Goal: Task Accomplishment & Management: Use online tool/utility

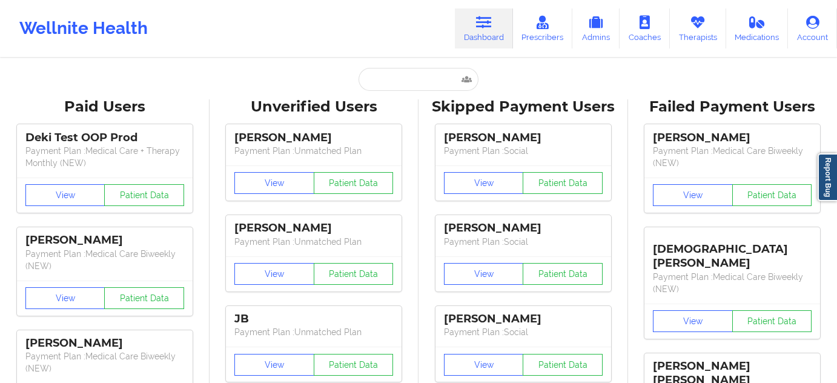
type input "[EMAIL_ADDRESS][DOMAIN_NAME]"
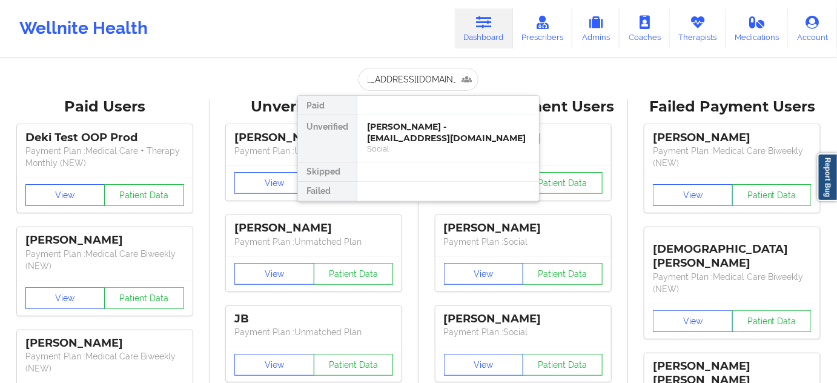
click at [412, 132] on div "[PERSON_NAME] - [EMAIL_ADDRESS][DOMAIN_NAME]" at bounding box center [448, 132] width 162 height 22
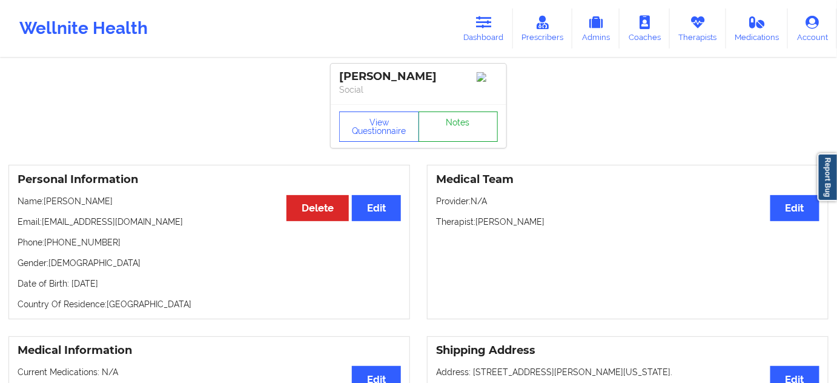
click at [468, 127] on link "Notes" at bounding box center [459, 126] width 80 height 30
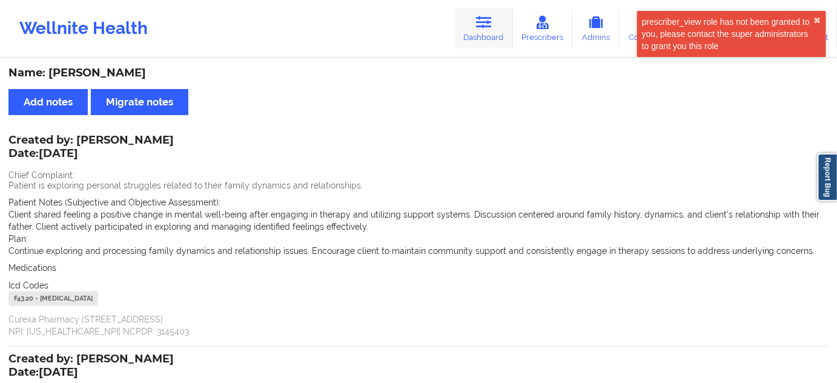
click at [485, 14] on link "Dashboard" at bounding box center [484, 28] width 58 height 40
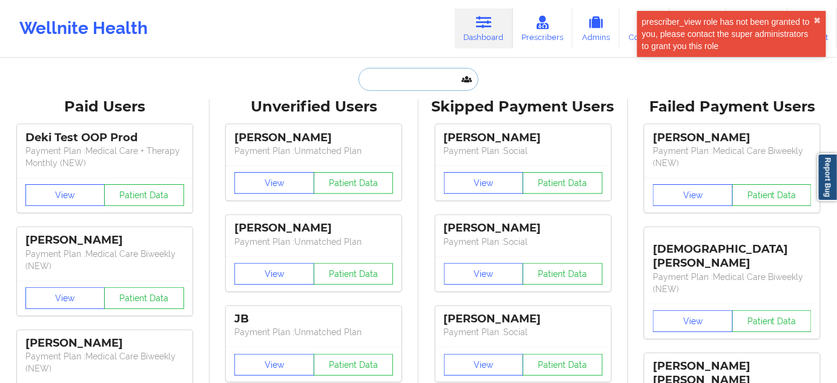
click at [426, 84] on input "text" at bounding box center [419, 79] width 120 height 23
paste input "[EMAIL_ADDRESS][DOMAIN_NAME]"
type input "[EMAIL_ADDRESS][DOMAIN_NAME]"
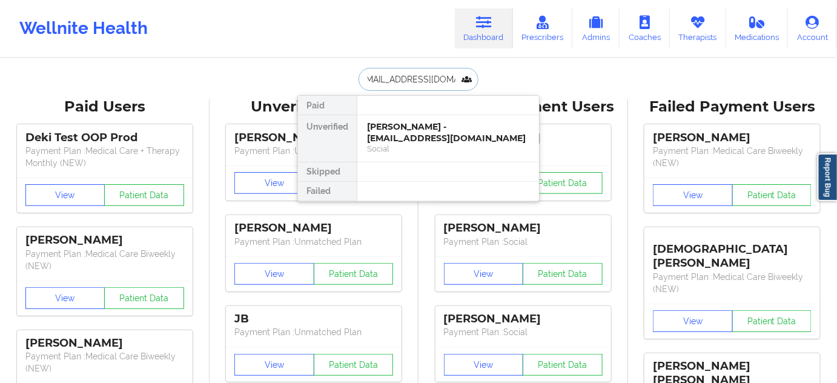
click at [402, 130] on div "[PERSON_NAME] - [EMAIL_ADDRESS][DOMAIN_NAME]" at bounding box center [448, 132] width 162 height 22
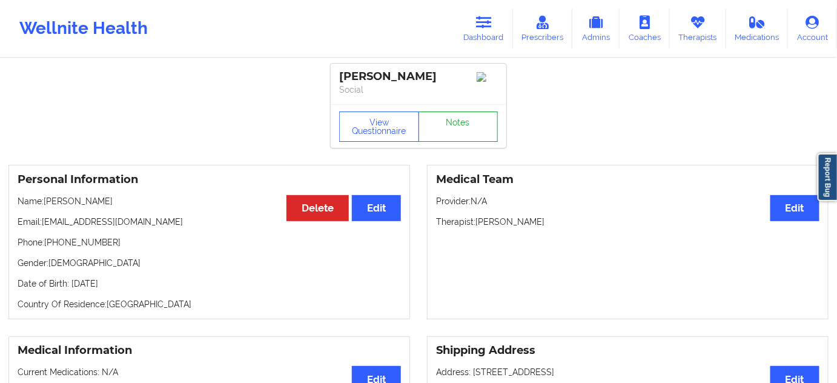
click at [451, 124] on link "Notes" at bounding box center [459, 126] width 80 height 30
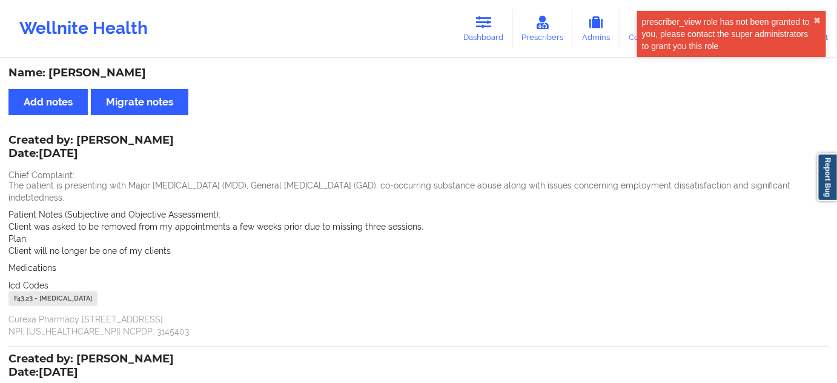
click at [481, 16] on icon at bounding box center [484, 22] width 16 height 13
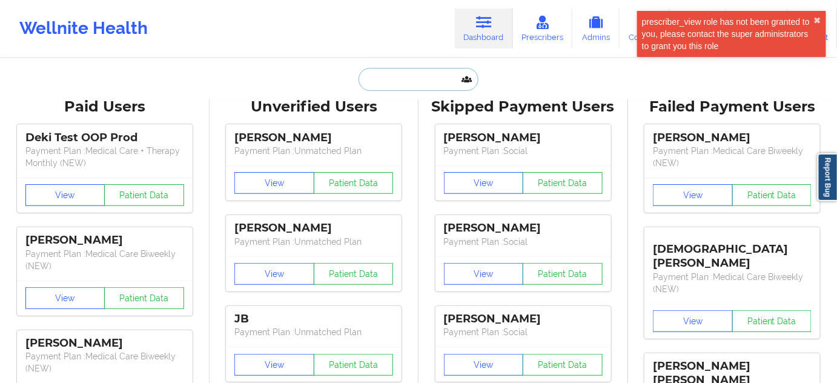
click at [422, 84] on input "text" at bounding box center [419, 79] width 120 height 23
paste input "[EMAIL_ADDRESS][DOMAIN_NAME]"
type input "[EMAIL_ADDRESS][DOMAIN_NAME]"
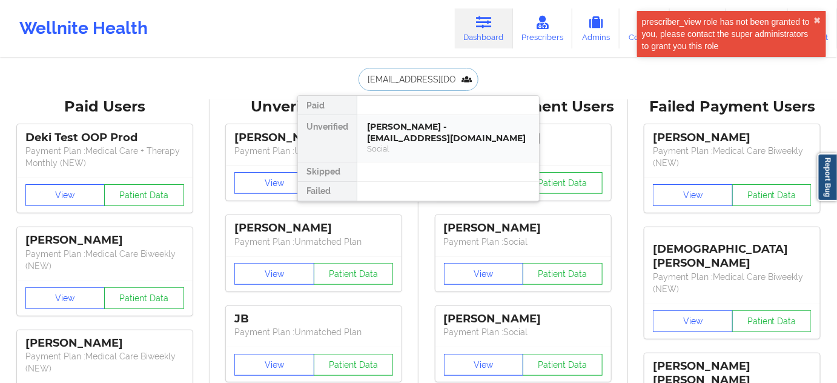
scroll to position [0, 1]
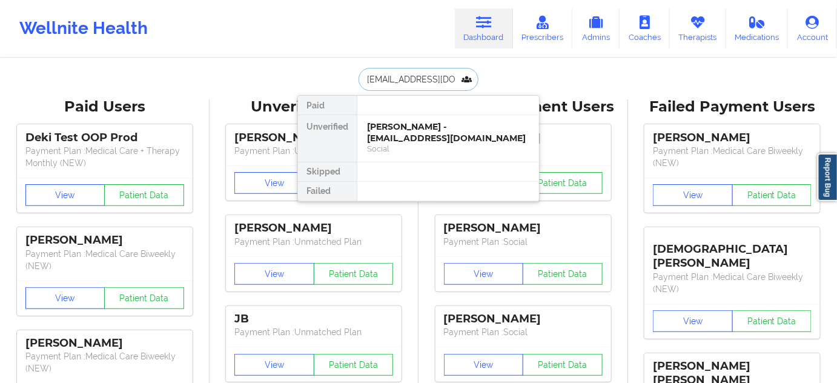
click at [395, 127] on div "[PERSON_NAME] - [EMAIL_ADDRESS][DOMAIN_NAME]" at bounding box center [448, 132] width 162 height 22
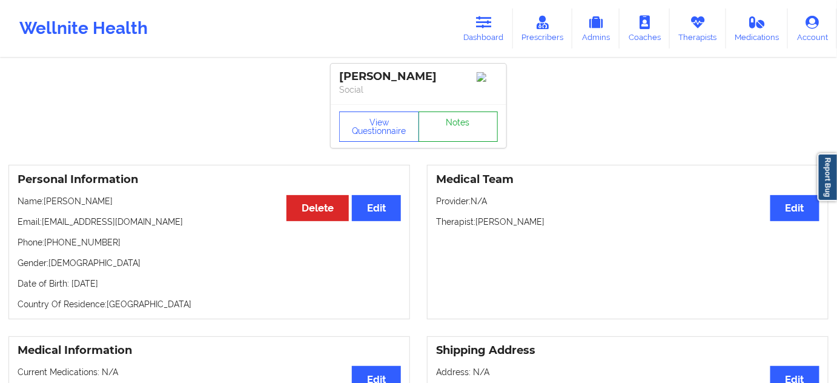
click at [456, 127] on link "Notes" at bounding box center [459, 126] width 80 height 30
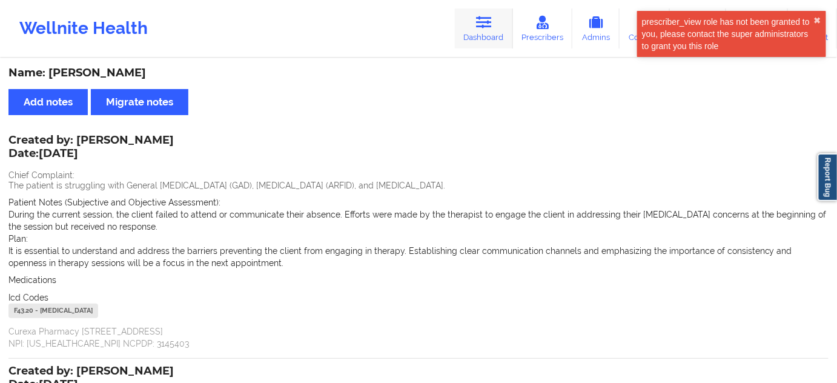
click at [483, 35] on link "Dashboard" at bounding box center [484, 28] width 58 height 40
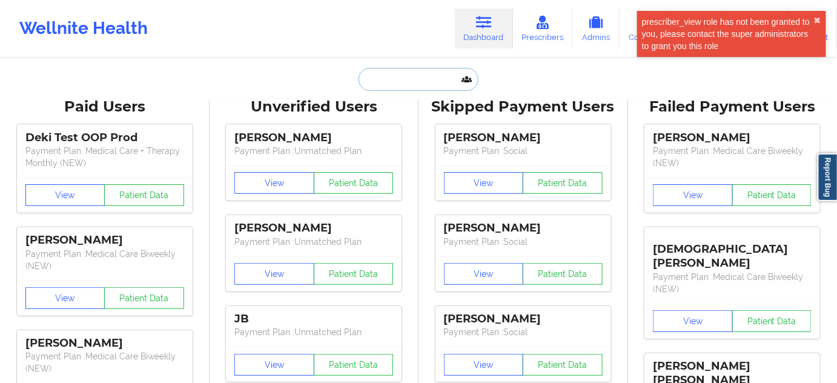
click at [388, 81] on input "text" at bounding box center [419, 79] width 120 height 23
paste input "[EMAIL_ADDRESS][DOMAIN_NAME]"
type input "[EMAIL_ADDRESS][DOMAIN_NAME]"
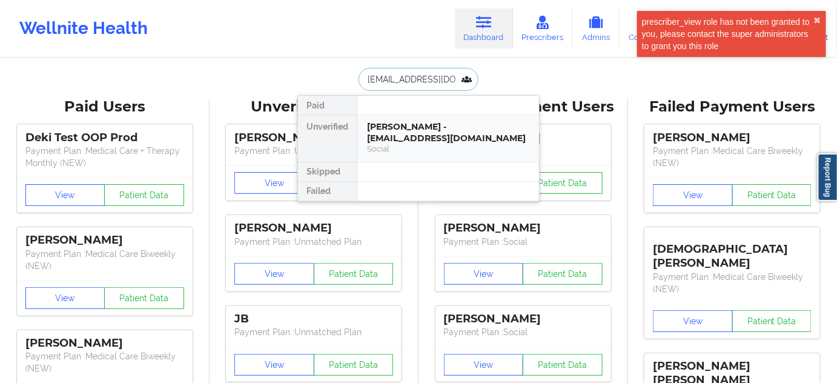
scroll to position [0, 27]
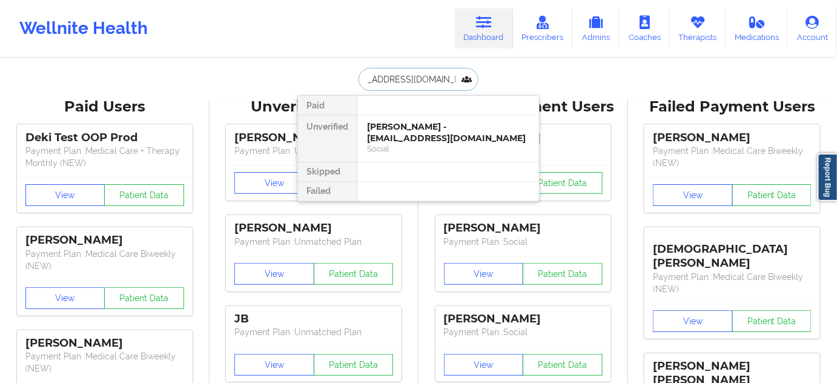
click at [409, 131] on div "[PERSON_NAME] - [EMAIL_ADDRESS][DOMAIN_NAME]" at bounding box center [448, 132] width 162 height 22
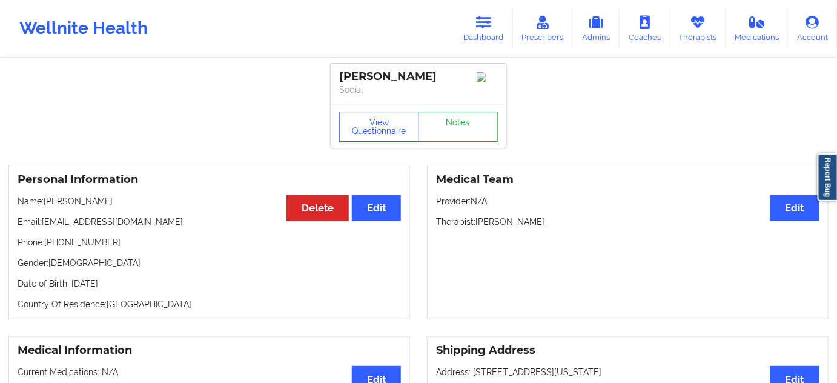
click at [477, 130] on link "Notes" at bounding box center [459, 126] width 80 height 30
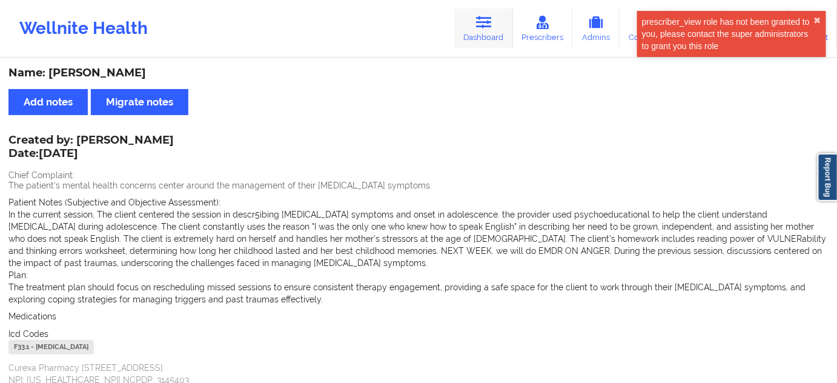
click at [481, 44] on link "Dashboard" at bounding box center [484, 28] width 58 height 40
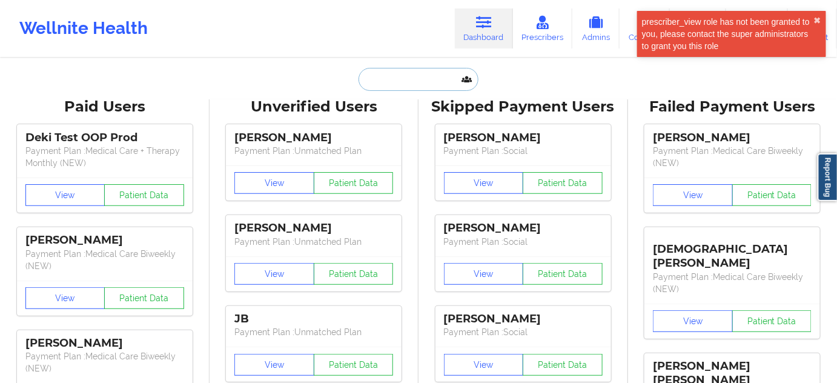
click at [408, 85] on input "text" at bounding box center [419, 79] width 120 height 23
paste input "[EMAIL_ADDRESS][DOMAIN_NAME]"
type input "[EMAIL_ADDRESS][DOMAIN_NAME]"
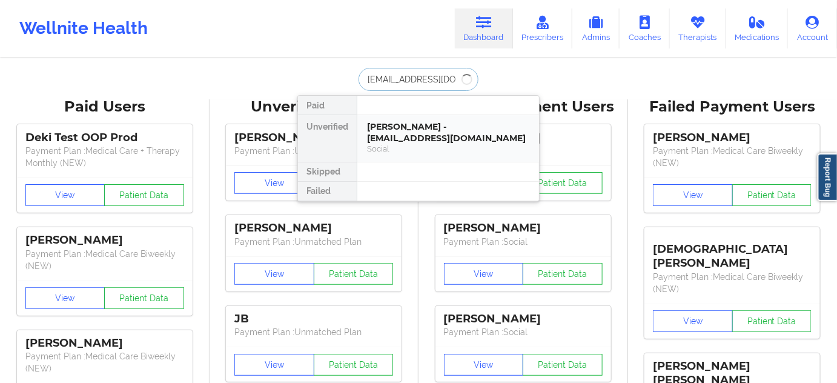
click at [402, 137] on div "[PERSON_NAME] - [EMAIL_ADDRESS][DOMAIN_NAME]" at bounding box center [448, 132] width 162 height 22
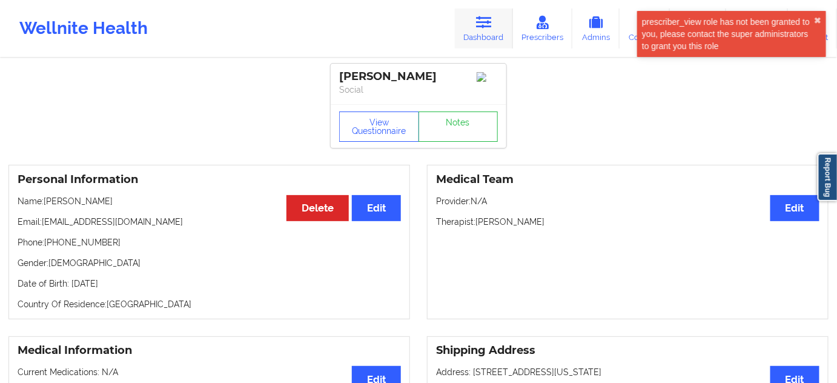
click at [481, 17] on icon at bounding box center [484, 22] width 16 height 13
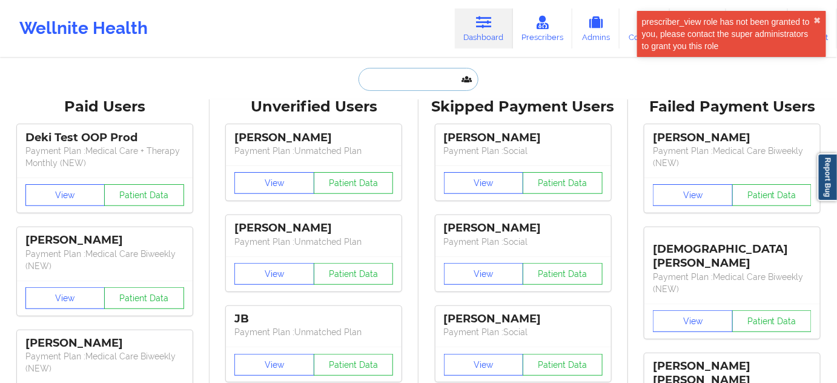
click at [427, 87] on input "text" at bounding box center [419, 79] width 120 height 23
paste input "[EMAIL_ADDRESS][DOMAIN_NAME]"
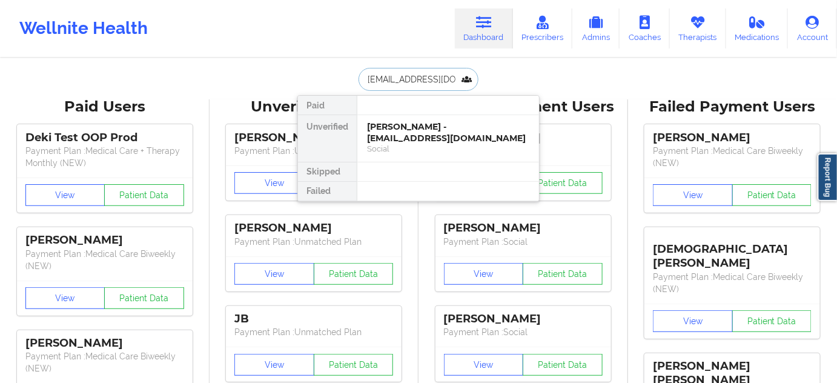
type input "[EMAIL_ADDRESS][DOMAIN_NAME]"
click at [418, 125] on div "[PERSON_NAME] - [EMAIL_ADDRESS][DOMAIN_NAME]" at bounding box center [448, 132] width 162 height 22
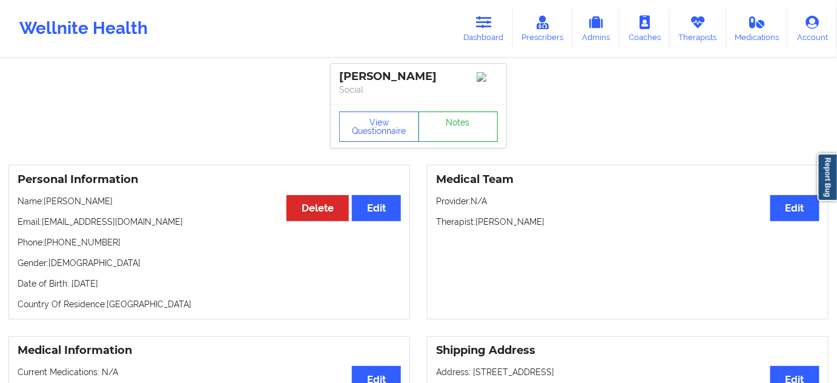
click at [465, 133] on link "Notes" at bounding box center [459, 126] width 80 height 30
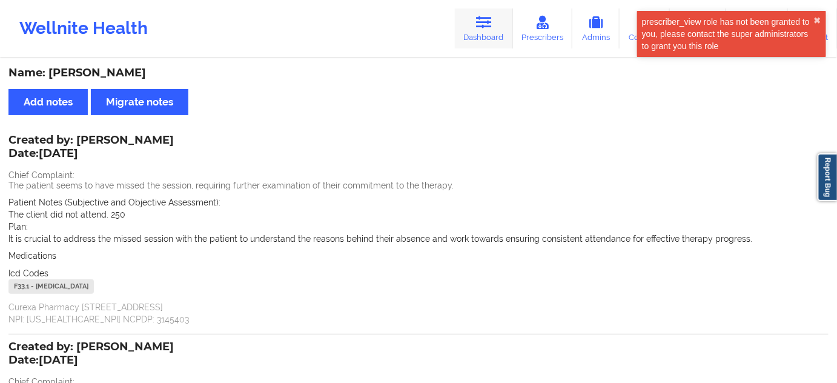
click at [470, 19] on link "Dashboard" at bounding box center [484, 28] width 58 height 40
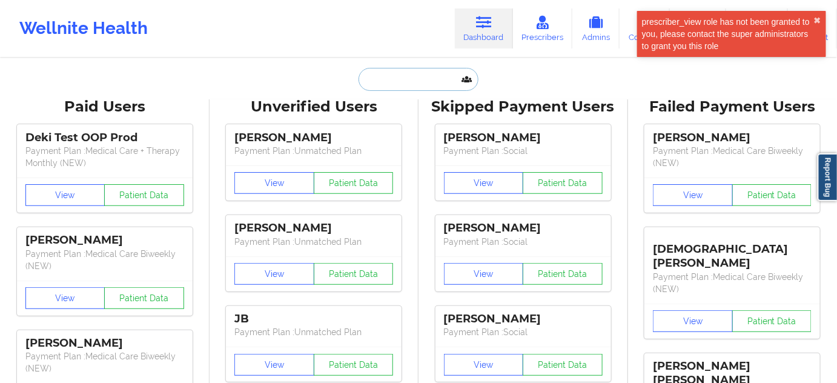
click at [426, 82] on input "text" at bounding box center [419, 79] width 120 height 23
paste input "[EMAIL_ADDRESS][DOMAIN_NAME]"
type input "[EMAIL_ADDRESS][DOMAIN_NAME]"
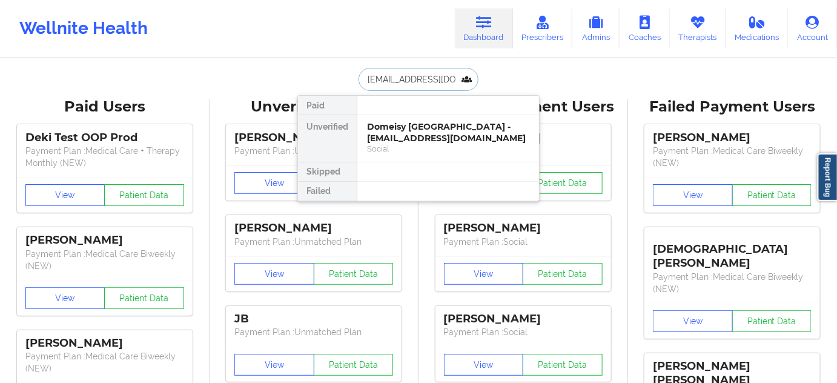
click at [406, 128] on div "Domeisy [GEOGRAPHIC_DATA] - [EMAIL_ADDRESS][DOMAIN_NAME]" at bounding box center [448, 132] width 162 height 22
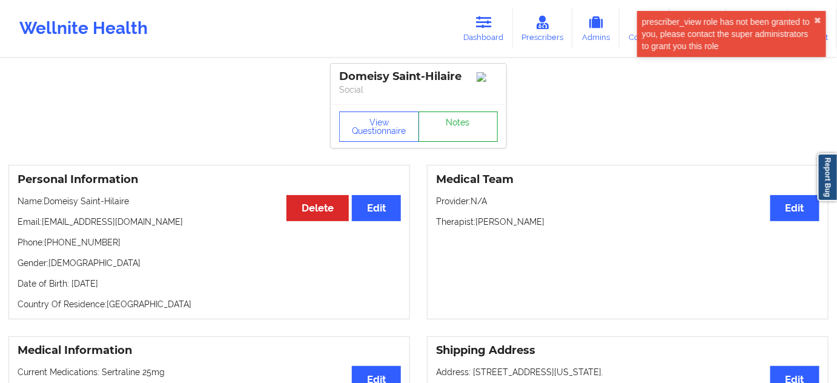
click at [462, 131] on link "Notes" at bounding box center [459, 126] width 80 height 30
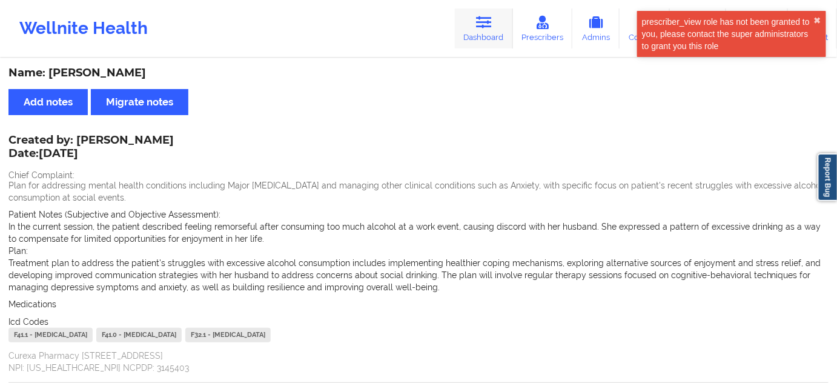
click at [491, 28] on icon at bounding box center [484, 22] width 16 height 13
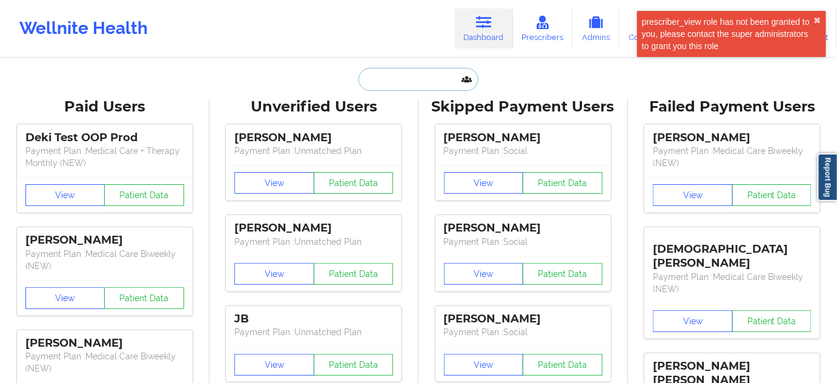
click at [422, 77] on input "text" at bounding box center [419, 79] width 120 height 23
paste input "[PERSON_NAME][EMAIL_ADDRESS][PERSON_NAME][DOMAIN_NAME]"
type input "[PERSON_NAME][EMAIL_ADDRESS][PERSON_NAME][DOMAIN_NAME]"
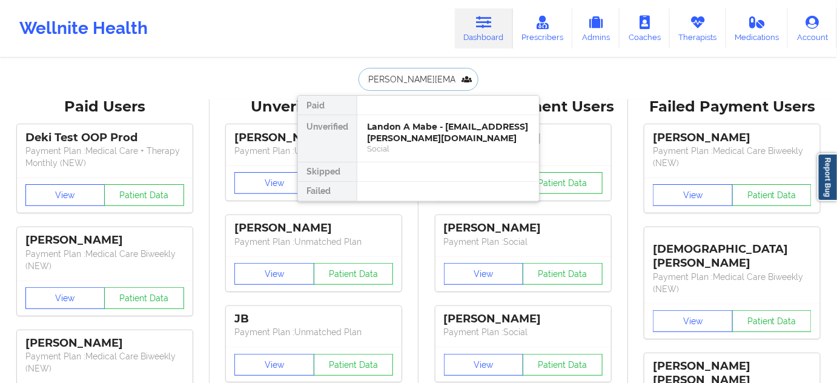
click at [402, 136] on div "Landon A Mabe - [EMAIL_ADDRESS][PERSON_NAME][DOMAIN_NAME]" at bounding box center [448, 132] width 162 height 22
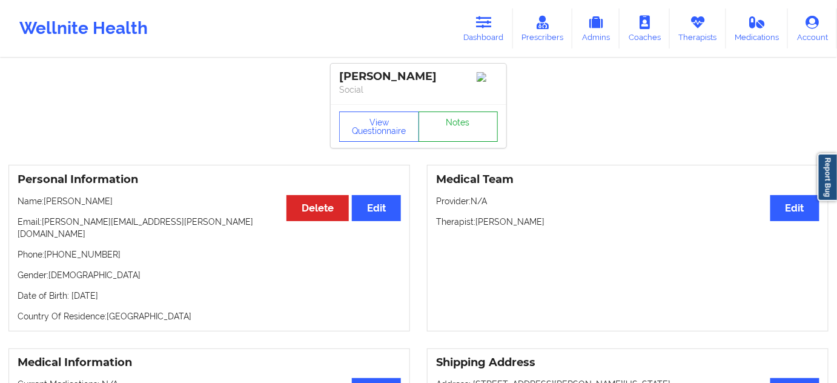
click at [447, 141] on link "Notes" at bounding box center [459, 126] width 80 height 30
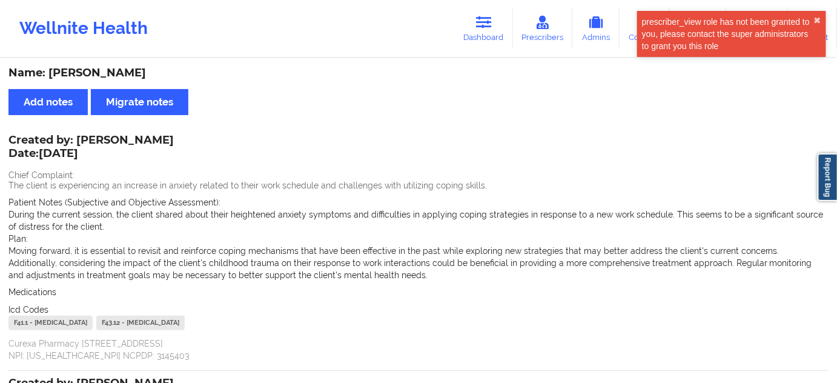
drag, startPoint x: 500, startPoint y: 40, endPoint x: 480, endPoint y: 55, distance: 25.2
click at [500, 40] on link "Dashboard" at bounding box center [484, 28] width 58 height 40
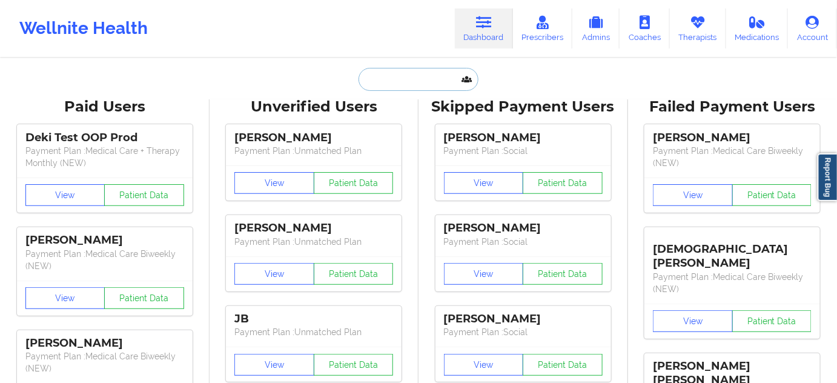
click at [428, 73] on input "text" at bounding box center [419, 79] width 120 height 23
paste input "[EMAIL_ADDRESS][DOMAIN_NAME]"
type input "[EMAIL_ADDRESS][DOMAIN_NAME]"
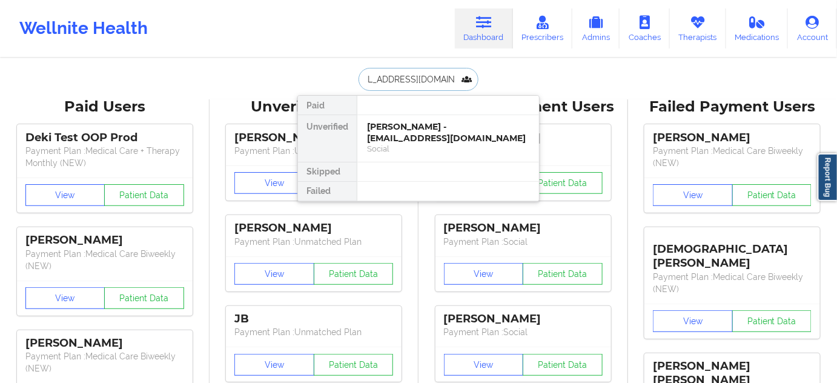
click at [399, 134] on div "[PERSON_NAME] - [EMAIL_ADDRESS][DOMAIN_NAME]" at bounding box center [448, 132] width 162 height 22
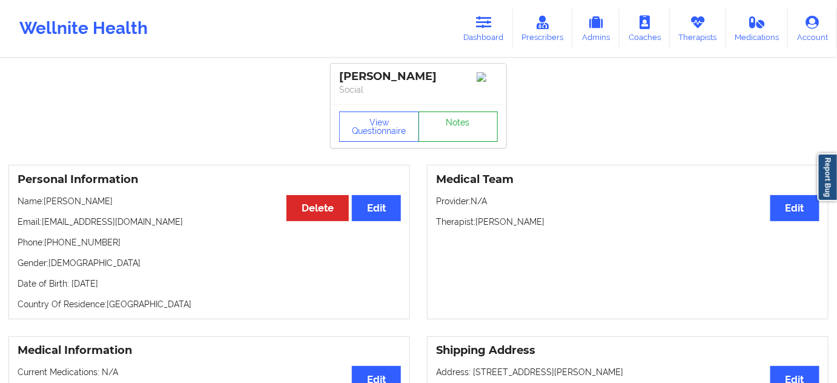
click at [463, 125] on link "Notes" at bounding box center [459, 126] width 80 height 30
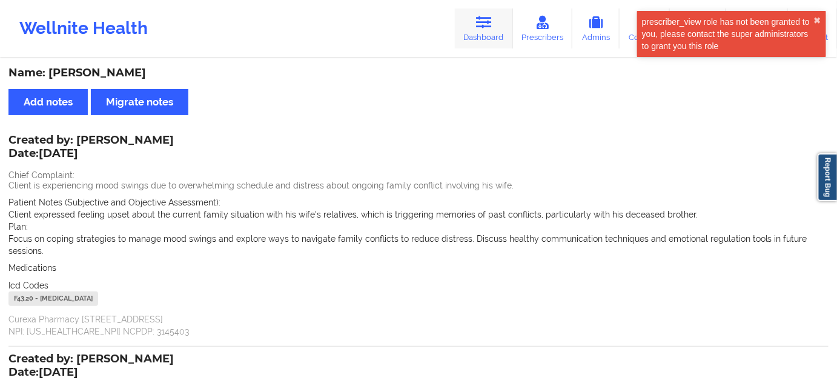
click at [477, 36] on link "Dashboard" at bounding box center [484, 28] width 58 height 40
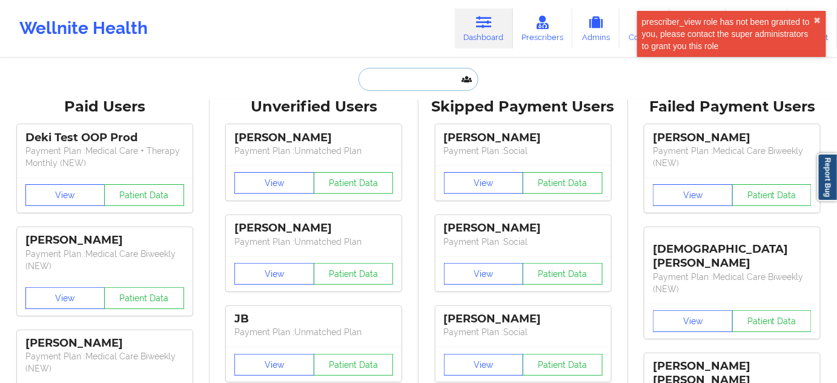
click at [417, 82] on input "text" at bounding box center [419, 79] width 120 height 23
paste input "[EMAIL_ADDRESS][DOMAIN_NAME]"
type input "[EMAIL_ADDRESS][DOMAIN_NAME]"
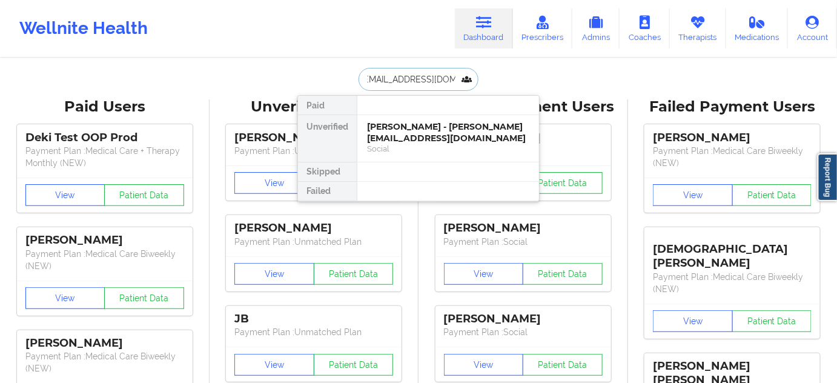
click at [391, 137] on div "[PERSON_NAME] - [PERSON_NAME][EMAIL_ADDRESS][DOMAIN_NAME]" at bounding box center [448, 132] width 162 height 22
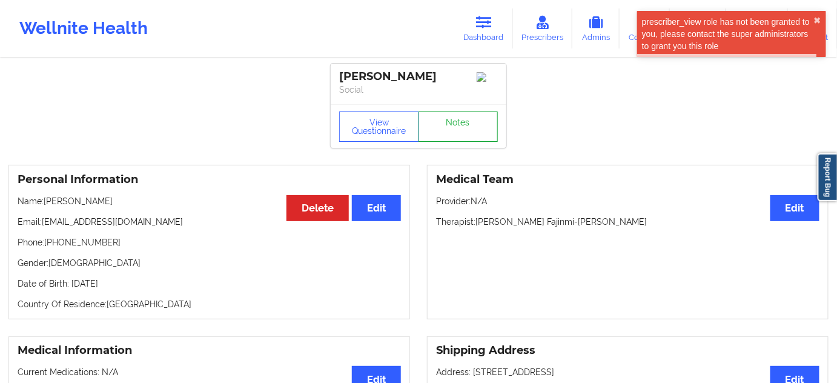
click at [449, 142] on link "Notes" at bounding box center [459, 126] width 80 height 30
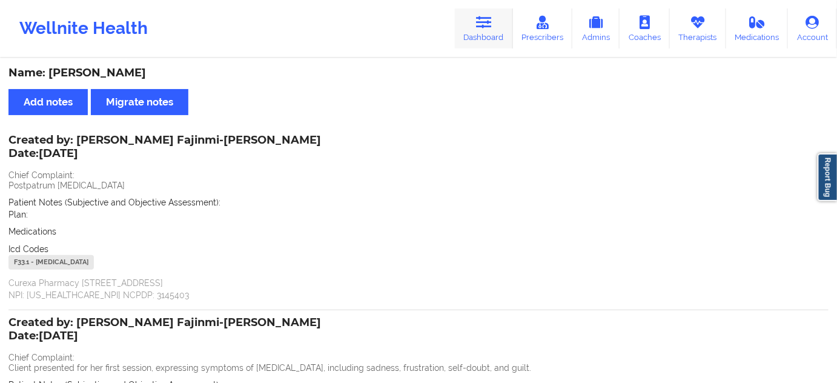
click at [475, 35] on link "Dashboard" at bounding box center [484, 28] width 58 height 40
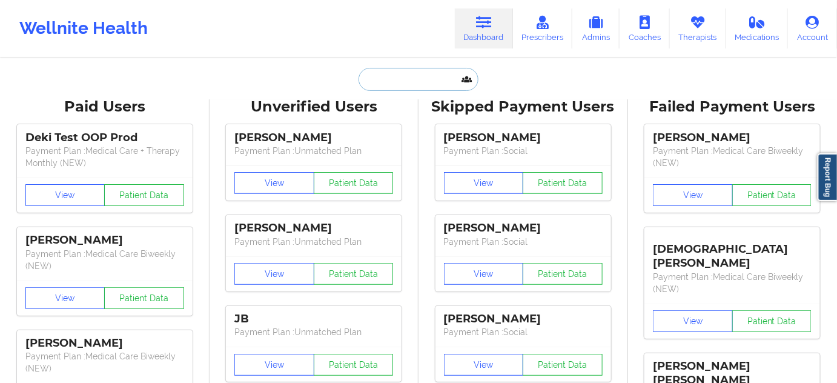
click at [410, 79] on input "text" at bounding box center [419, 79] width 120 height 23
paste input "[EMAIL_ADDRESS][DOMAIN_NAME]"
type input "[EMAIL_ADDRESS][DOMAIN_NAME]"
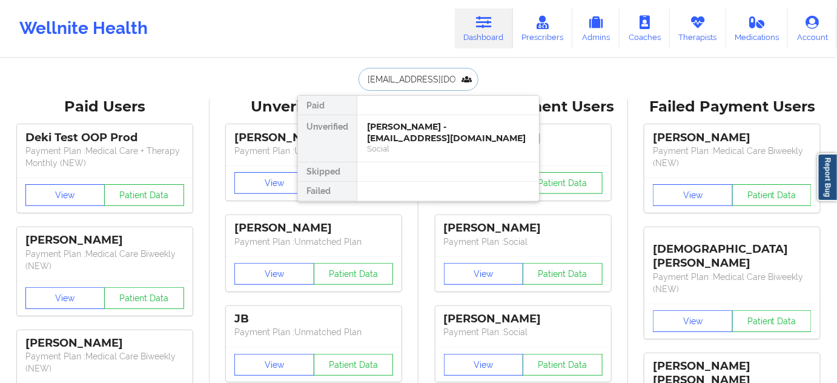
click at [398, 138] on div "[PERSON_NAME] - [EMAIL_ADDRESS][DOMAIN_NAME]" at bounding box center [448, 132] width 162 height 22
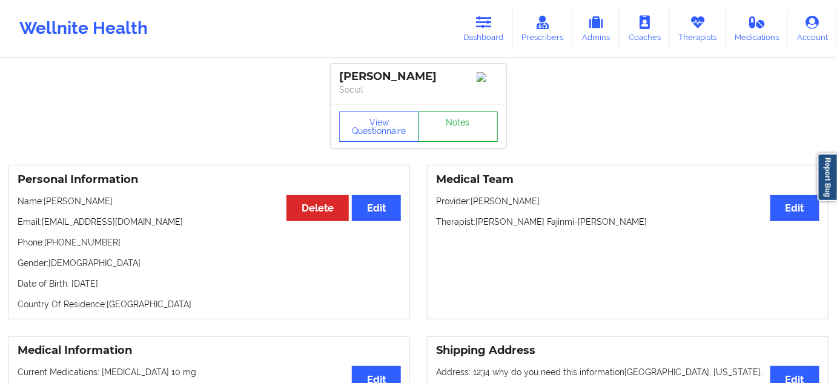
click at [458, 127] on link "Notes" at bounding box center [459, 126] width 80 height 30
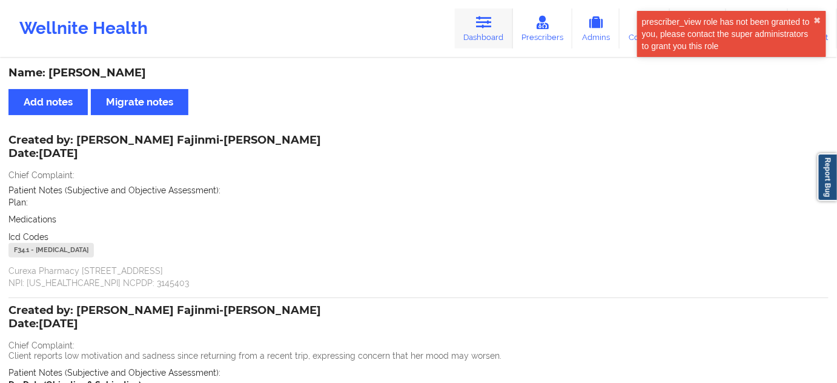
click at [470, 36] on link "Dashboard" at bounding box center [484, 28] width 58 height 40
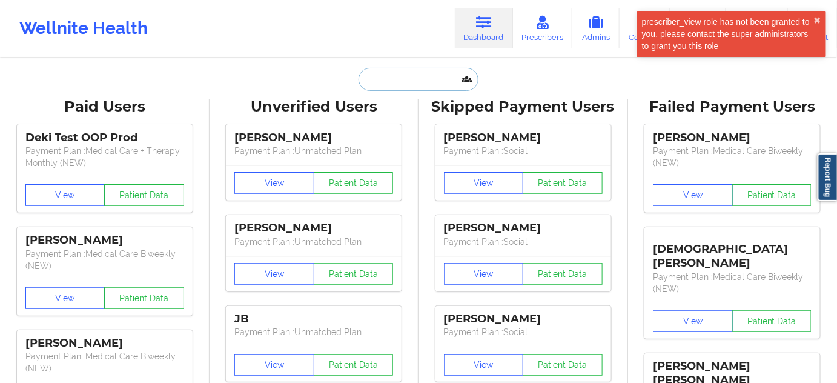
click at [430, 82] on input "text" at bounding box center [419, 79] width 120 height 23
paste input "[EMAIL_ADDRESS][DOMAIN_NAME]"
type input "[EMAIL_ADDRESS][DOMAIN_NAME]"
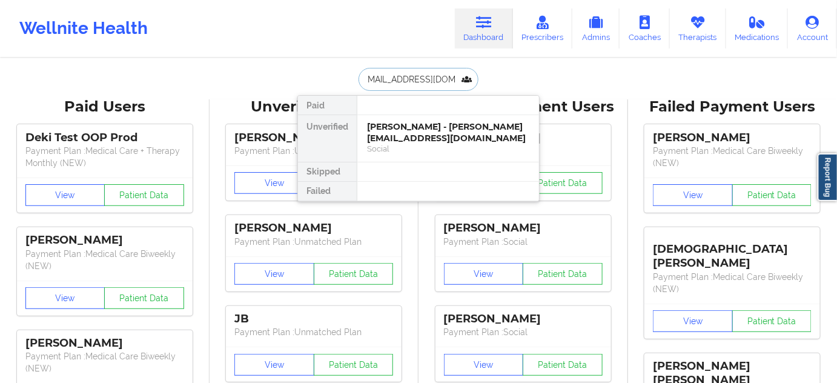
click at [382, 134] on div "[PERSON_NAME] - [PERSON_NAME][EMAIL_ADDRESS][DOMAIN_NAME]" at bounding box center [448, 132] width 162 height 22
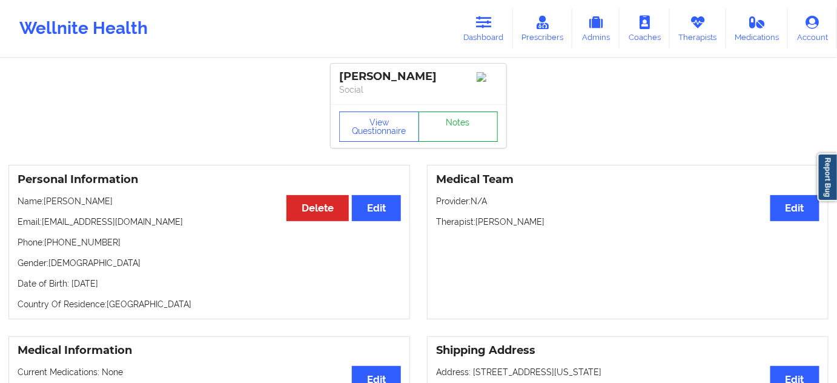
click at [439, 129] on link "Notes" at bounding box center [459, 126] width 80 height 30
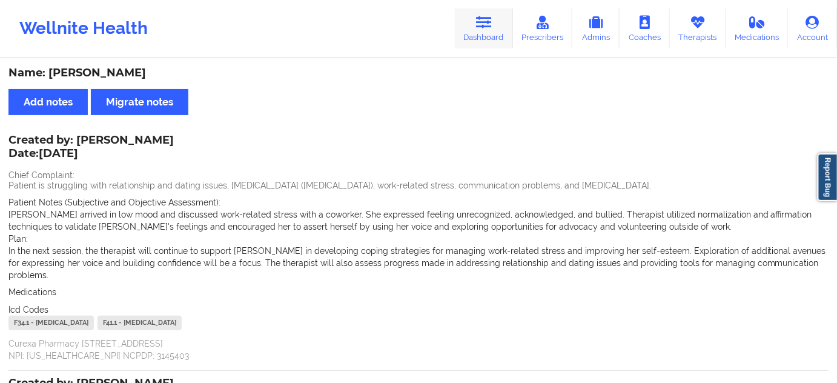
click at [498, 38] on link "Dashboard" at bounding box center [484, 28] width 58 height 40
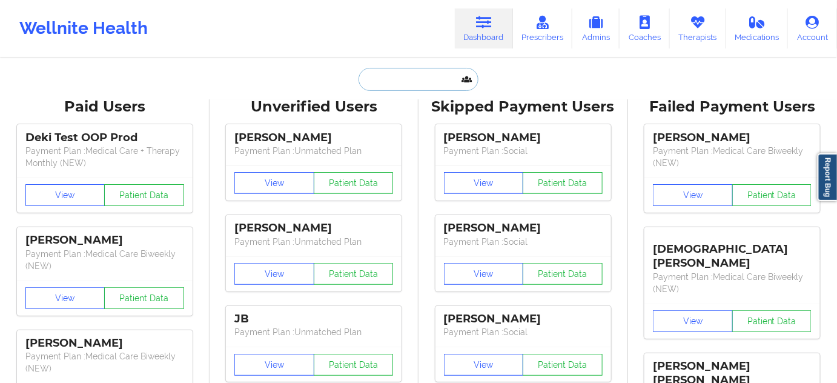
click at [434, 81] on input "text" at bounding box center [419, 79] width 120 height 23
paste input "[EMAIL_ADDRESS][DOMAIN_NAME]"
type input "[EMAIL_ADDRESS][DOMAIN_NAME]"
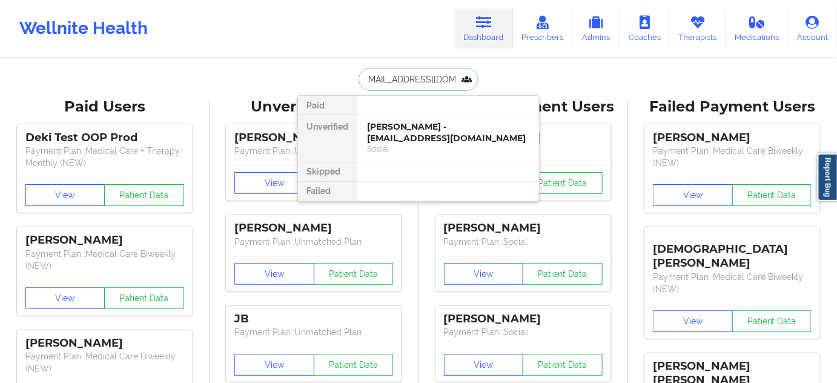
click at [409, 134] on div "[PERSON_NAME] - [EMAIL_ADDRESS][DOMAIN_NAME]" at bounding box center [448, 132] width 162 height 22
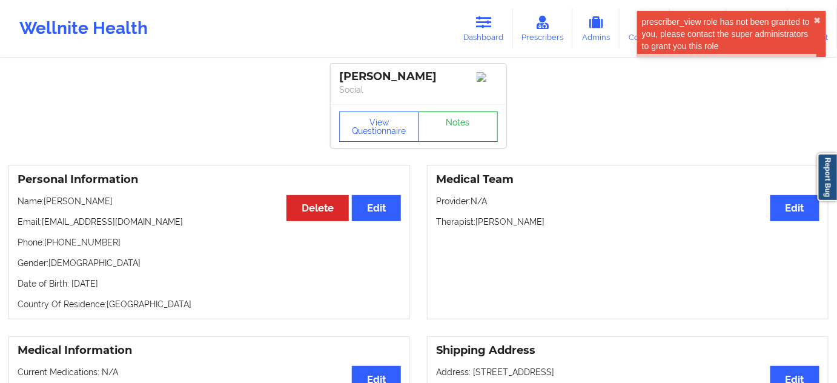
click at [457, 133] on link "Notes" at bounding box center [459, 126] width 80 height 30
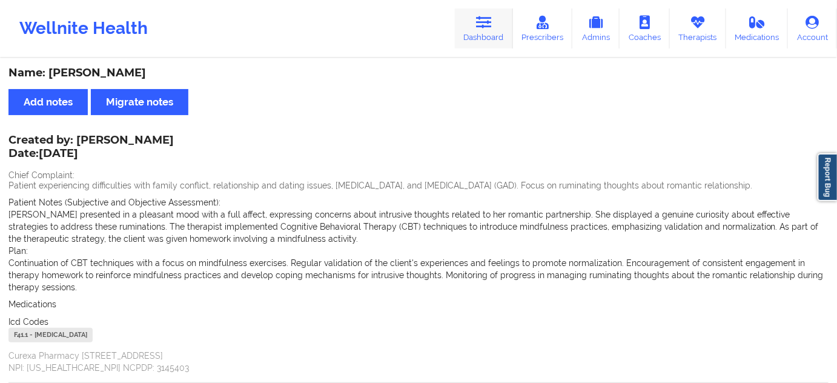
click at [466, 16] on link "Dashboard" at bounding box center [484, 28] width 58 height 40
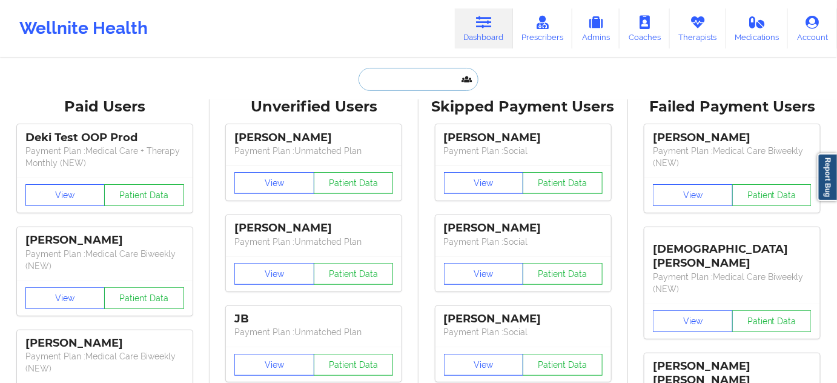
click at [418, 87] on input "text" at bounding box center [419, 79] width 120 height 23
paste input "[EMAIL_ADDRESS][DOMAIN_NAME]"
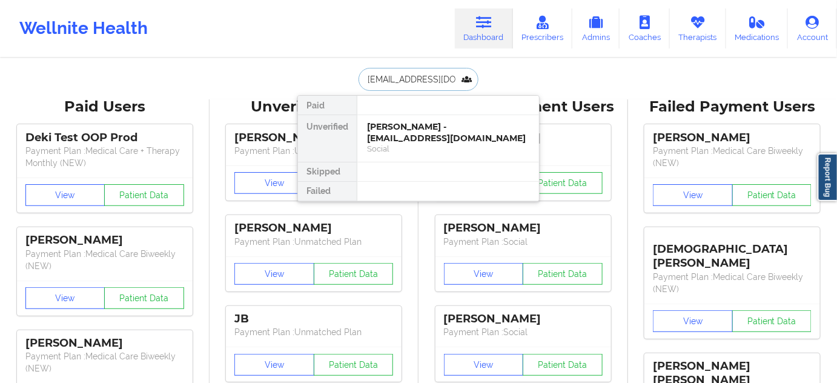
type input "[EMAIL_ADDRESS][DOMAIN_NAME]"
click at [411, 126] on div "[PERSON_NAME] - [EMAIL_ADDRESS][DOMAIN_NAME]" at bounding box center [448, 132] width 162 height 22
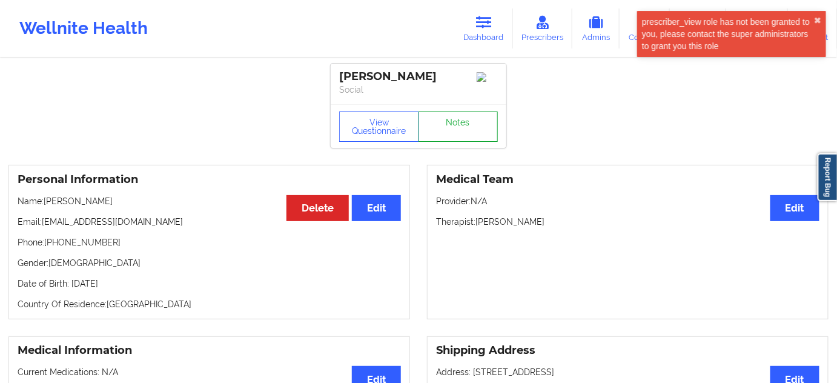
click at [457, 125] on link "Notes" at bounding box center [459, 126] width 80 height 30
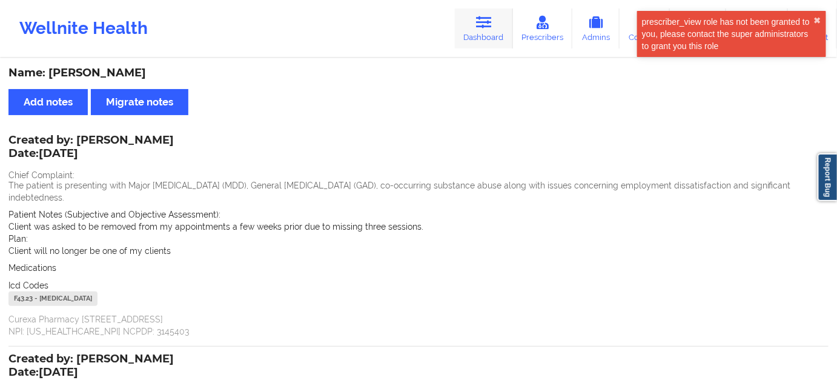
click at [483, 24] on icon at bounding box center [484, 22] width 16 height 13
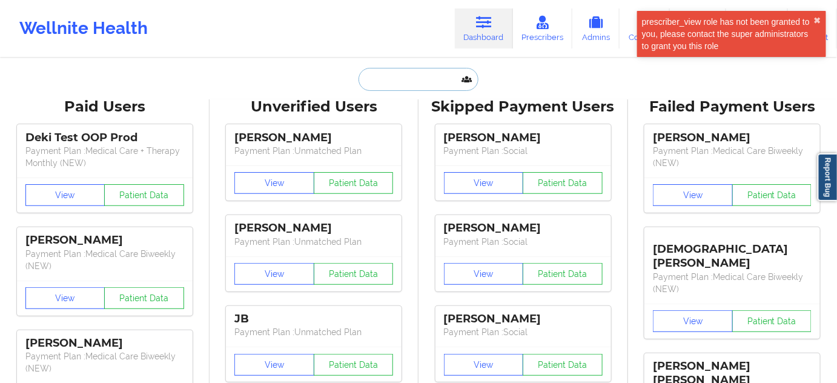
click at [417, 69] on input "text" at bounding box center [419, 79] width 120 height 23
paste input "[EMAIL_ADDRESS][DOMAIN_NAME]"
type input "[EMAIL_ADDRESS][DOMAIN_NAME]"
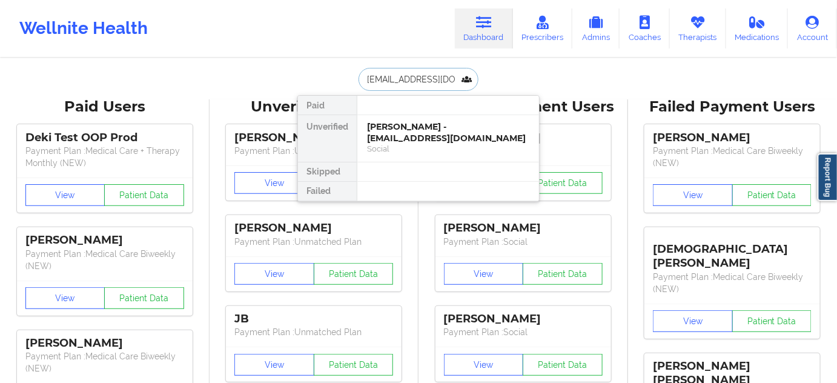
click at [397, 131] on div "[PERSON_NAME] - [EMAIL_ADDRESS][DOMAIN_NAME]" at bounding box center [448, 132] width 162 height 22
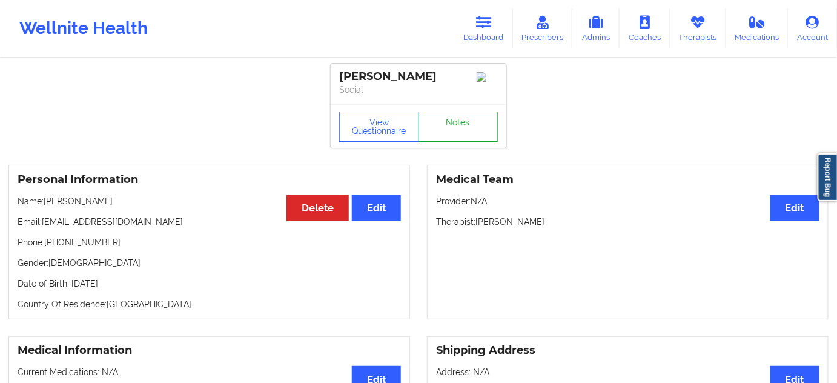
click at [432, 127] on link "Notes" at bounding box center [459, 126] width 80 height 30
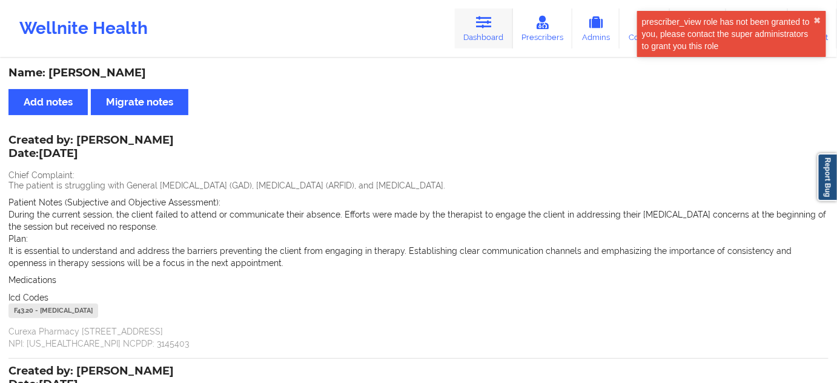
click at [471, 24] on link "Dashboard" at bounding box center [484, 28] width 58 height 40
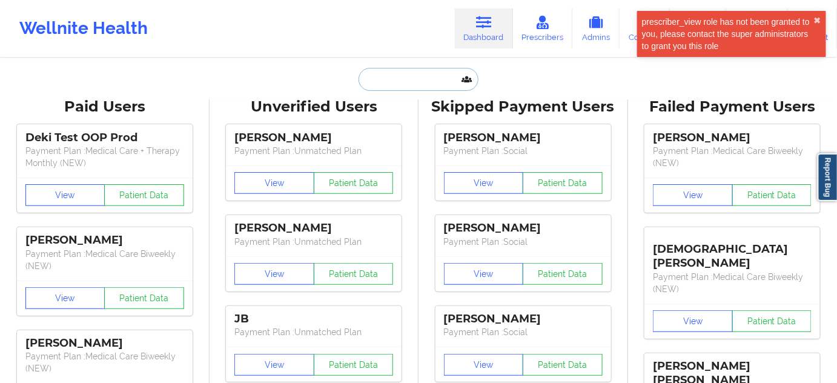
click at [412, 84] on input "text" at bounding box center [419, 79] width 120 height 23
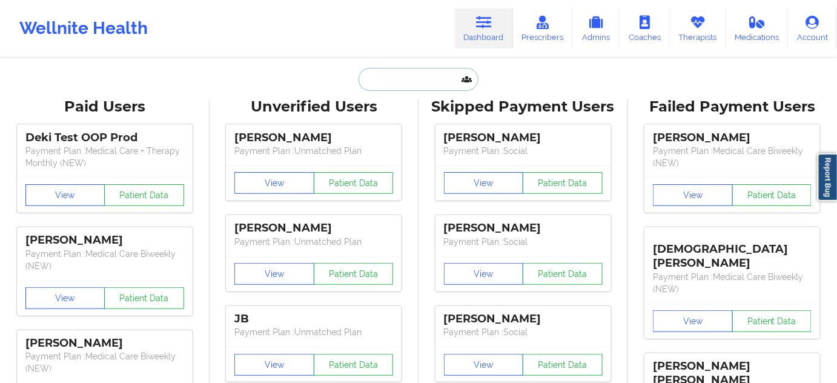
paste input "[EMAIL_ADDRESS][DOMAIN_NAME]"
type input "[EMAIL_ADDRESS][DOMAIN_NAME]"
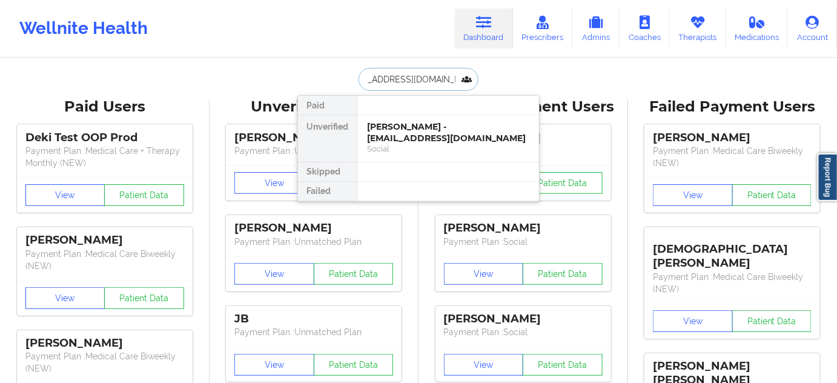
click at [404, 137] on div "[PERSON_NAME] - [EMAIL_ADDRESS][DOMAIN_NAME]" at bounding box center [448, 132] width 162 height 22
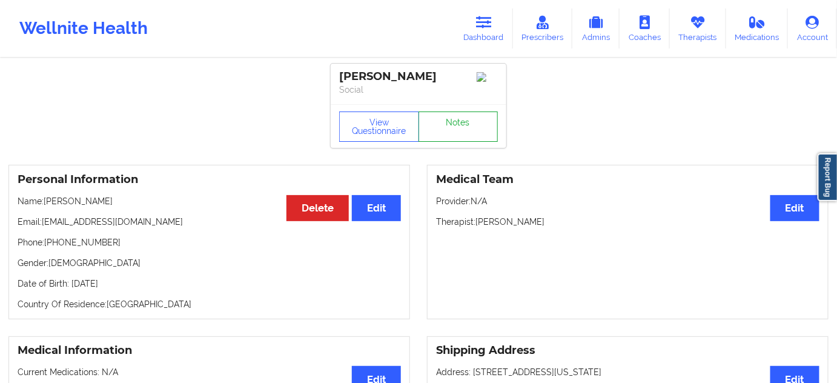
click at [470, 128] on link "Notes" at bounding box center [459, 126] width 80 height 30
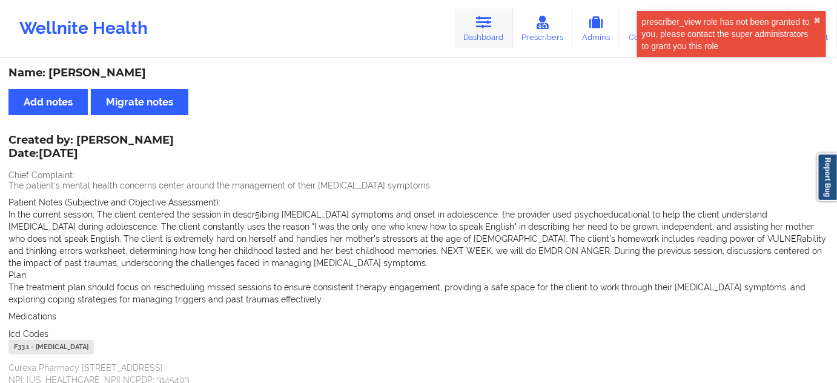
click at [494, 28] on link "Dashboard" at bounding box center [484, 28] width 58 height 40
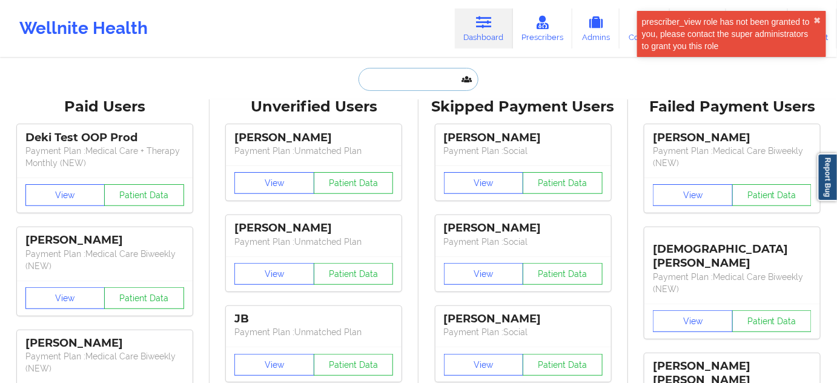
click at [432, 76] on input "text" at bounding box center [419, 79] width 120 height 23
paste input "[EMAIL_ADDRESS][DOMAIN_NAME]"
type input "[EMAIL_ADDRESS][DOMAIN_NAME]"
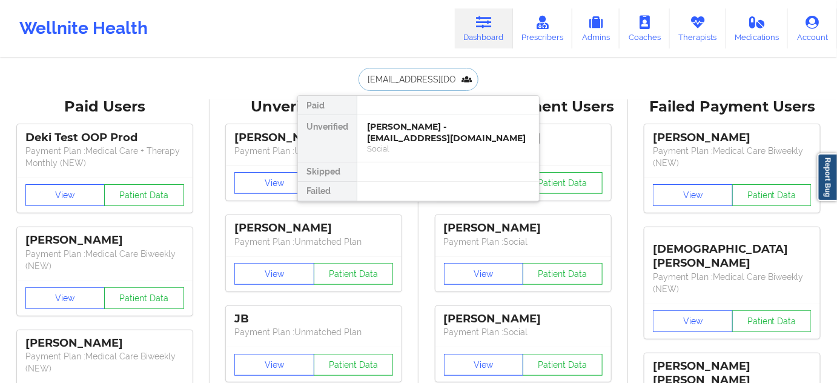
click at [394, 131] on div "[PERSON_NAME] - [EMAIL_ADDRESS][DOMAIN_NAME]" at bounding box center [448, 132] width 162 height 22
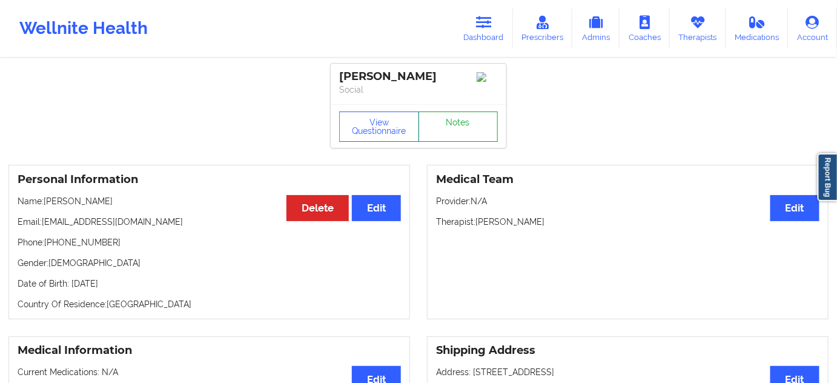
click at [445, 122] on link "Notes" at bounding box center [459, 126] width 80 height 30
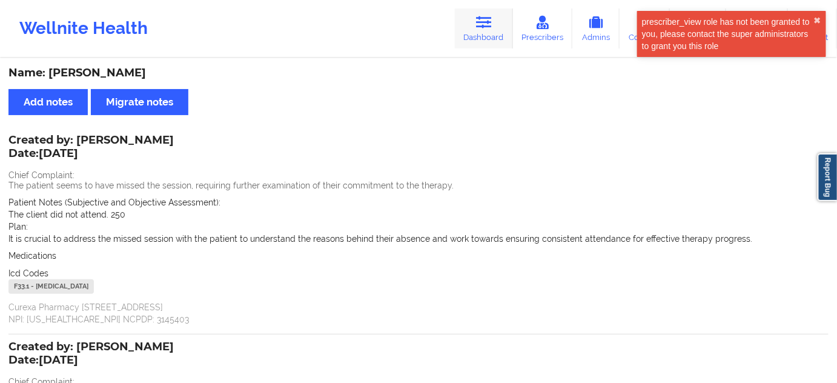
click at [471, 27] on link "Dashboard" at bounding box center [484, 28] width 58 height 40
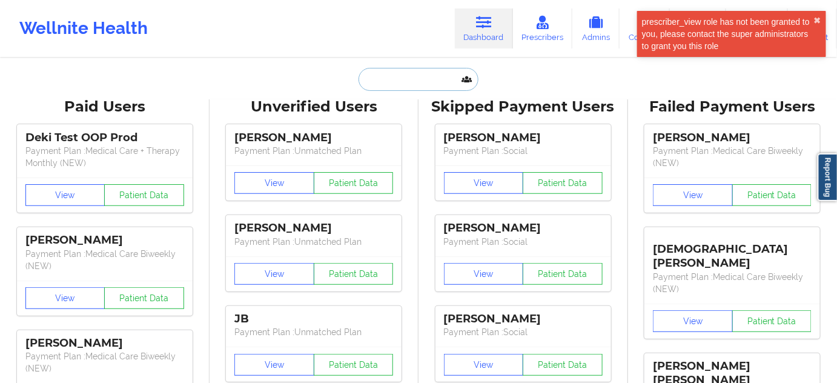
click at [402, 75] on input "text" at bounding box center [419, 79] width 120 height 23
paste input "[EMAIL_ADDRESS][DOMAIN_NAME]"
type input "[EMAIL_ADDRESS][DOMAIN_NAME]"
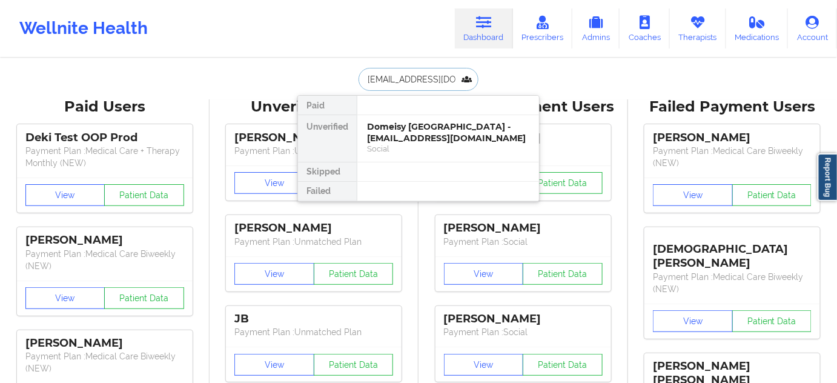
click at [394, 125] on div "Domeisy [GEOGRAPHIC_DATA] - [EMAIL_ADDRESS][DOMAIN_NAME]" at bounding box center [448, 132] width 162 height 22
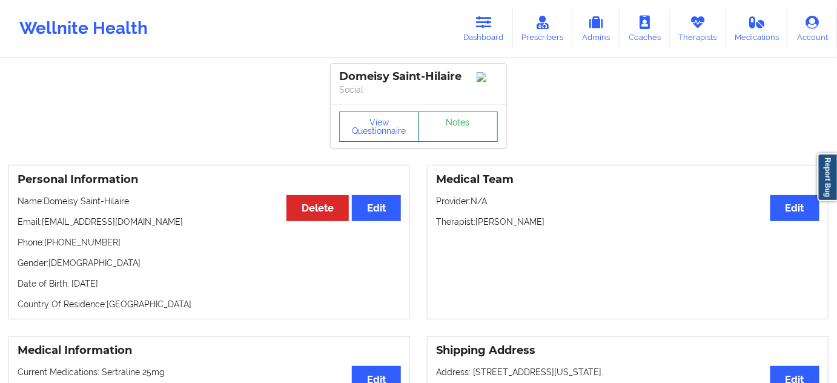
click at [463, 128] on link "Notes" at bounding box center [459, 126] width 80 height 30
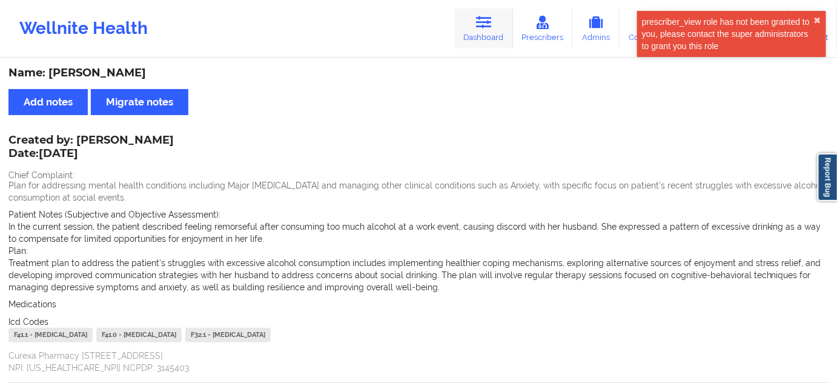
click at [484, 42] on link "Dashboard" at bounding box center [484, 28] width 58 height 40
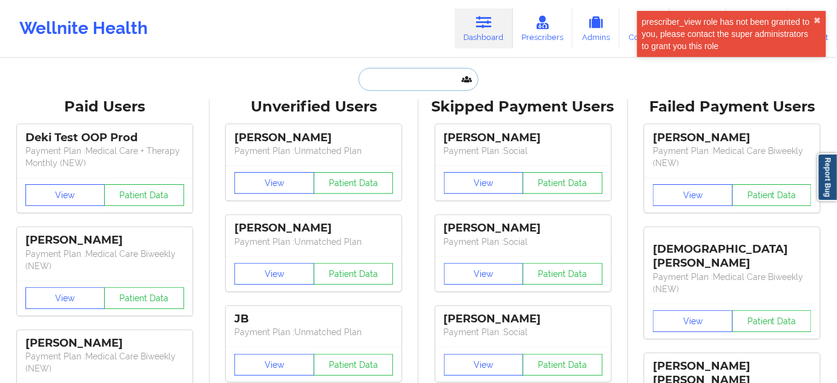
click at [397, 82] on input "text" at bounding box center [419, 79] width 120 height 23
paste input "[PERSON_NAME][EMAIL_ADDRESS][PERSON_NAME][DOMAIN_NAME]"
type input "[PERSON_NAME][EMAIL_ADDRESS][PERSON_NAME][DOMAIN_NAME]"
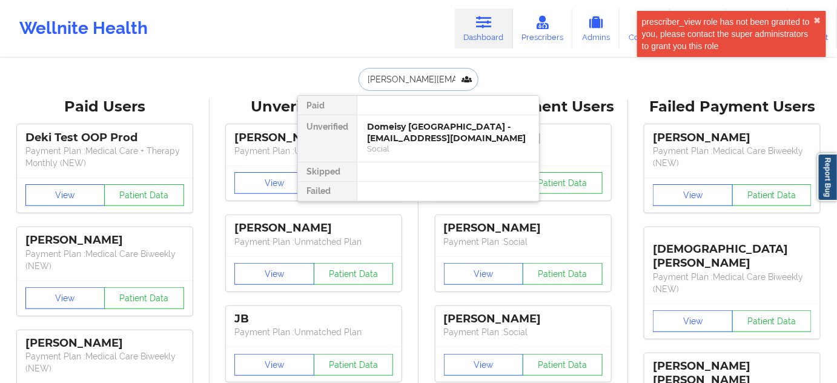
scroll to position [0, 2]
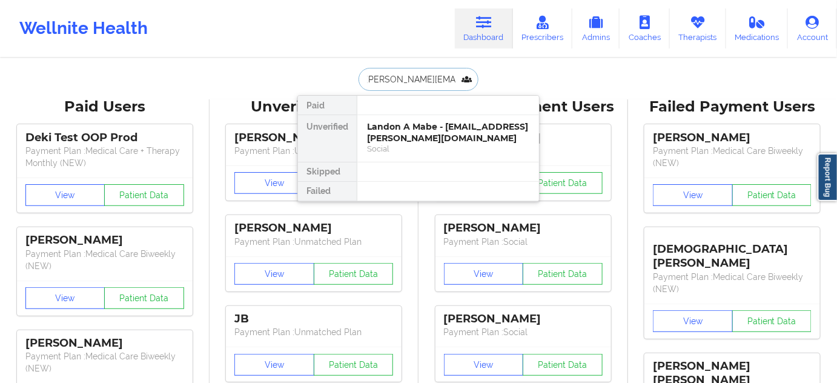
click at [391, 138] on div "Landon A Mabe - [EMAIL_ADDRESS][PERSON_NAME][DOMAIN_NAME]" at bounding box center [448, 132] width 162 height 22
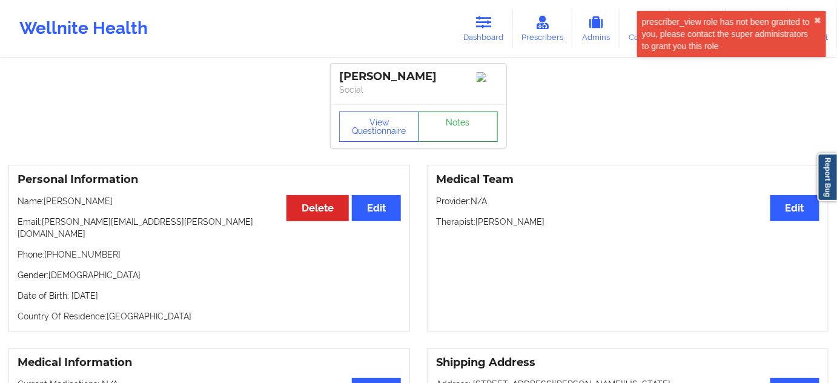
click at [483, 125] on link "Notes" at bounding box center [459, 126] width 80 height 30
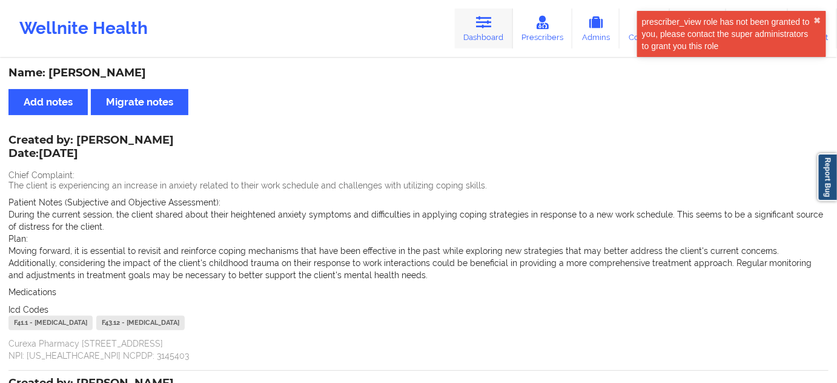
click at [506, 40] on link "Dashboard" at bounding box center [484, 28] width 58 height 40
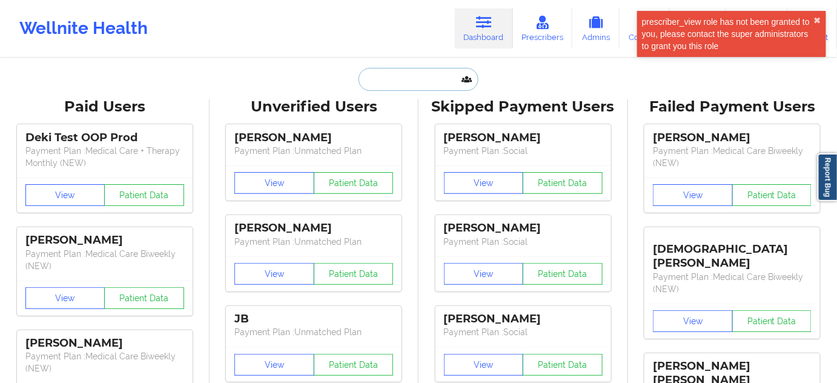
click at [422, 78] on input "text" at bounding box center [419, 79] width 120 height 23
paste input "[PERSON_NAME][EMAIL_ADDRESS][DOMAIN_NAME]"
type input "[PERSON_NAME][EMAIL_ADDRESS][DOMAIN_NAME]"
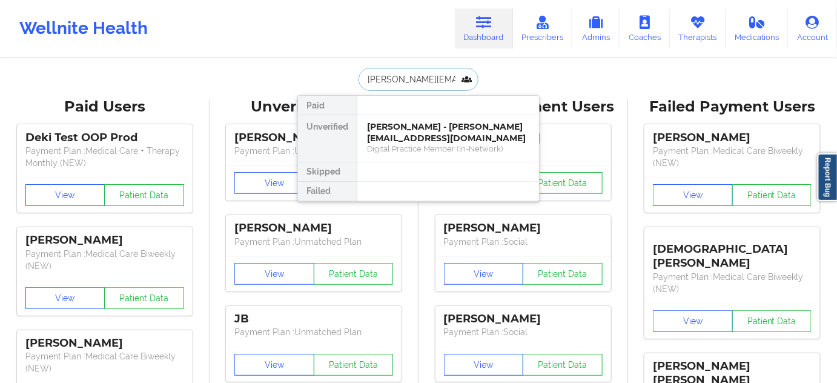
click at [399, 139] on div "[PERSON_NAME] - [PERSON_NAME][EMAIL_ADDRESS][DOMAIN_NAME]" at bounding box center [448, 132] width 162 height 22
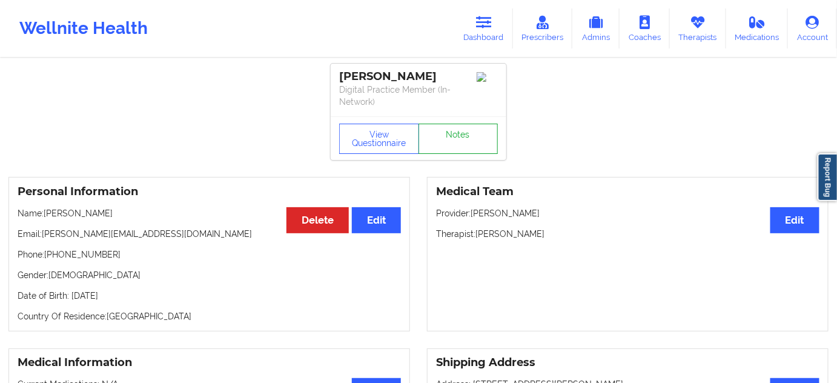
click at [471, 134] on link "Notes" at bounding box center [459, 139] width 80 height 30
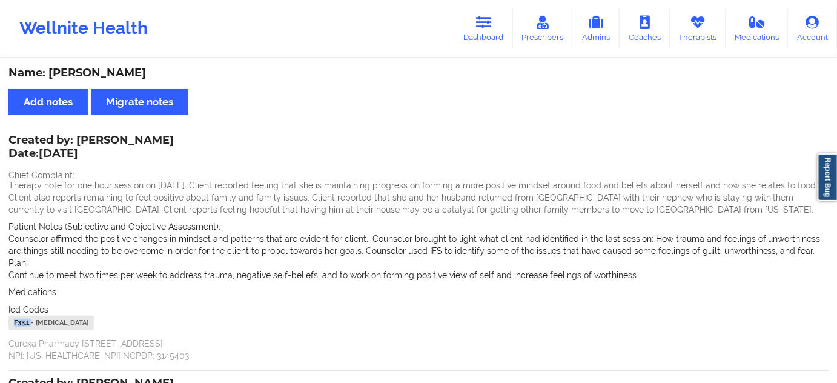
drag, startPoint x: 30, startPoint y: 325, endPoint x: 127, endPoint y: 248, distance: 123.6
click at [7, 321] on div "Name: [PERSON_NAME] Add notes Migrate notes Created by: [PERSON_NAME] Date: [DA…" at bounding box center [418, 356] width 837 height 595
copy div "F33.1"
click at [489, 28] on icon at bounding box center [484, 22] width 16 height 13
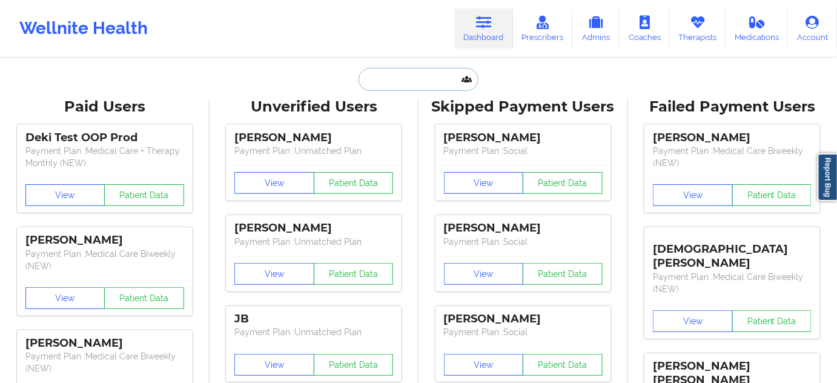
click at [417, 85] on input "text" at bounding box center [419, 79] width 120 height 23
paste input "[EMAIL_ADDRESS][DOMAIN_NAME]"
type input "[EMAIL_ADDRESS][DOMAIN_NAME]"
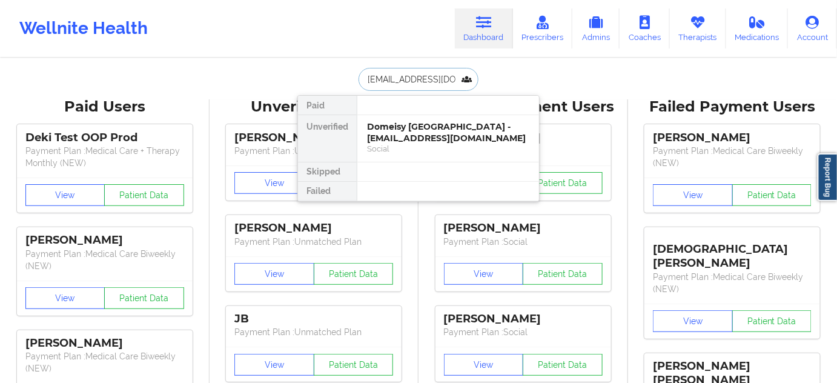
click at [407, 137] on div "Domeisy [GEOGRAPHIC_DATA] - [EMAIL_ADDRESS][DOMAIN_NAME]" at bounding box center [448, 132] width 162 height 22
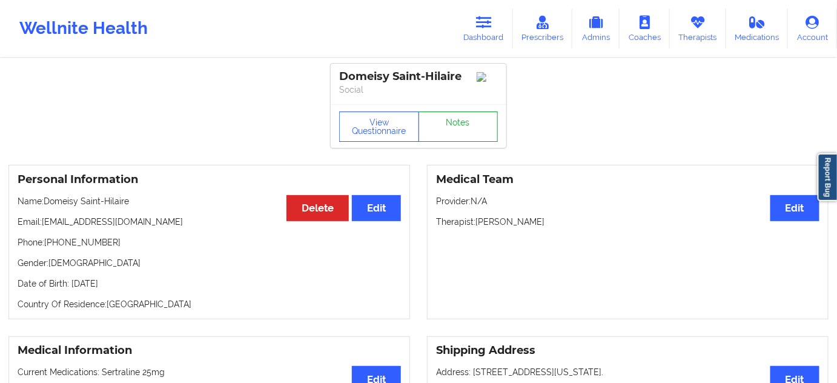
click at [440, 129] on link "Notes" at bounding box center [459, 126] width 80 height 30
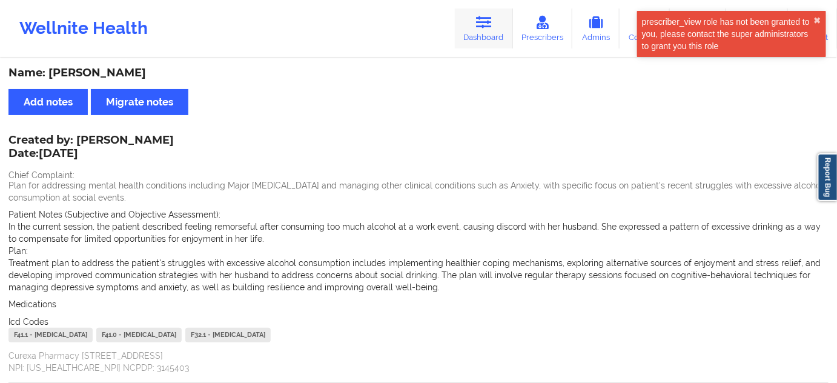
click at [485, 28] on icon at bounding box center [484, 22] width 16 height 13
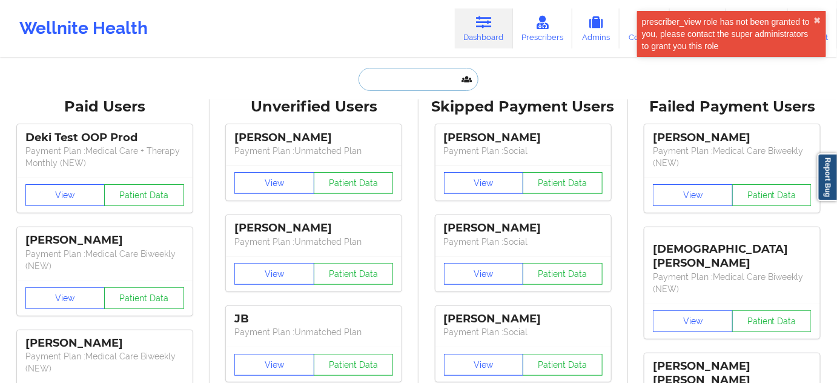
click at [414, 84] on input "text" at bounding box center [419, 79] width 120 height 23
paste input "[PERSON_NAME][EMAIL_ADDRESS][PERSON_NAME][DOMAIN_NAME]"
type input "[PERSON_NAME][EMAIL_ADDRESS][PERSON_NAME][DOMAIN_NAME]"
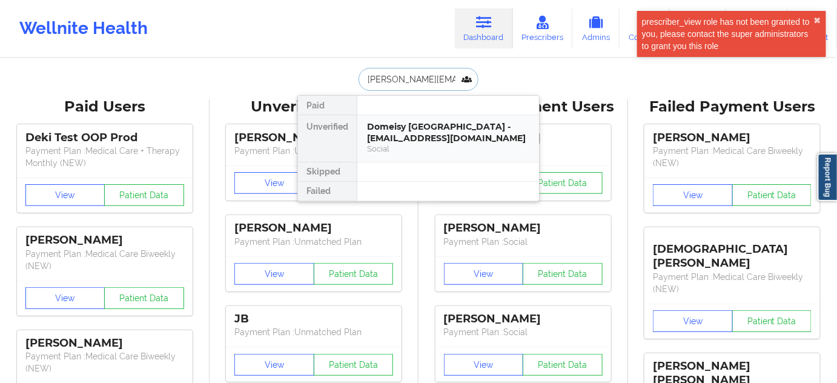
scroll to position [0, 2]
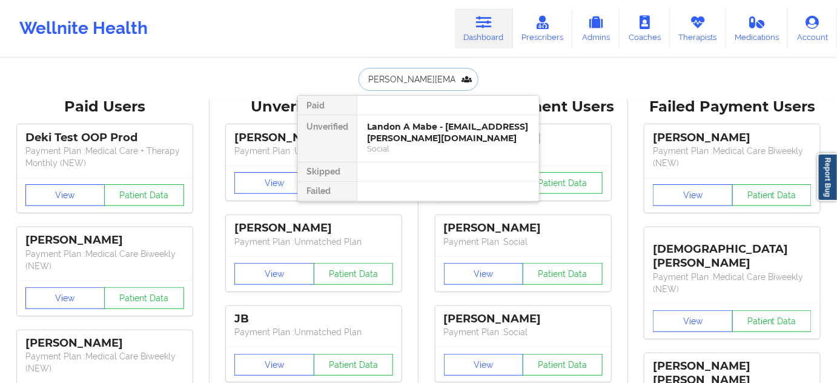
click at [406, 132] on div "Landon A Mabe - [EMAIL_ADDRESS][PERSON_NAME][DOMAIN_NAME]" at bounding box center [448, 132] width 162 height 22
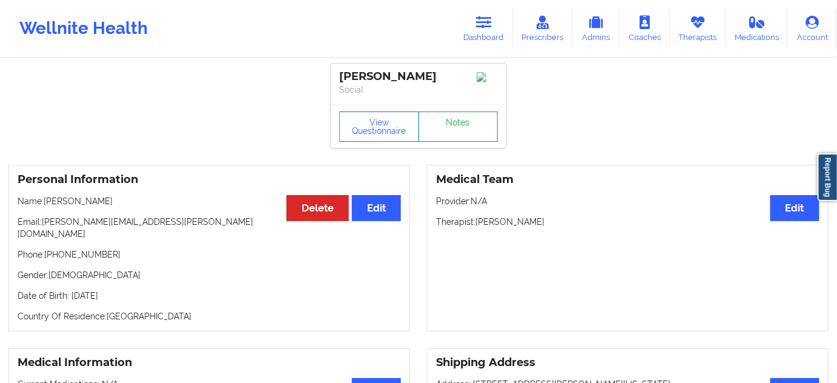
click at [457, 137] on link "Notes" at bounding box center [459, 126] width 80 height 30
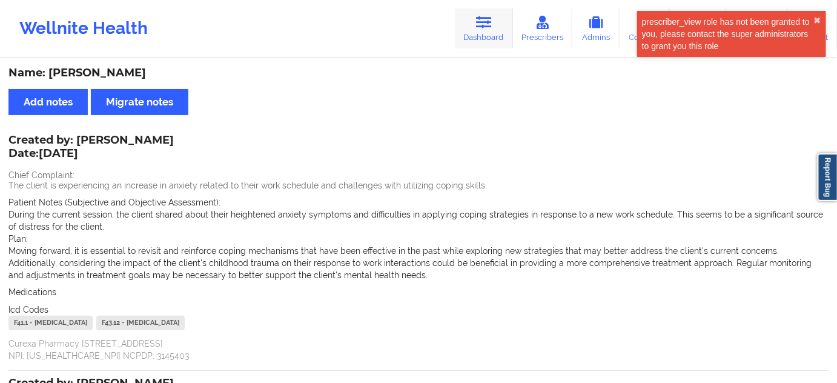
click at [473, 35] on link "Dashboard" at bounding box center [484, 28] width 58 height 40
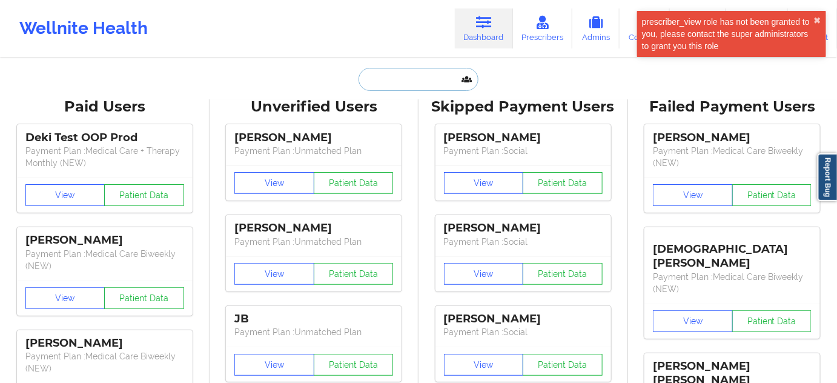
click at [398, 87] on input "text" at bounding box center [419, 79] width 120 height 23
paste input "[EMAIL_ADDRESS][DOMAIN_NAME]"
type input "[EMAIL_ADDRESS][DOMAIN_NAME]"
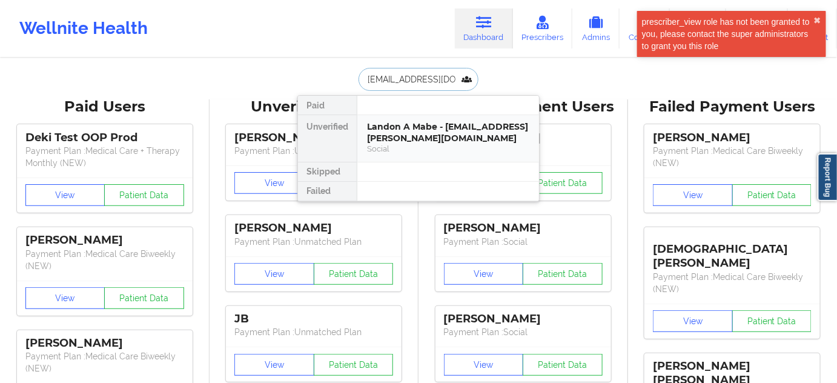
scroll to position [0, 18]
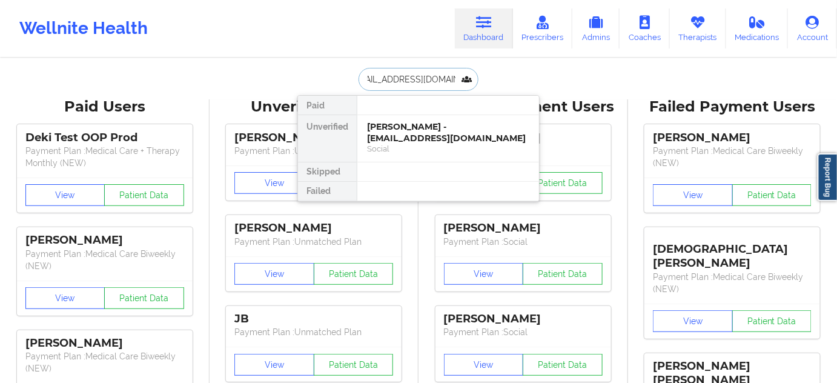
click at [403, 137] on div "[PERSON_NAME] - [EMAIL_ADDRESS][DOMAIN_NAME]" at bounding box center [448, 132] width 162 height 22
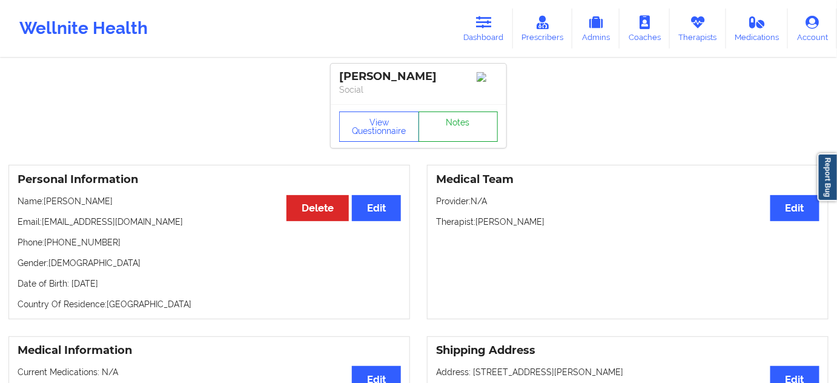
click at [470, 140] on link "Notes" at bounding box center [459, 126] width 80 height 30
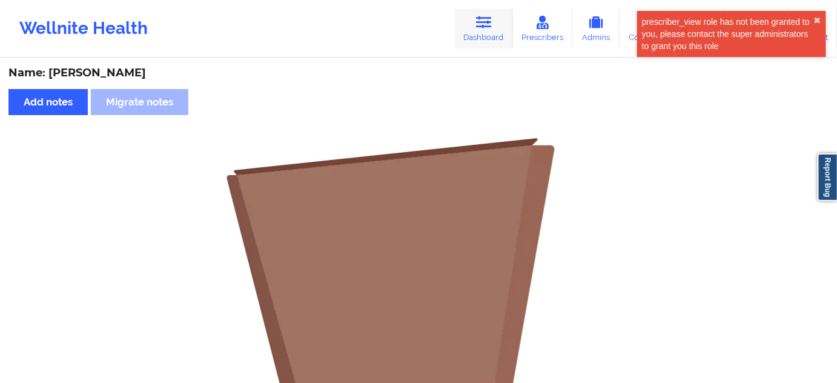
click at [475, 35] on link "Dashboard" at bounding box center [484, 28] width 58 height 40
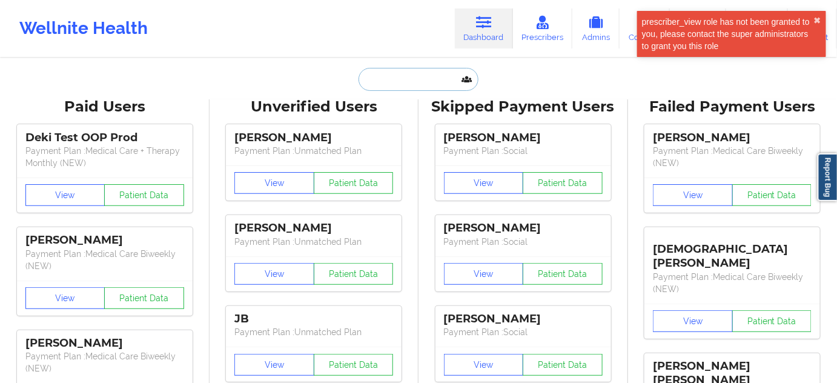
click at [407, 79] on input "text" at bounding box center [419, 79] width 120 height 23
paste input "[EMAIL_ADDRESS][DOMAIN_NAME]"
type input "[EMAIL_ADDRESS][DOMAIN_NAME]"
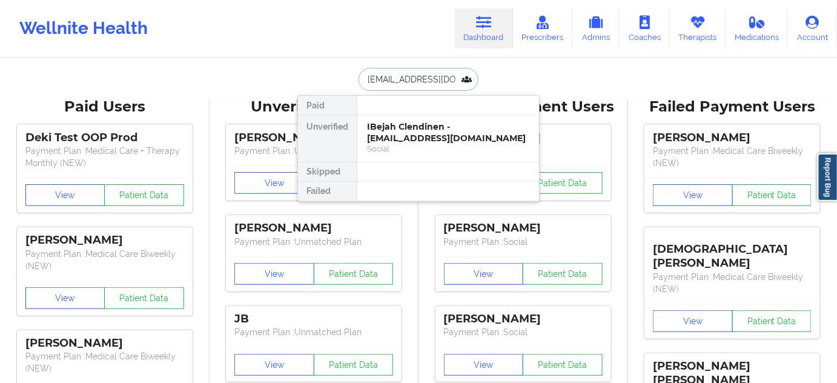
click at [394, 137] on div "IBejah Clendinen - [EMAIL_ADDRESS][DOMAIN_NAME]" at bounding box center [448, 132] width 162 height 22
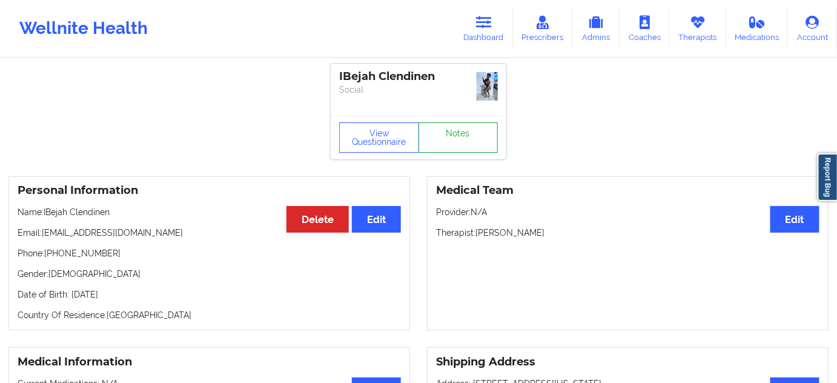
click at [478, 131] on link "Notes" at bounding box center [459, 137] width 80 height 30
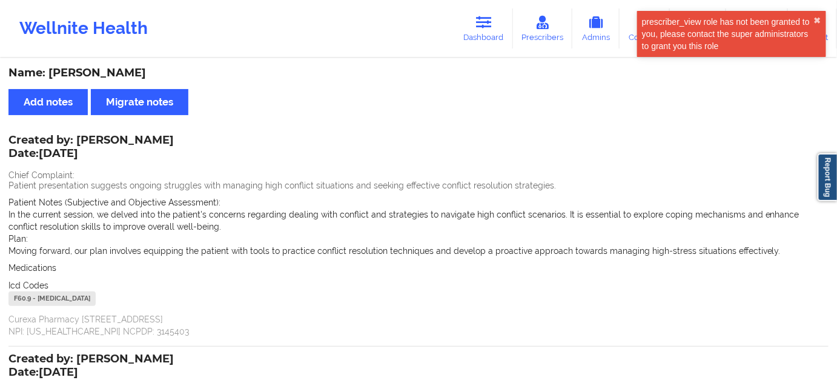
drag, startPoint x: 483, startPoint y: 33, endPoint x: 454, endPoint y: 50, distance: 34.2
click at [483, 33] on link "Dashboard" at bounding box center [484, 28] width 58 height 40
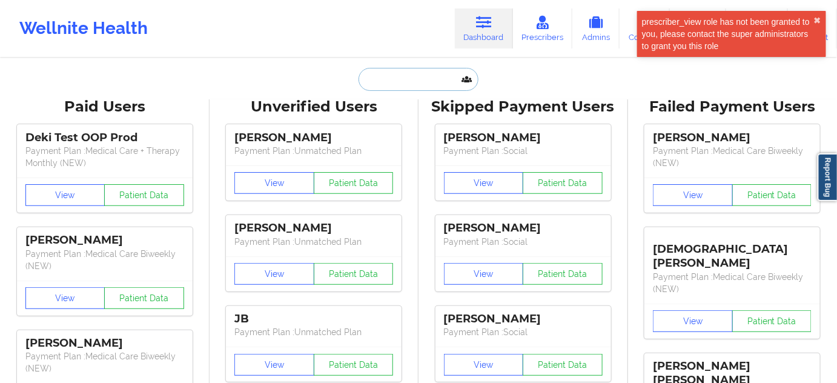
click at [402, 84] on input "text" at bounding box center [419, 79] width 120 height 23
paste input "[EMAIL_ADDRESS][DOMAIN_NAME]"
type input "[EMAIL_ADDRESS][DOMAIN_NAME]"
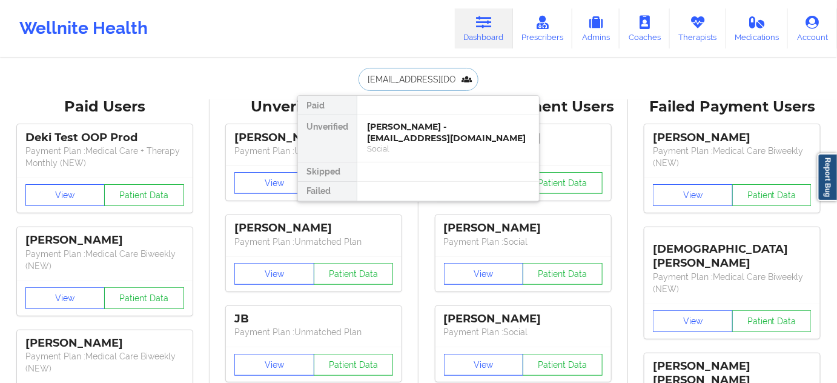
click at [386, 136] on div "[PERSON_NAME] - [EMAIL_ADDRESS][DOMAIN_NAME]" at bounding box center [448, 132] width 162 height 22
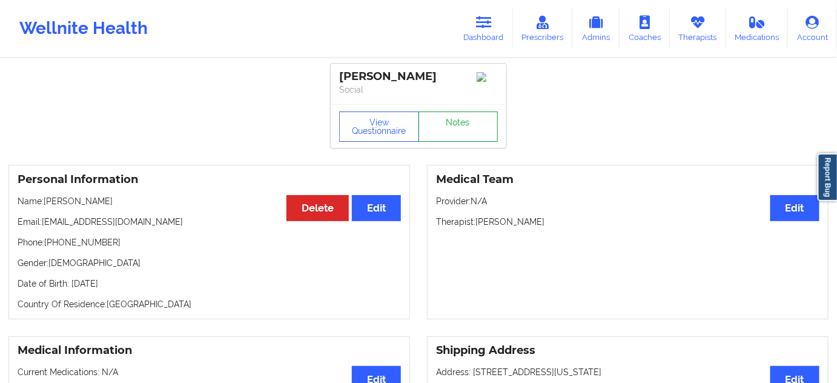
click at [462, 125] on link "Notes" at bounding box center [459, 126] width 80 height 30
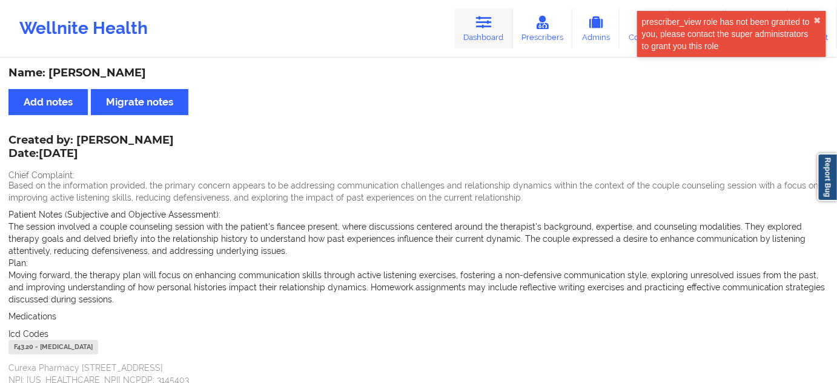
click at [498, 19] on link "Dashboard" at bounding box center [484, 28] width 58 height 40
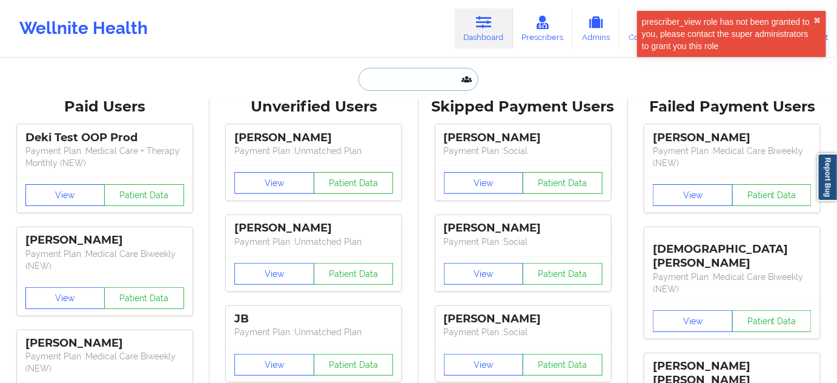
click at [435, 80] on input "text" at bounding box center [419, 79] width 120 height 23
paste input "[EMAIL_ADDRESS][DOMAIN_NAME]"
type input "[EMAIL_ADDRESS][DOMAIN_NAME]"
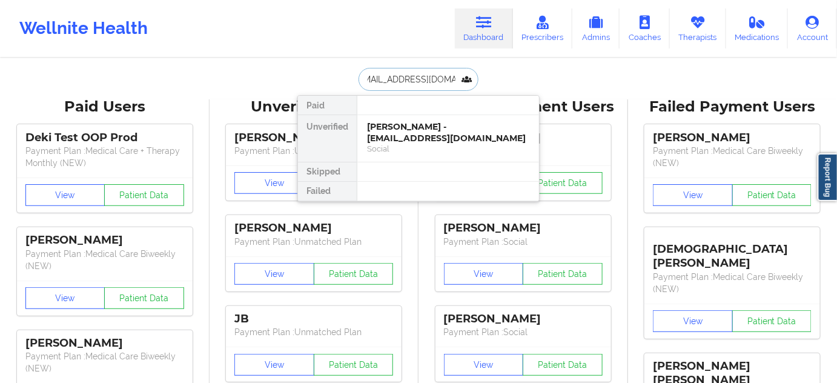
click at [419, 138] on div "[PERSON_NAME] - [EMAIL_ADDRESS][DOMAIN_NAME]" at bounding box center [448, 132] width 162 height 22
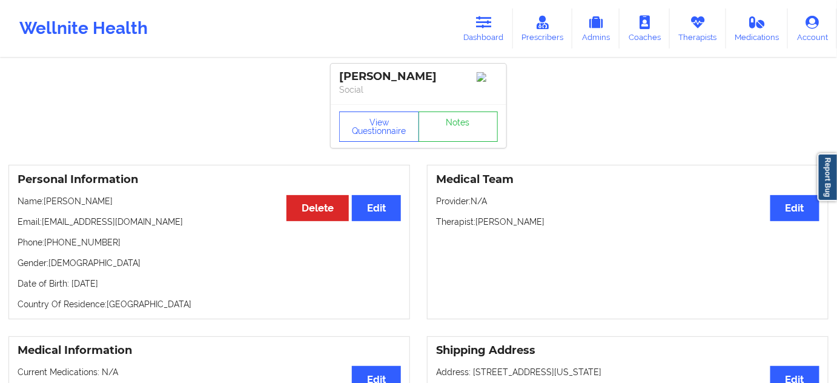
click at [452, 122] on div "View Questionnaire Notes" at bounding box center [419, 126] width 176 height 44
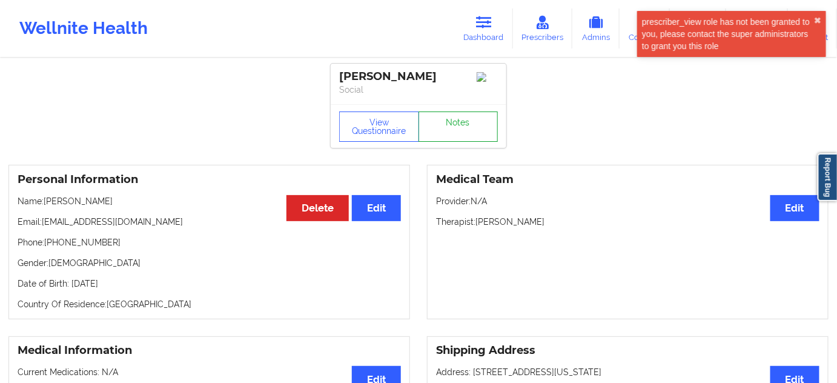
click at [452, 142] on link "Notes" at bounding box center [459, 126] width 80 height 30
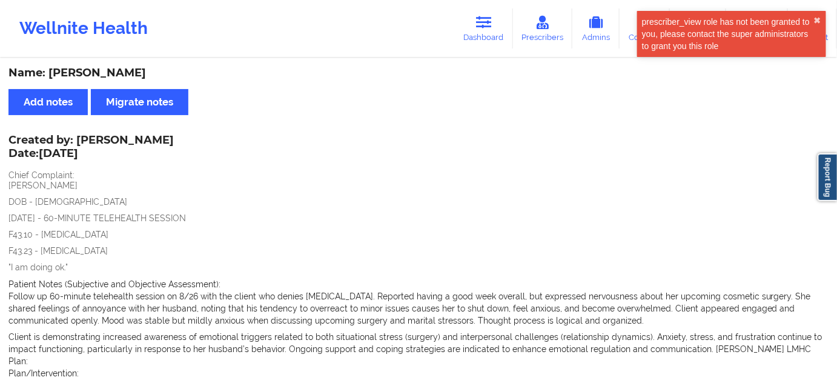
drag, startPoint x: 500, startPoint y: 43, endPoint x: 426, endPoint y: 55, distance: 74.2
click at [500, 43] on link "Dashboard" at bounding box center [484, 28] width 58 height 40
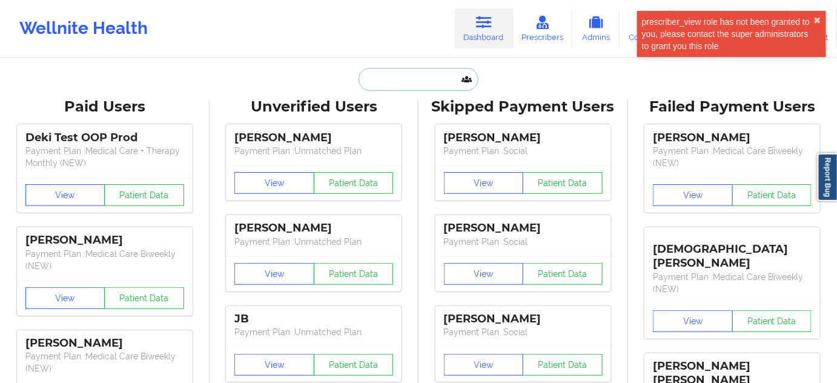
click at [411, 73] on input "text" at bounding box center [419, 79] width 120 height 23
paste input "[EMAIL_ADDRESS][DOMAIN_NAME]"
type input "[EMAIL_ADDRESS][DOMAIN_NAME]"
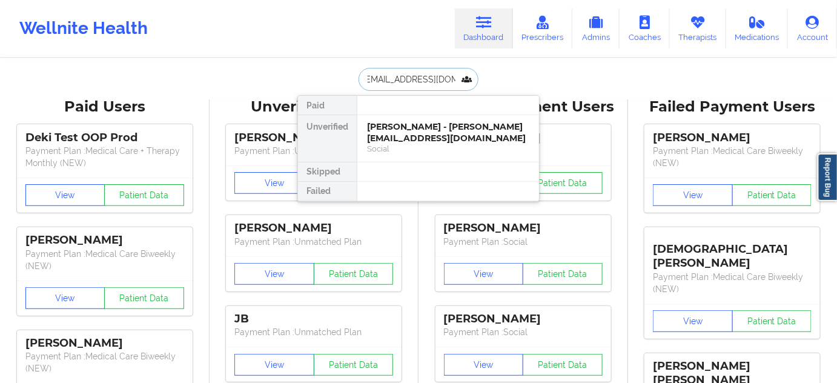
click at [399, 141] on div "[PERSON_NAME] - [PERSON_NAME][EMAIL_ADDRESS][DOMAIN_NAME]" at bounding box center [448, 132] width 162 height 22
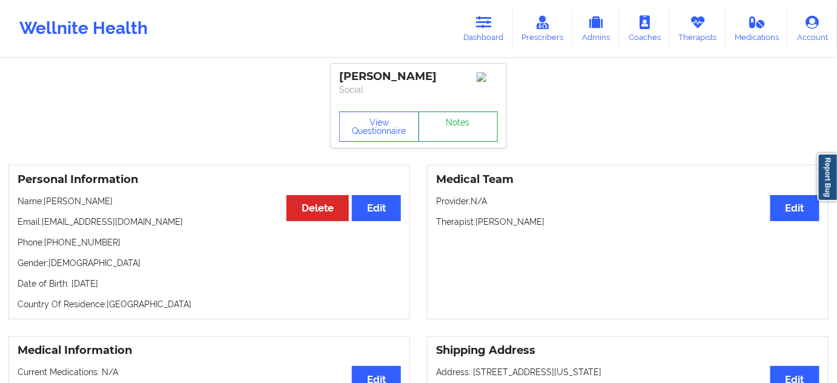
click at [452, 131] on link "Notes" at bounding box center [459, 126] width 80 height 30
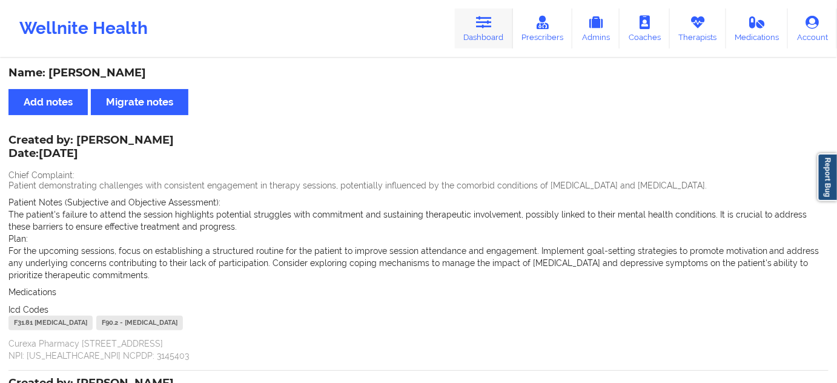
click at [483, 24] on icon at bounding box center [484, 22] width 16 height 13
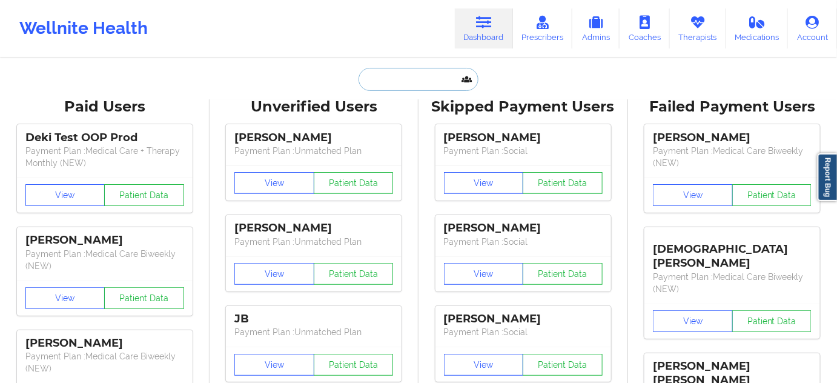
click at [434, 70] on input "text" at bounding box center [419, 79] width 120 height 23
paste input "[EMAIL_ADDRESS][DOMAIN_NAME]"
type input "[EMAIL_ADDRESS][DOMAIN_NAME]"
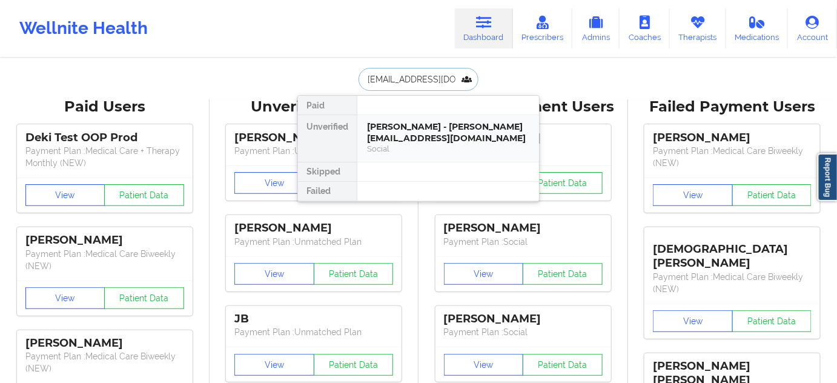
scroll to position [0, 12]
click at [408, 136] on div "[PERSON_NAME] - [EMAIL_ADDRESS][DOMAIN_NAME]" at bounding box center [448, 132] width 162 height 22
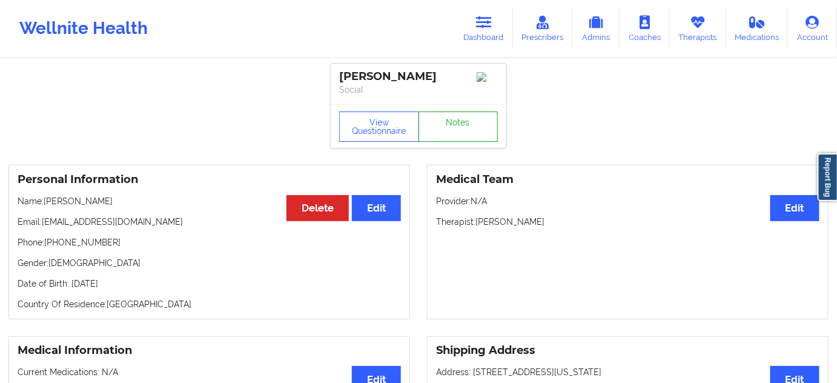
click at [451, 137] on link "Notes" at bounding box center [459, 126] width 80 height 30
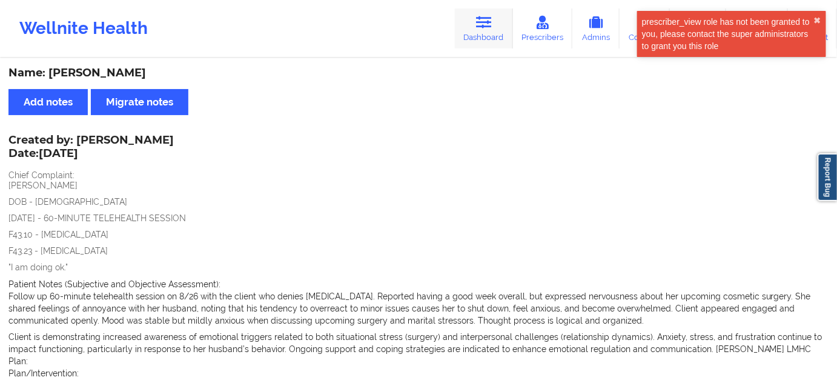
click at [485, 31] on link "Dashboard" at bounding box center [484, 28] width 58 height 40
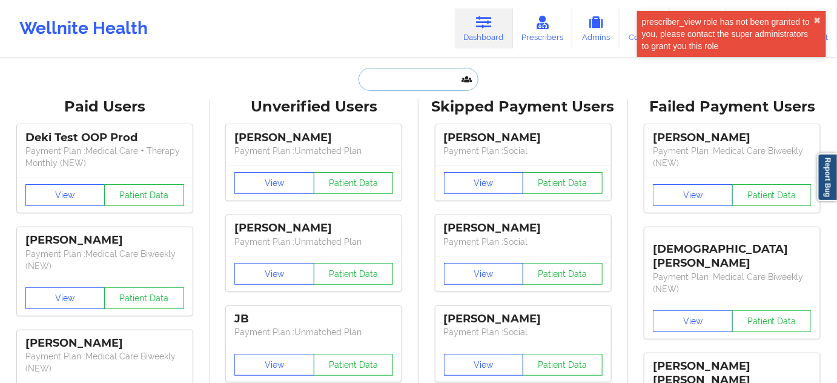
click at [397, 83] on input "text" at bounding box center [419, 79] width 120 height 23
paste input "[EMAIL_ADDRESS][DOMAIN_NAME]"
type input "[EMAIL_ADDRESS][DOMAIN_NAME]"
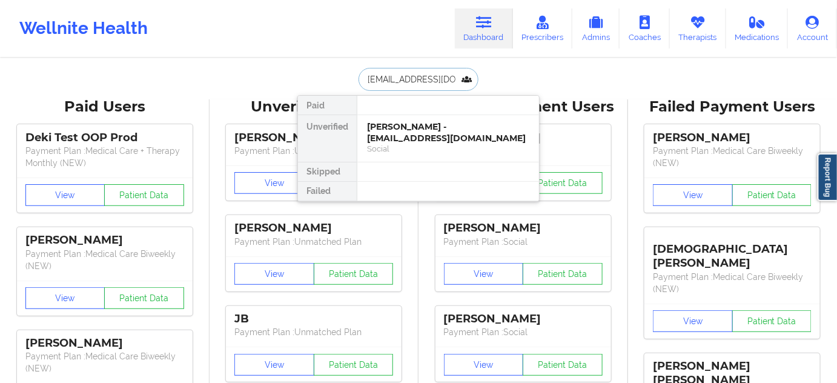
click at [398, 138] on div "[PERSON_NAME] - [EMAIL_ADDRESS][DOMAIN_NAME]" at bounding box center [448, 132] width 162 height 22
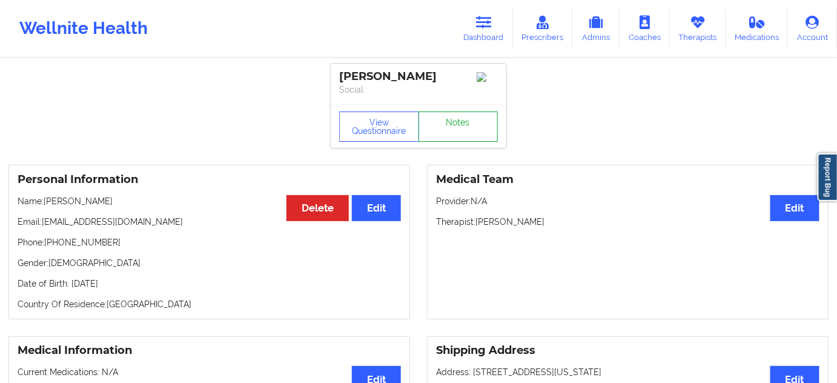
click at [483, 142] on link "Notes" at bounding box center [459, 126] width 80 height 30
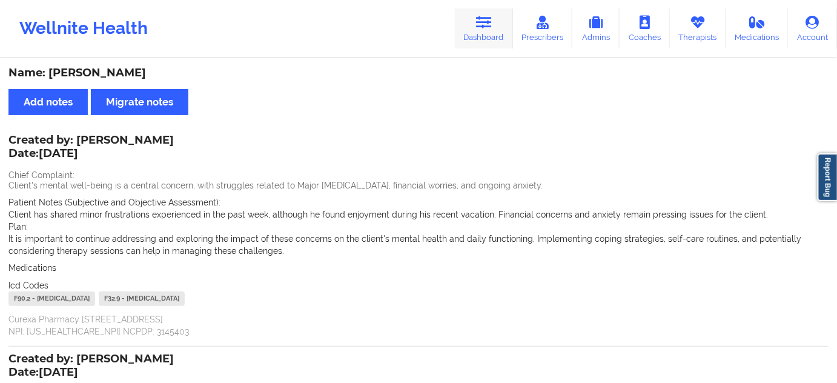
click at [505, 21] on link "Dashboard" at bounding box center [484, 28] width 58 height 40
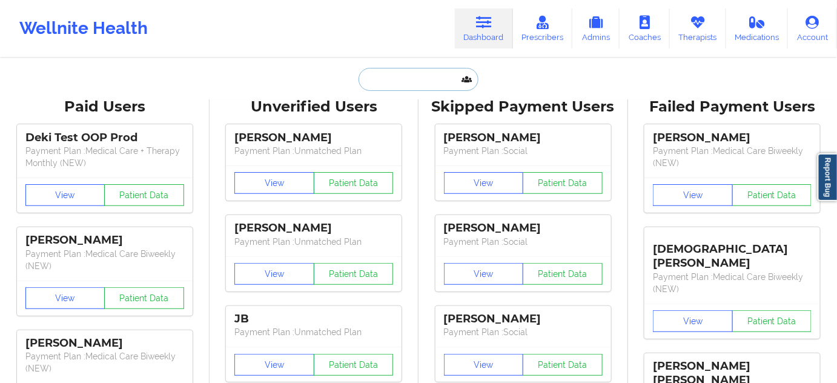
click at [416, 83] on input "text" at bounding box center [419, 79] width 120 height 23
paste input "[EMAIL_ADDRESS][DOMAIN_NAME]"
type input "[EMAIL_ADDRESS][DOMAIN_NAME]"
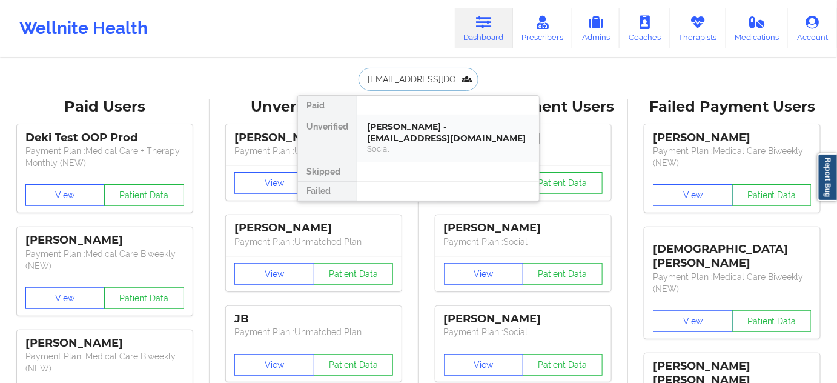
click at [392, 137] on div "[PERSON_NAME] - [EMAIL_ADDRESS][DOMAIN_NAME]" at bounding box center [448, 132] width 162 height 22
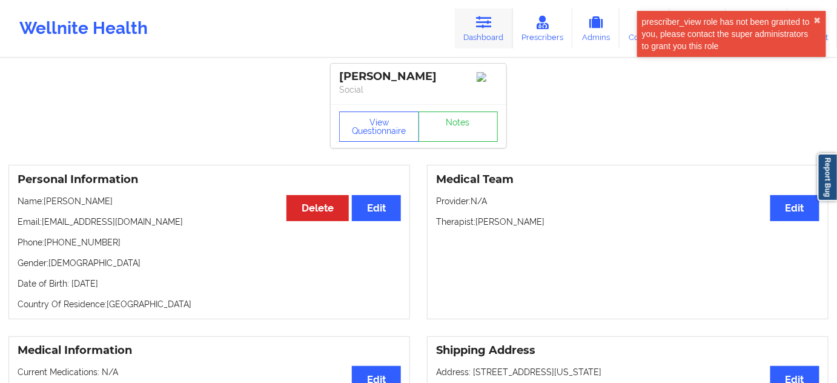
click at [481, 14] on link "Dashboard" at bounding box center [484, 28] width 58 height 40
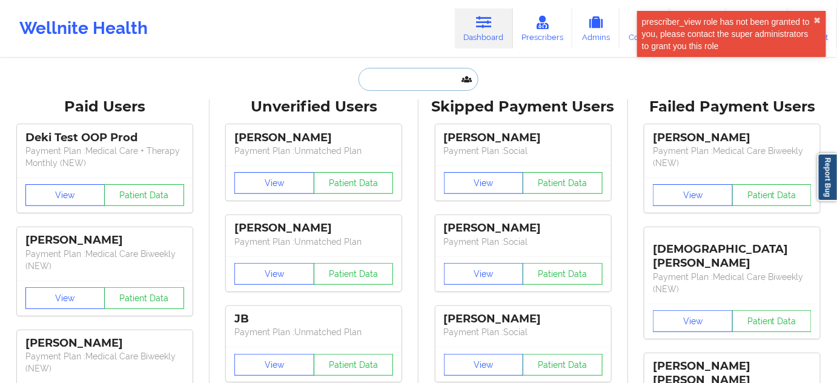
click at [404, 76] on input "text" at bounding box center [419, 79] width 120 height 23
paste input "[EMAIL_ADDRESS][DOMAIN_NAME]"
type input "[EMAIL_ADDRESS][DOMAIN_NAME]"
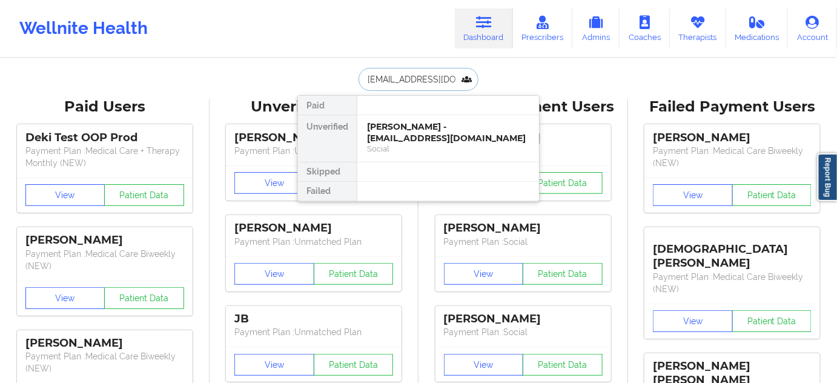
click at [397, 138] on div "[PERSON_NAME] - [EMAIL_ADDRESS][DOMAIN_NAME]" at bounding box center [448, 132] width 162 height 22
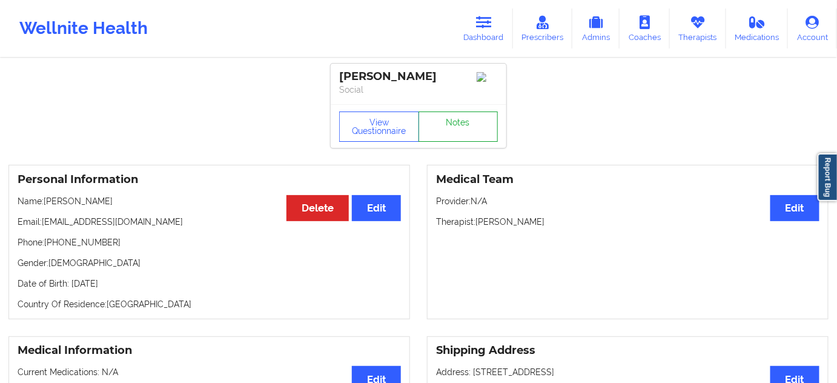
click at [449, 136] on link "Notes" at bounding box center [459, 126] width 80 height 30
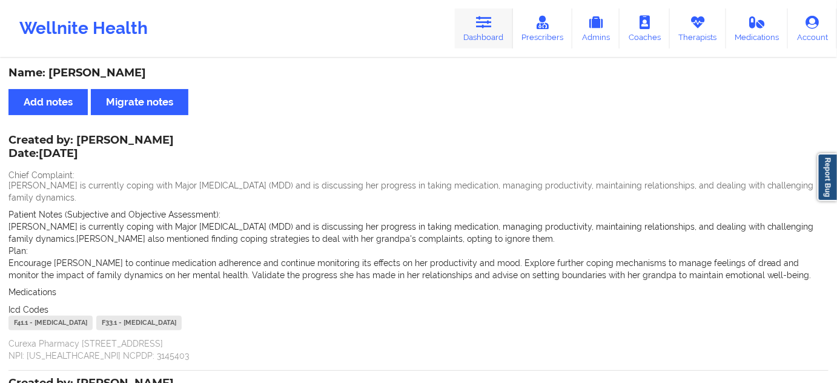
click at [501, 22] on link "Dashboard" at bounding box center [484, 28] width 58 height 40
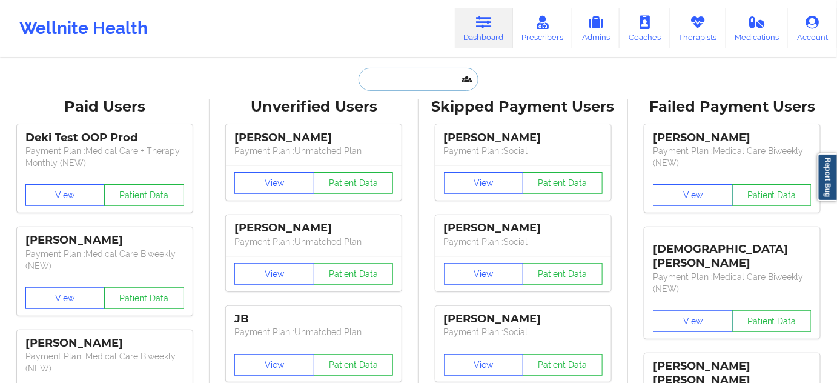
click at [413, 79] on input "text" at bounding box center [419, 79] width 120 height 23
paste input "[EMAIL_ADDRESS][PERSON_NAME][DOMAIN_NAME]"
type input "[EMAIL_ADDRESS][PERSON_NAME][DOMAIN_NAME]"
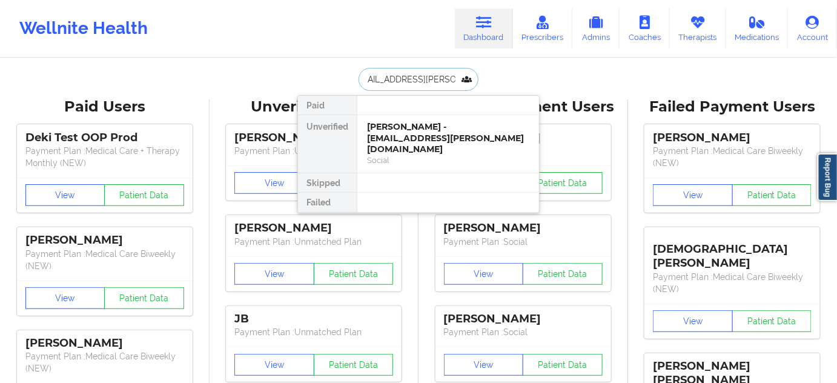
click at [397, 134] on div "[PERSON_NAME] - [EMAIL_ADDRESS][PERSON_NAME][DOMAIN_NAME]" at bounding box center [448, 138] width 162 height 34
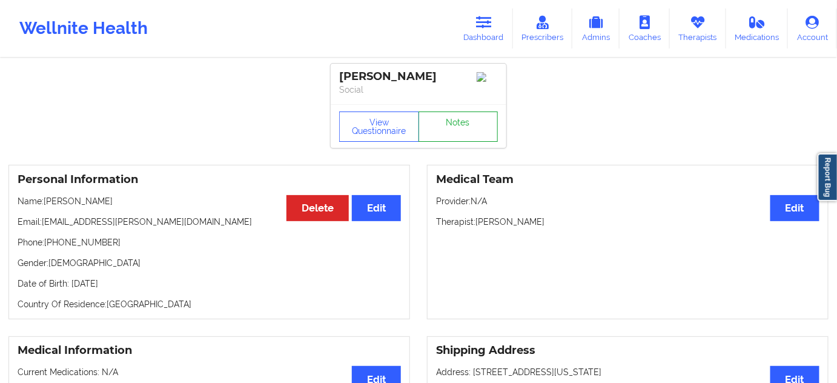
click at [454, 131] on link "Notes" at bounding box center [459, 126] width 80 height 30
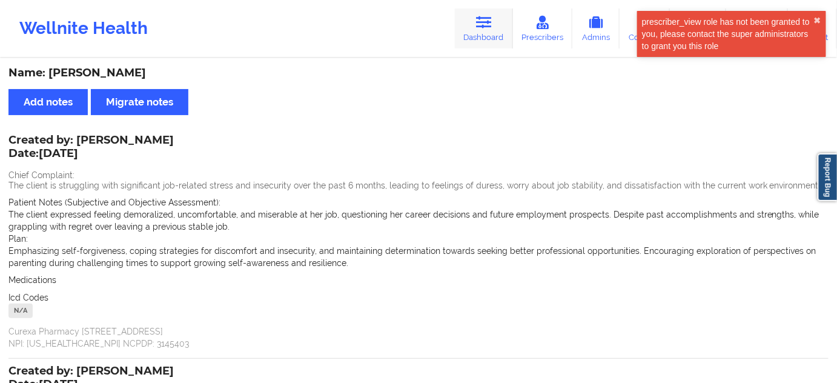
click at [488, 22] on icon at bounding box center [484, 22] width 16 height 13
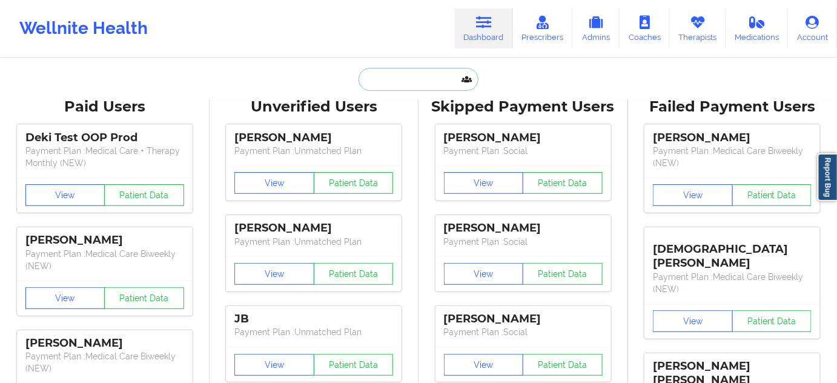
click at [419, 85] on input "text" at bounding box center [419, 79] width 120 height 23
paste input "[EMAIL_ADDRESS][DOMAIN_NAME]"
type input "[EMAIL_ADDRESS][DOMAIN_NAME]"
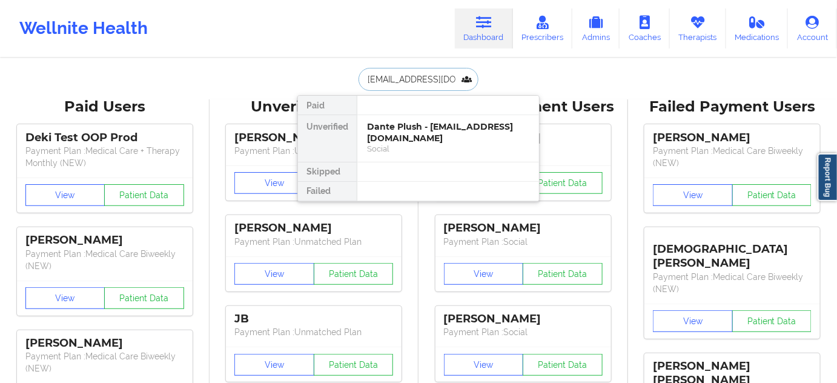
click at [405, 131] on div "Dante Plush - [EMAIL_ADDRESS][DOMAIN_NAME]" at bounding box center [448, 132] width 162 height 22
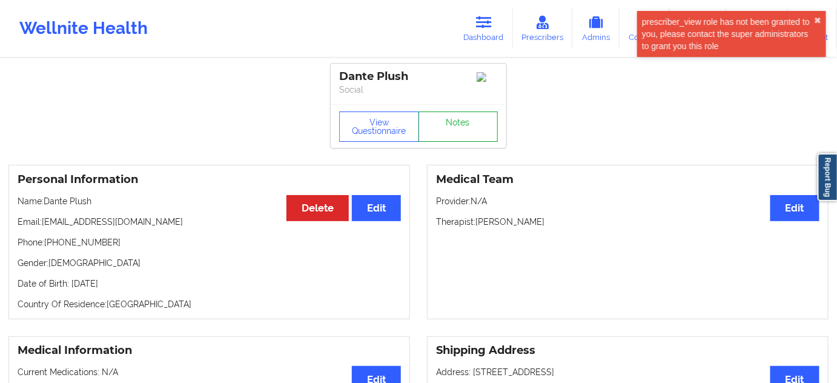
click at [457, 131] on link "Notes" at bounding box center [459, 126] width 80 height 30
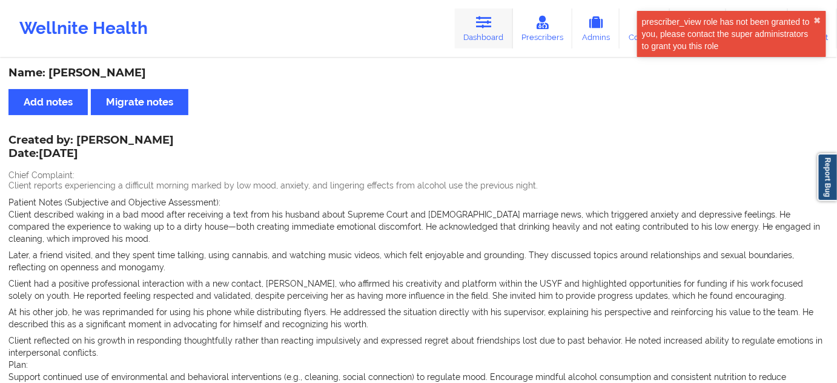
click at [499, 13] on link "Dashboard" at bounding box center [484, 28] width 58 height 40
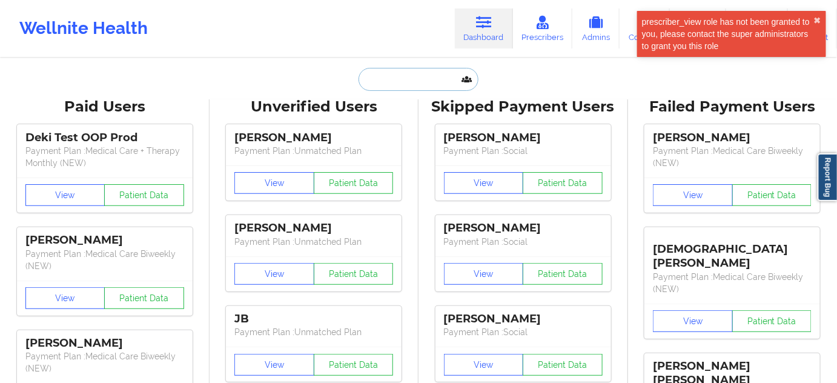
click at [423, 87] on input "text" at bounding box center [419, 79] width 120 height 23
paste input "[EMAIL_ADDRESS][DOMAIN_NAME]"
type input "[EMAIL_ADDRESS][DOMAIN_NAME]"
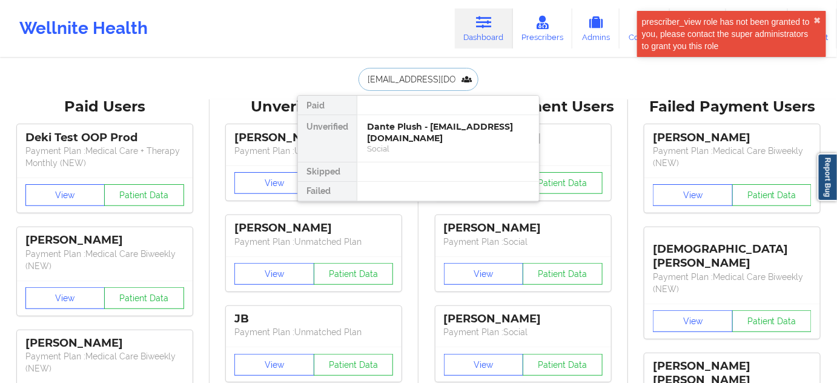
scroll to position [0, 24]
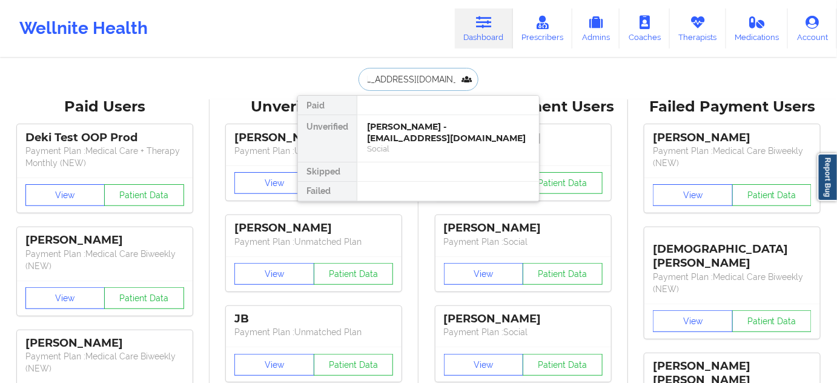
click at [399, 136] on div "[PERSON_NAME] - [EMAIL_ADDRESS][DOMAIN_NAME]" at bounding box center [448, 132] width 162 height 22
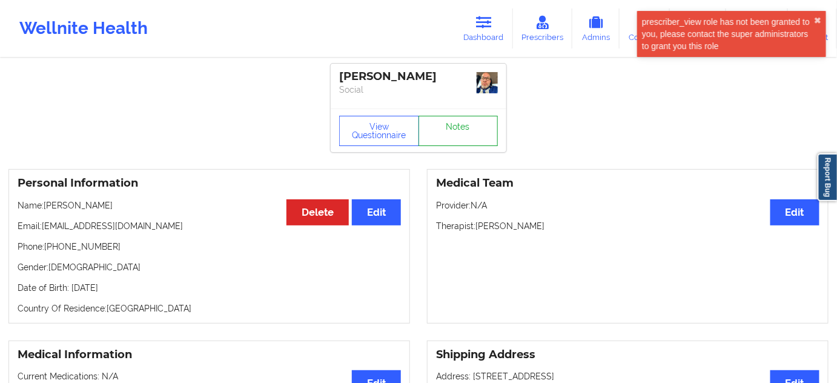
click at [455, 133] on link "Notes" at bounding box center [459, 131] width 80 height 30
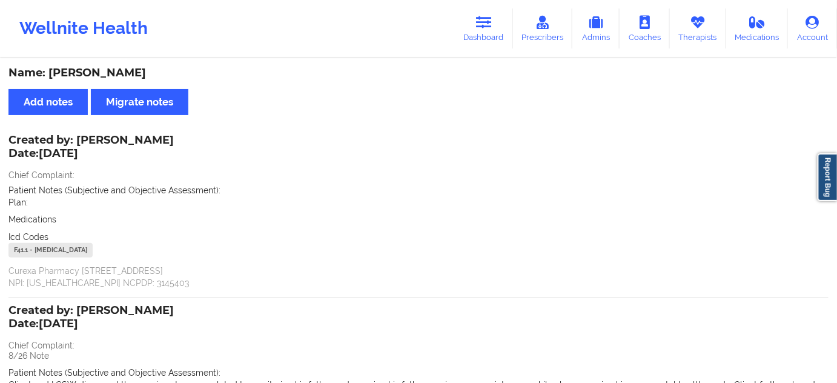
drag, startPoint x: 473, startPoint y: 37, endPoint x: 456, endPoint y: 50, distance: 21.6
click at [473, 37] on link "Dashboard" at bounding box center [484, 28] width 58 height 40
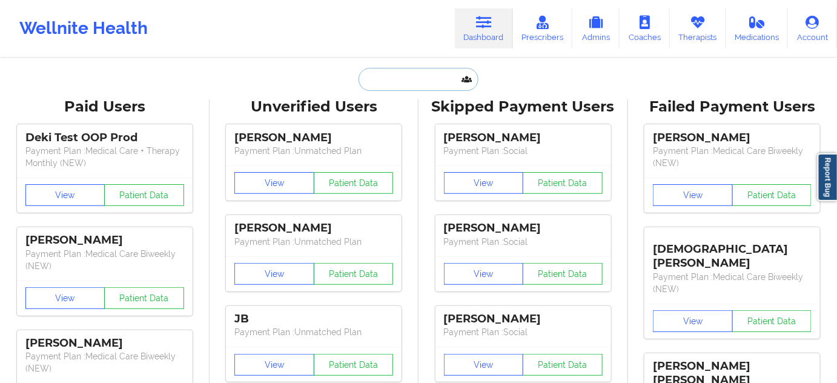
click at [428, 75] on input "text" at bounding box center [419, 79] width 120 height 23
paste input "[EMAIL_ADDRESS][DOMAIN_NAME]"
type input "[EMAIL_ADDRESS][DOMAIN_NAME]"
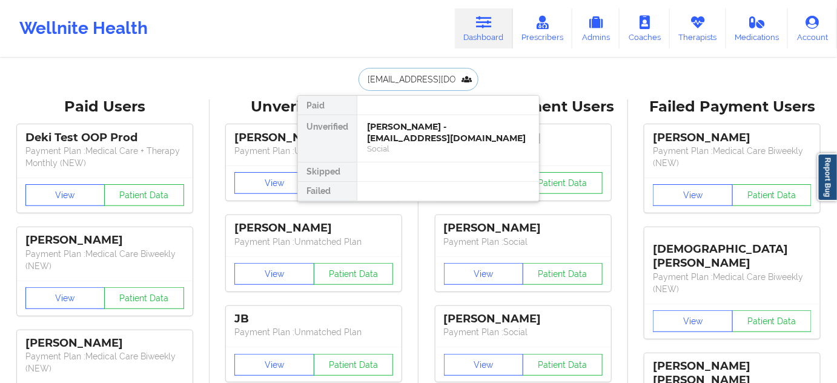
click at [412, 144] on div "Social" at bounding box center [448, 149] width 162 height 10
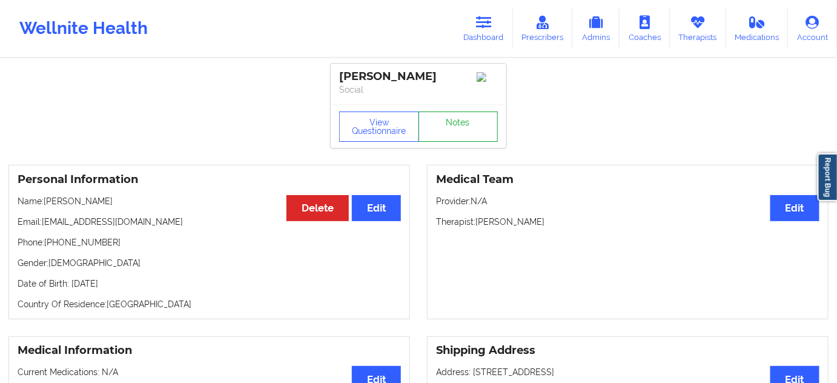
click at [463, 134] on link "Notes" at bounding box center [459, 126] width 80 height 30
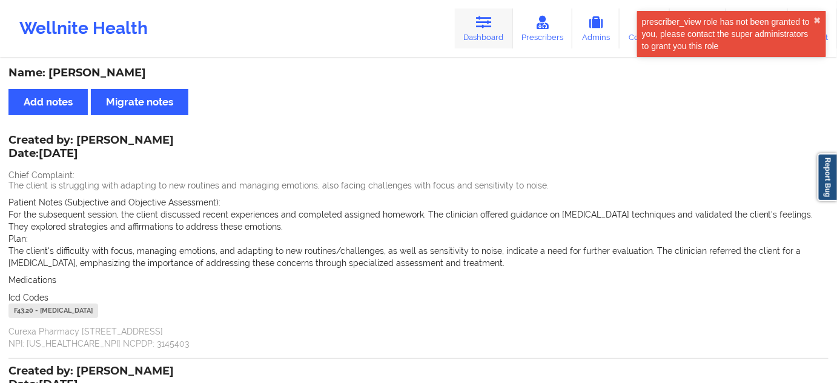
click at [478, 27] on link "Dashboard" at bounding box center [484, 28] width 58 height 40
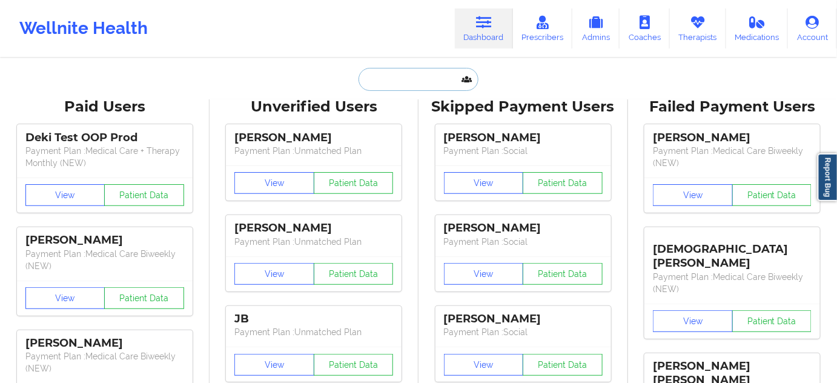
click at [431, 79] on input "text" at bounding box center [419, 79] width 120 height 23
paste input "[EMAIL_ADDRESS][DOMAIN_NAME]"
type input "[EMAIL_ADDRESS][DOMAIN_NAME]"
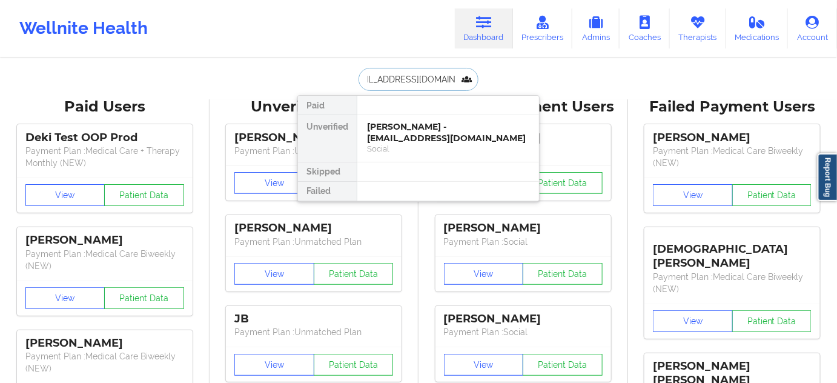
click at [425, 131] on div "[PERSON_NAME] - [EMAIL_ADDRESS][DOMAIN_NAME]" at bounding box center [448, 132] width 162 height 22
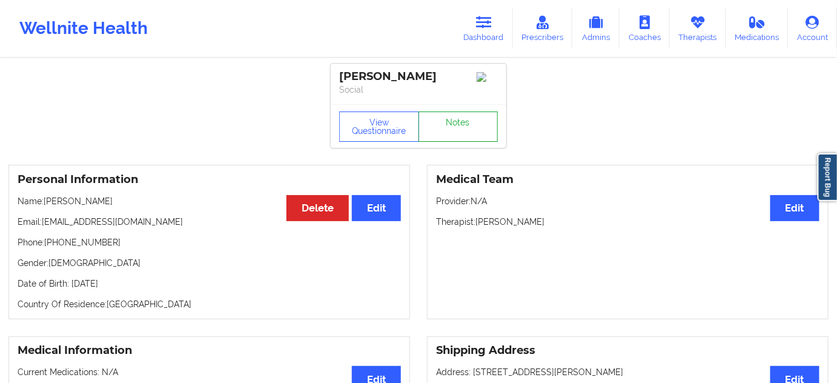
click at [442, 128] on link "Notes" at bounding box center [459, 126] width 80 height 30
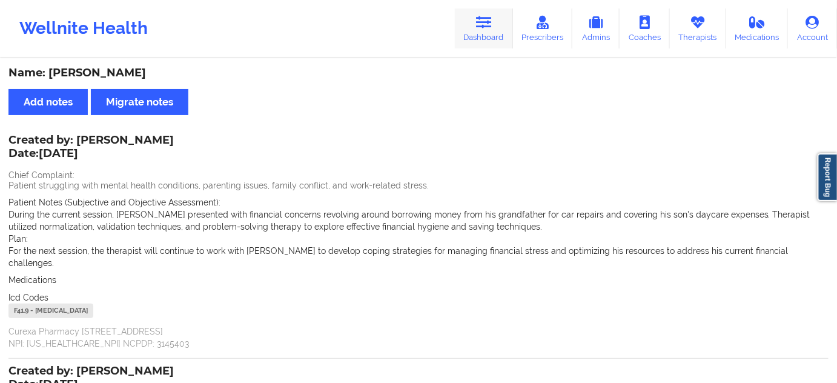
click at [477, 31] on link "Dashboard" at bounding box center [484, 28] width 58 height 40
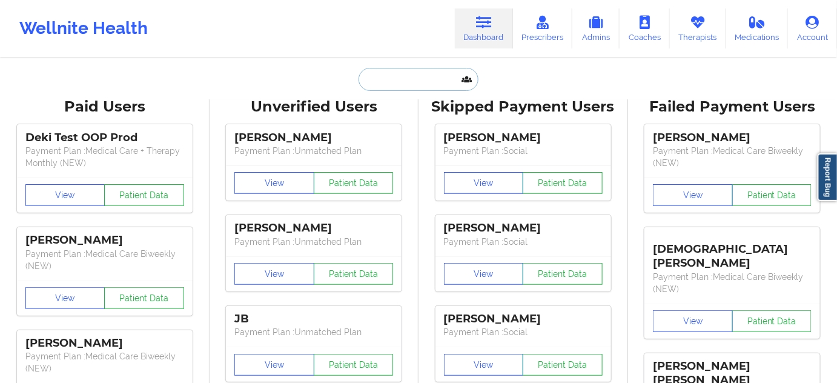
click at [404, 78] on input "text" at bounding box center [419, 79] width 120 height 23
paste input "[EMAIL_ADDRESS][PERSON_NAME][DOMAIN_NAME]"
type input "[EMAIL_ADDRESS][PERSON_NAME][DOMAIN_NAME]"
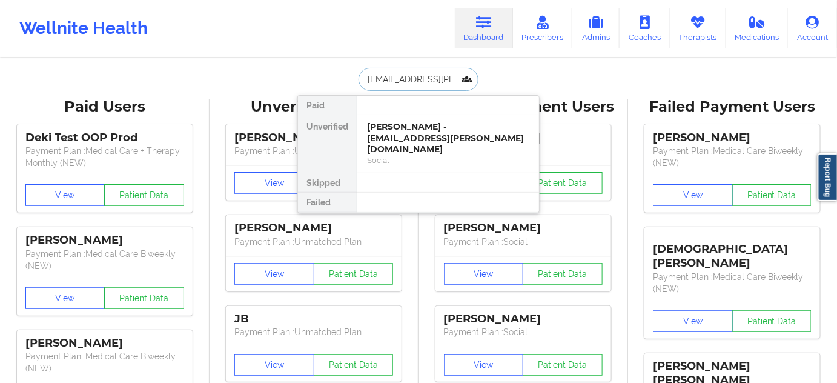
click at [406, 132] on div "[PERSON_NAME] - [EMAIL_ADDRESS][PERSON_NAME][DOMAIN_NAME]" at bounding box center [448, 138] width 162 height 34
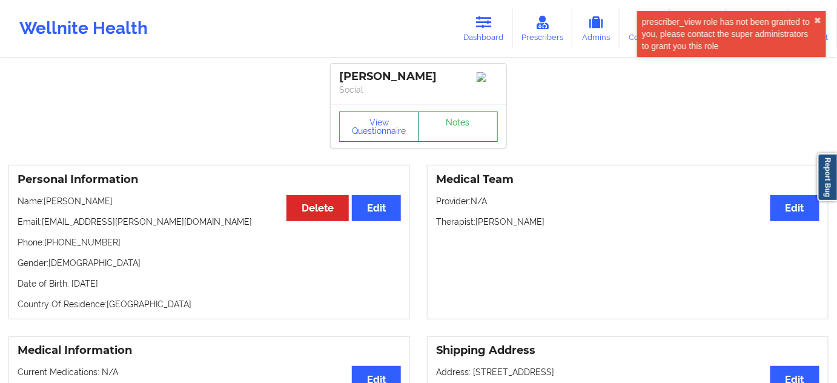
click at [442, 132] on link "Notes" at bounding box center [459, 126] width 80 height 30
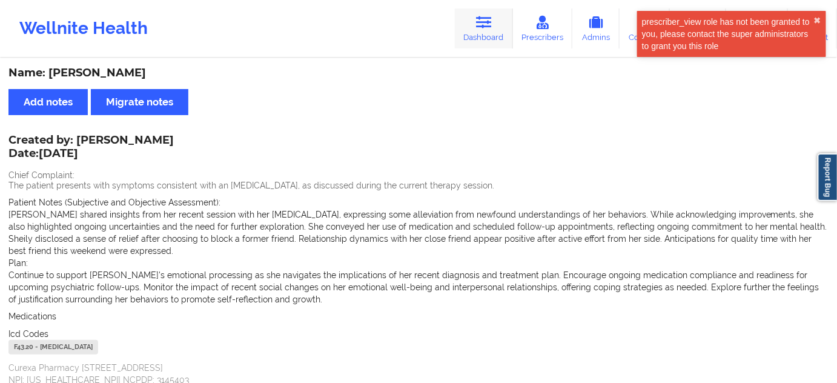
click at [487, 22] on icon at bounding box center [484, 22] width 16 height 13
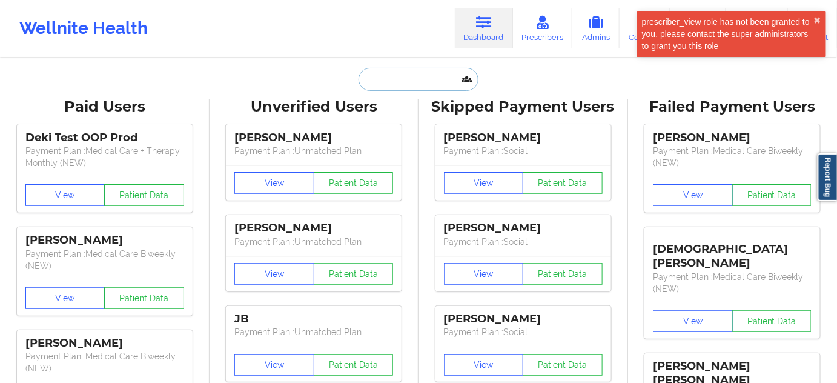
click at [438, 70] on input "text" at bounding box center [419, 79] width 120 height 23
paste input "[EMAIL_ADDRESS][DOMAIN_NAME]"
type input "[EMAIL_ADDRESS][DOMAIN_NAME]"
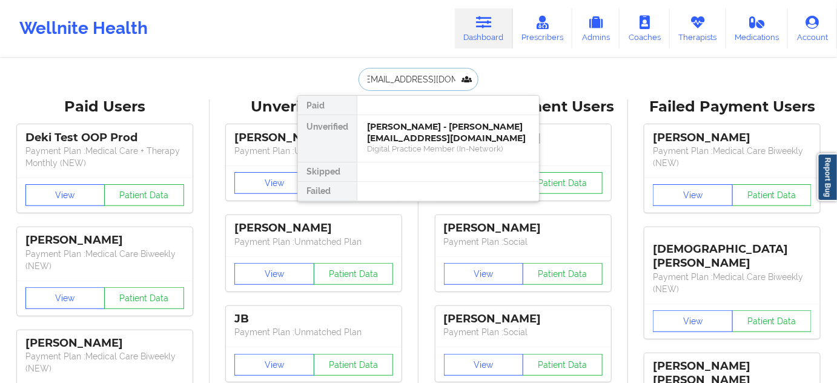
click at [406, 131] on div "[PERSON_NAME] - [PERSON_NAME][EMAIL_ADDRESS][DOMAIN_NAME]" at bounding box center [448, 132] width 162 height 22
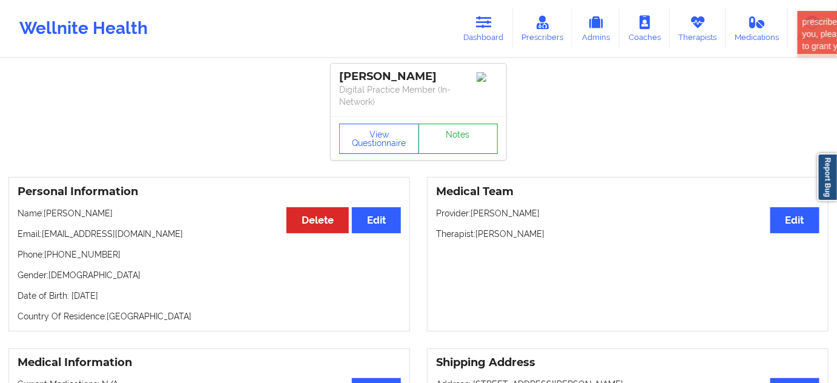
click at [469, 145] on link "Notes" at bounding box center [459, 139] width 80 height 30
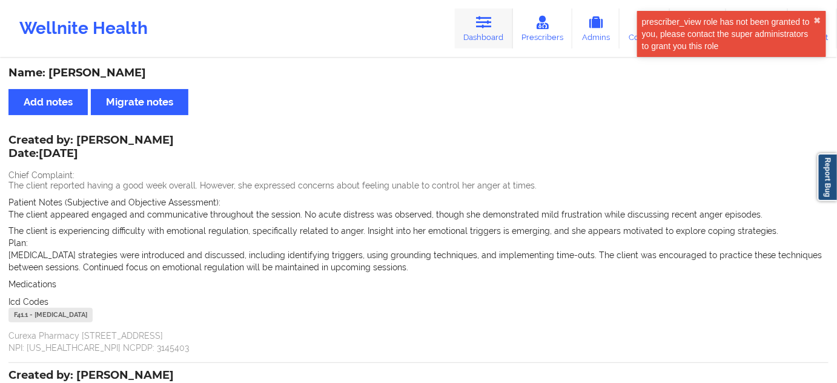
click at [481, 31] on link "Dashboard" at bounding box center [484, 28] width 58 height 40
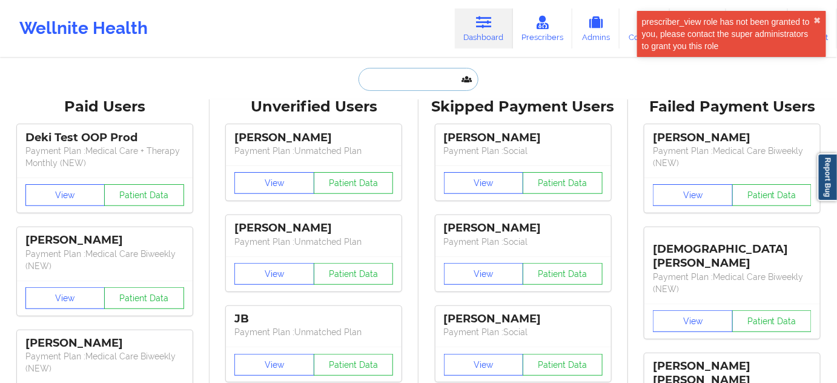
click at [417, 84] on input "text" at bounding box center [419, 79] width 120 height 23
paste input "[EMAIL_ADDRESS][DOMAIN_NAME]"
type input "[EMAIL_ADDRESS][DOMAIN_NAME]"
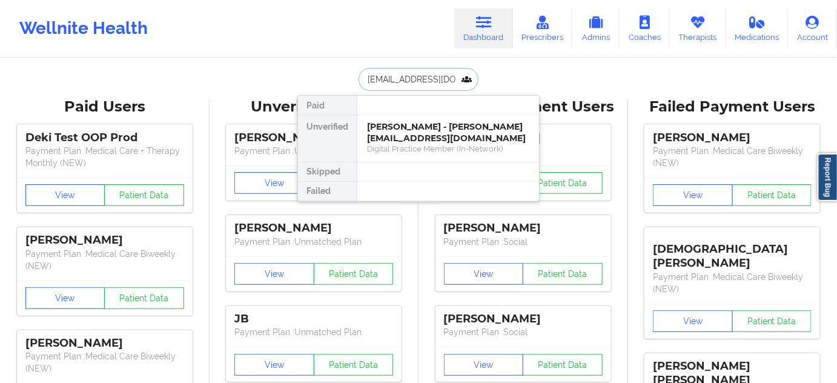
scroll to position [0, 8]
click at [412, 135] on div "[PERSON_NAME] - [EMAIL_ADDRESS][DOMAIN_NAME]" at bounding box center [448, 132] width 162 height 22
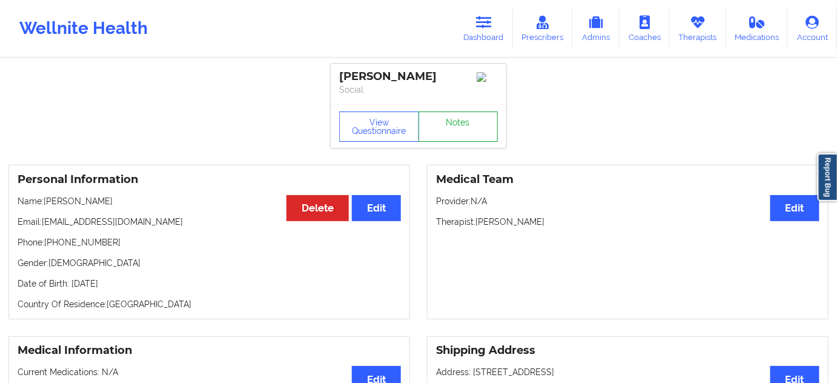
click at [455, 142] on link "Notes" at bounding box center [459, 126] width 80 height 30
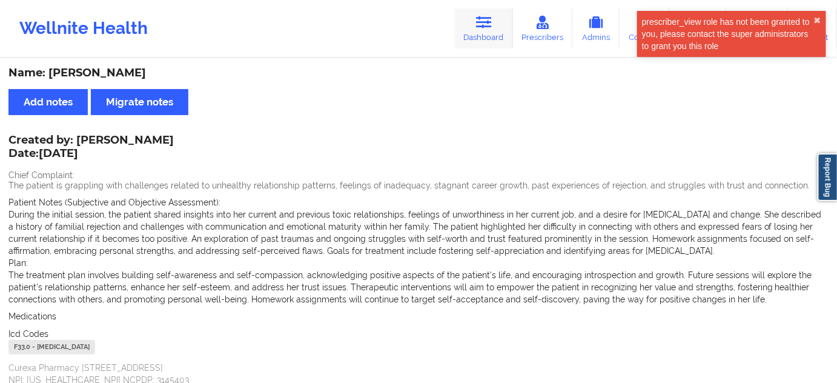
click at [486, 33] on link "Dashboard" at bounding box center [484, 28] width 58 height 40
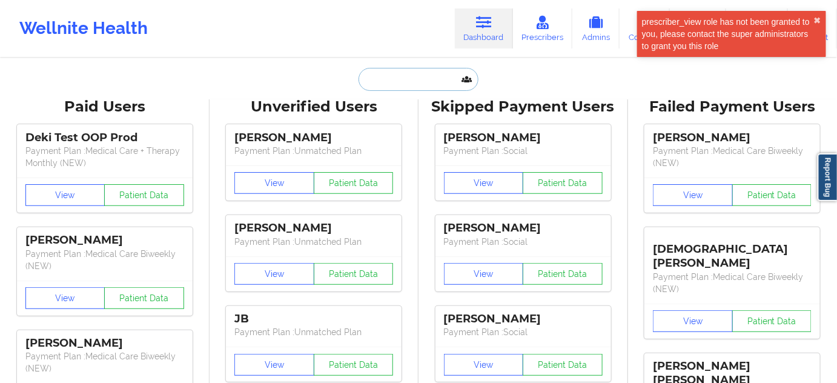
click at [439, 84] on input "text" at bounding box center [419, 79] width 120 height 23
paste input "[EMAIL_ADDRESS][DOMAIN_NAME]"
type input "[EMAIL_ADDRESS][DOMAIN_NAME]"
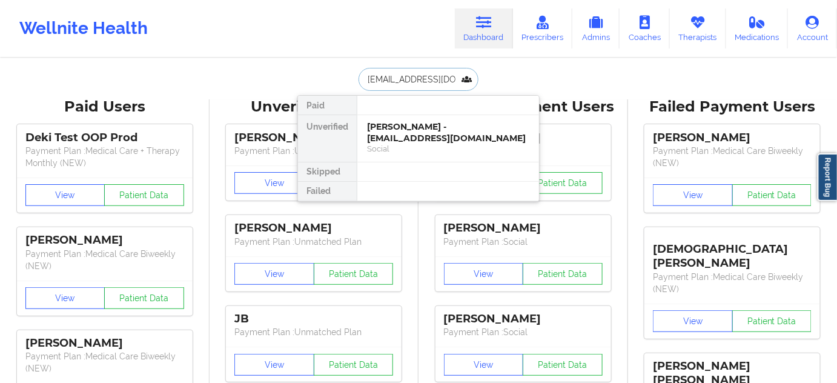
click at [412, 135] on div "[PERSON_NAME] - [EMAIL_ADDRESS][DOMAIN_NAME]" at bounding box center [448, 132] width 162 height 22
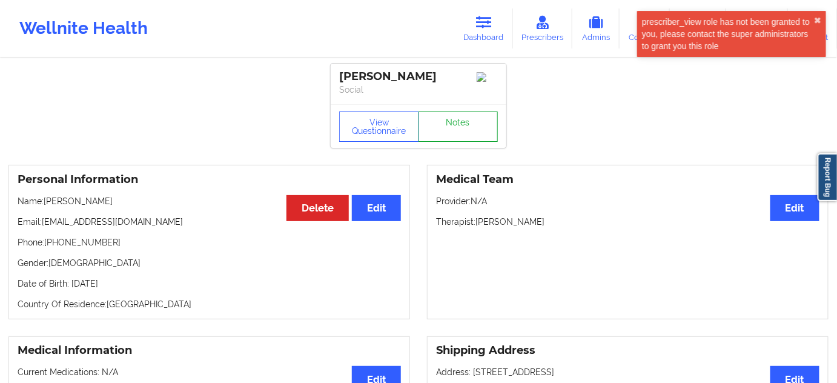
click at [454, 133] on link "Notes" at bounding box center [459, 126] width 80 height 30
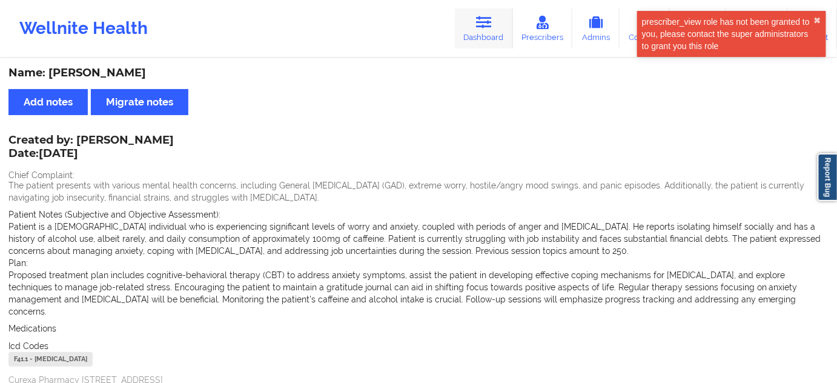
drag, startPoint x: 489, startPoint y: 28, endPoint x: 470, endPoint y: 42, distance: 23.5
click at [489, 28] on icon at bounding box center [484, 22] width 16 height 13
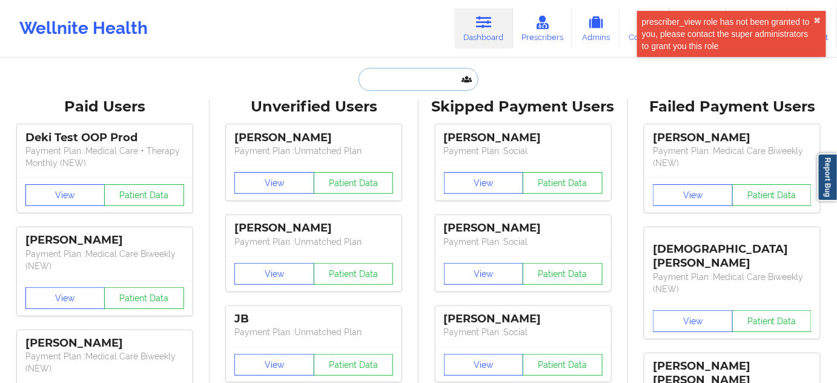
click at [420, 70] on input "text" at bounding box center [419, 79] width 120 height 23
paste input "[EMAIL_ADDRESS][DOMAIN_NAME]"
type input "[EMAIL_ADDRESS][DOMAIN_NAME]"
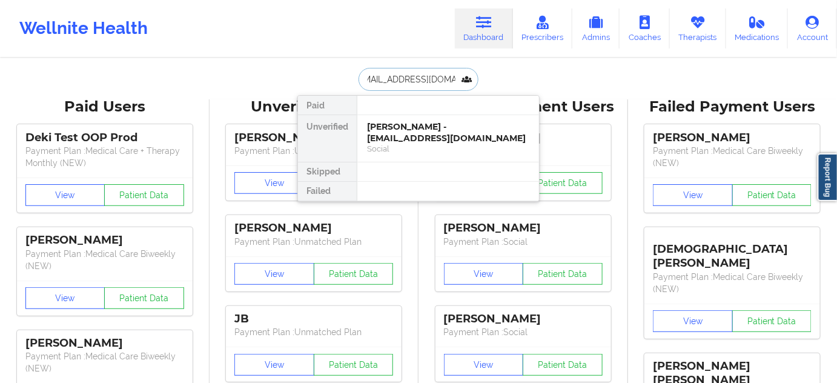
click at [405, 131] on div "[PERSON_NAME] - [EMAIL_ADDRESS][DOMAIN_NAME]" at bounding box center [448, 132] width 162 height 22
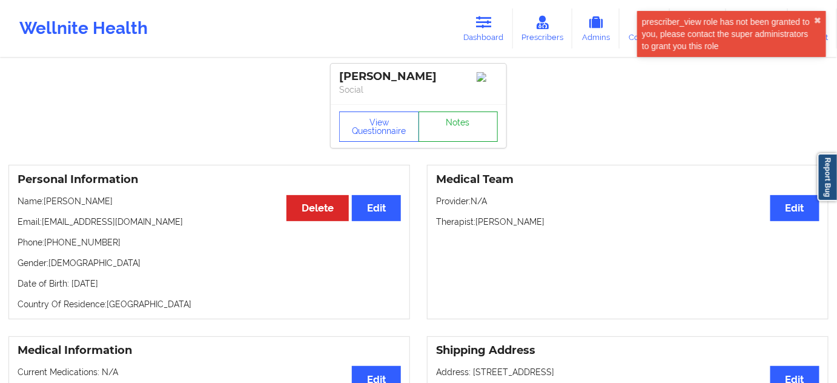
click at [454, 122] on link "Notes" at bounding box center [459, 126] width 80 height 30
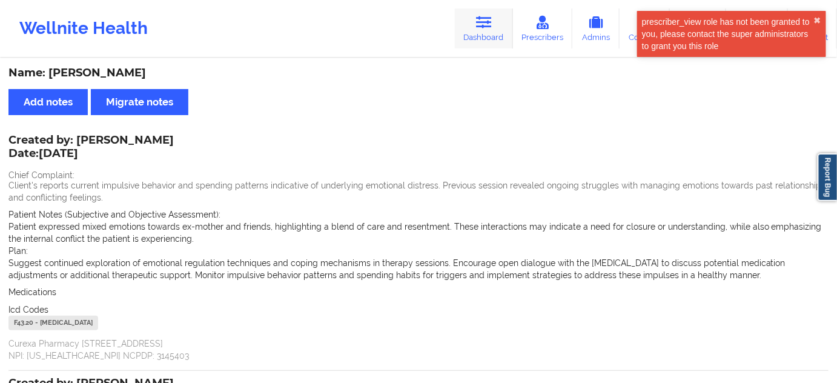
click at [480, 30] on link "Dashboard" at bounding box center [484, 28] width 58 height 40
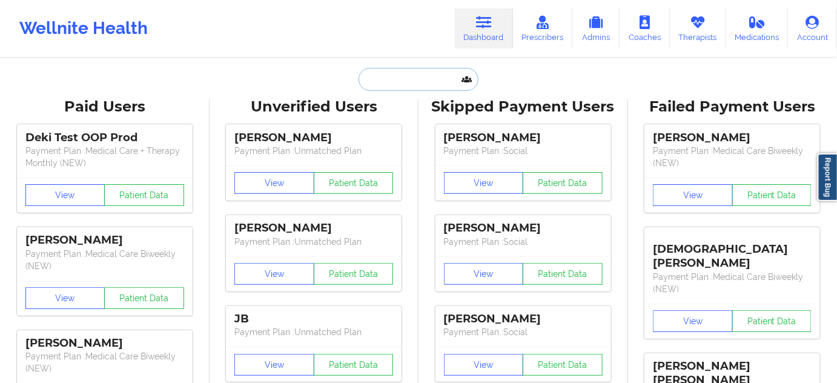
click at [408, 84] on input "text" at bounding box center [419, 79] width 120 height 23
paste input "[EMAIL_ADDRESS][DOMAIN_NAME]"
type input "[EMAIL_ADDRESS][DOMAIN_NAME]"
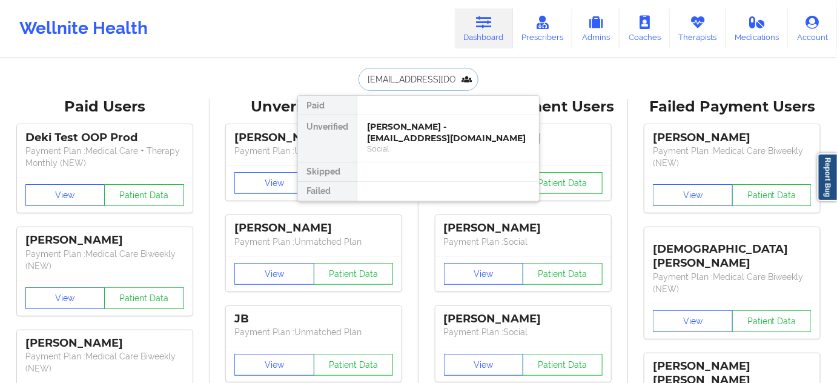
click at [417, 126] on div "[PERSON_NAME] - [EMAIL_ADDRESS][DOMAIN_NAME]" at bounding box center [448, 132] width 162 height 22
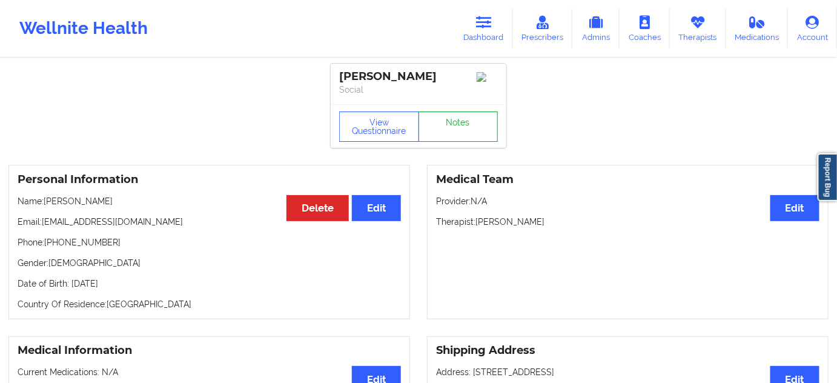
click at [466, 130] on link "Notes" at bounding box center [459, 126] width 80 height 30
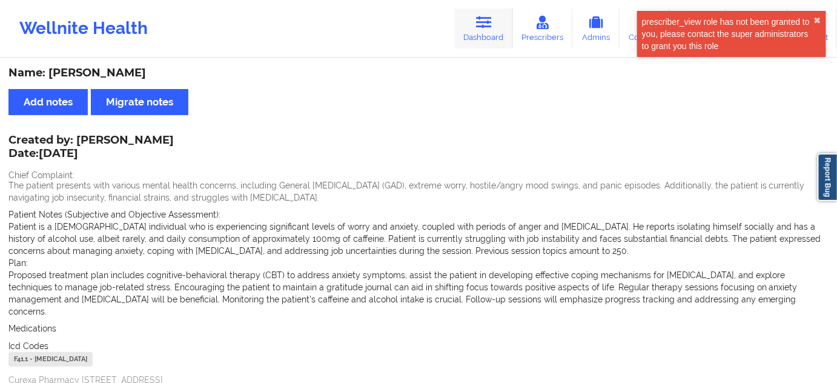
click at [502, 33] on link "Dashboard" at bounding box center [484, 28] width 58 height 40
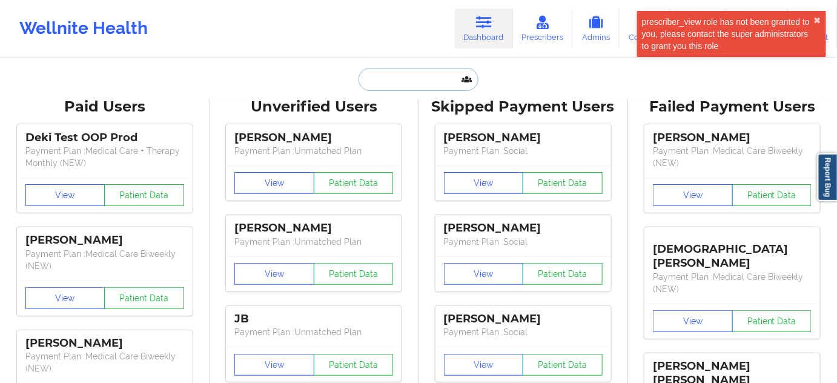
click at [435, 83] on input "text" at bounding box center [419, 79] width 120 height 23
paste input "[PERSON_NAME][EMAIL_ADDRESS][PERSON_NAME][DOMAIN_NAME]"
type input "[PERSON_NAME][EMAIL_ADDRESS][PERSON_NAME][DOMAIN_NAME]"
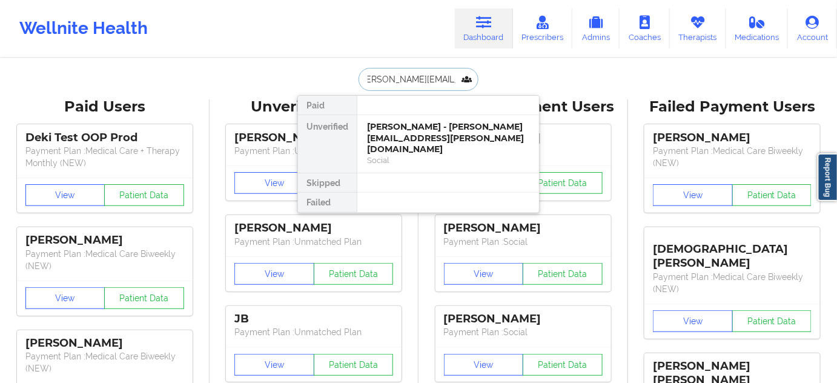
click at [403, 126] on div "[PERSON_NAME] - [PERSON_NAME][EMAIL_ADDRESS][PERSON_NAME][DOMAIN_NAME]" at bounding box center [448, 138] width 162 height 34
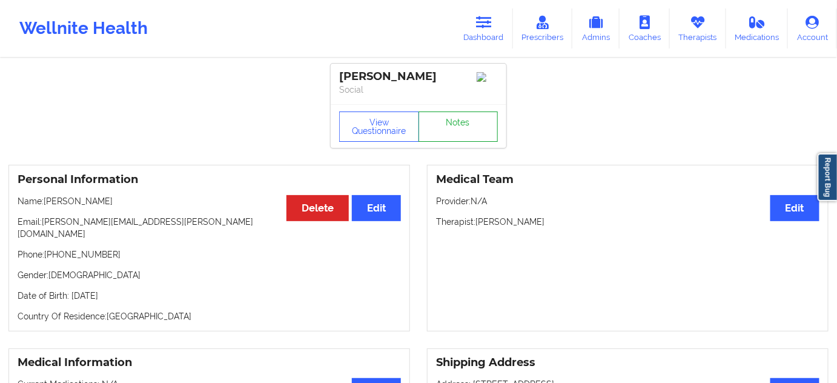
click at [466, 137] on link "Notes" at bounding box center [459, 126] width 80 height 30
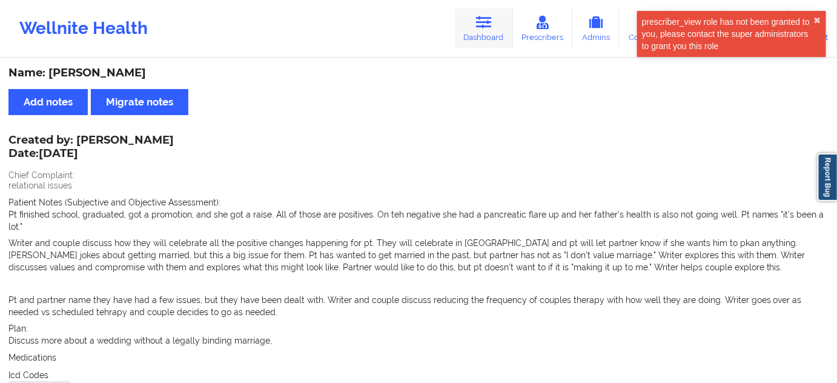
click at [495, 41] on link "Dashboard" at bounding box center [484, 28] width 58 height 40
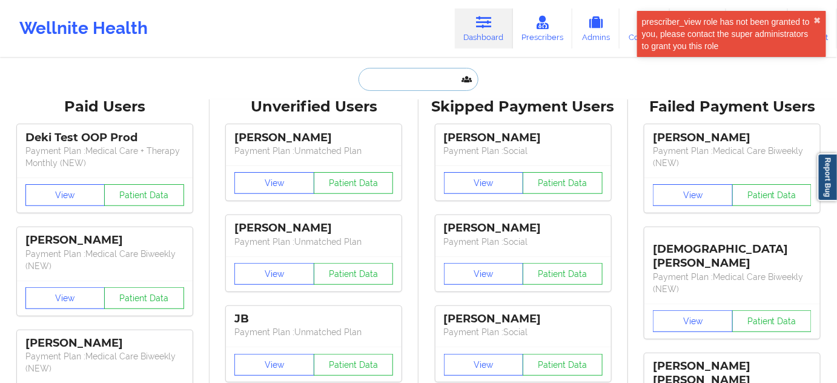
click at [423, 87] on input "text" at bounding box center [419, 79] width 120 height 23
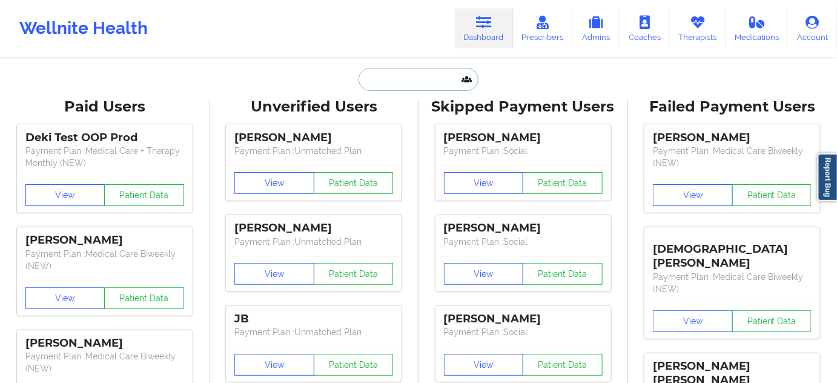
paste input "[EMAIL_ADDRESS][DOMAIN_NAME]"
type input "[EMAIL_ADDRESS][DOMAIN_NAME]"
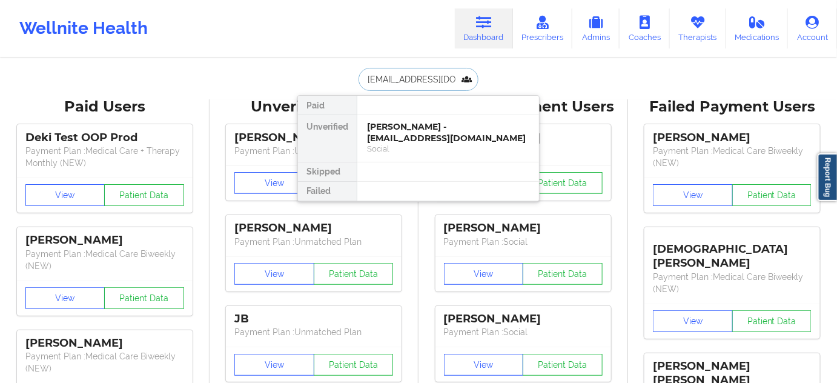
click at [416, 131] on div "[PERSON_NAME] - [EMAIL_ADDRESS][DOMAIN_NAME]" at bounding box center [448, 132] width 162 height 22
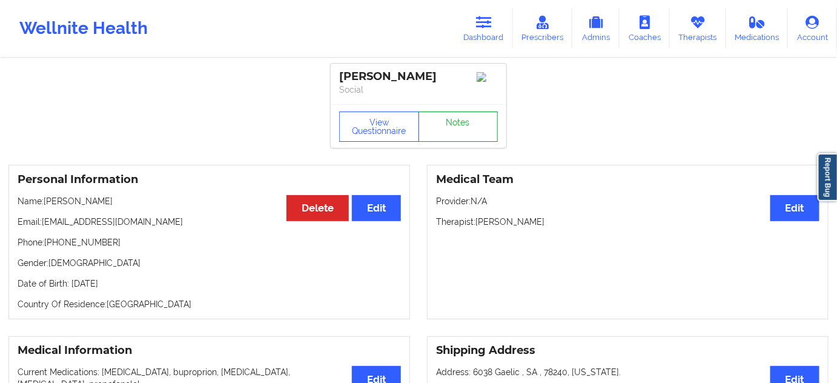
click at [450, 131] on link "Notes" at bounding box center [459, 126] width 80 height 30
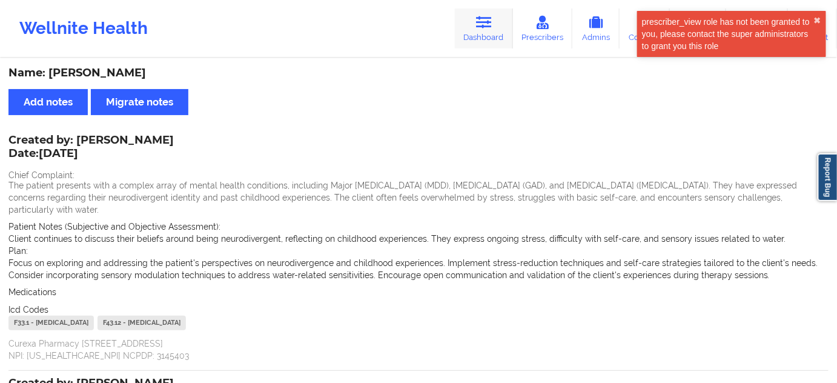
click at [471, 17] on link "Dashboard" at bounding box center [484, 28] width 58 height 40
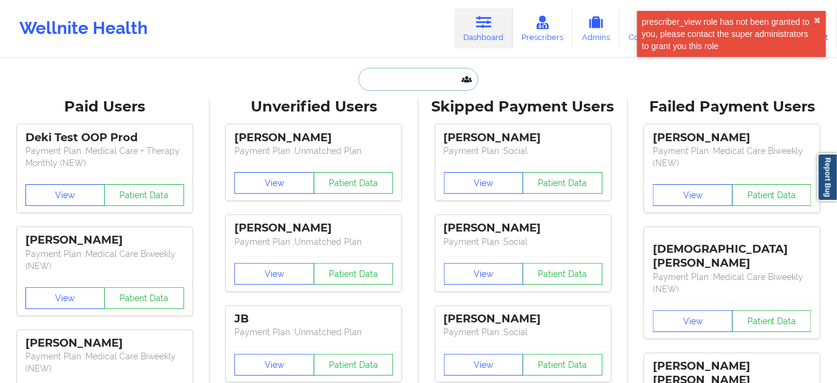
click at [411, 75] on input "text" at bounding box center [419, 79] width 120 height 23
paste input "[DOMAIN_NAME][EMAIL_ADDRESS][DOMAIN_NAME]"
type input "[DOMAIN_NAME][EMAIL_ADDRESS][DOMAIN_NAME]"
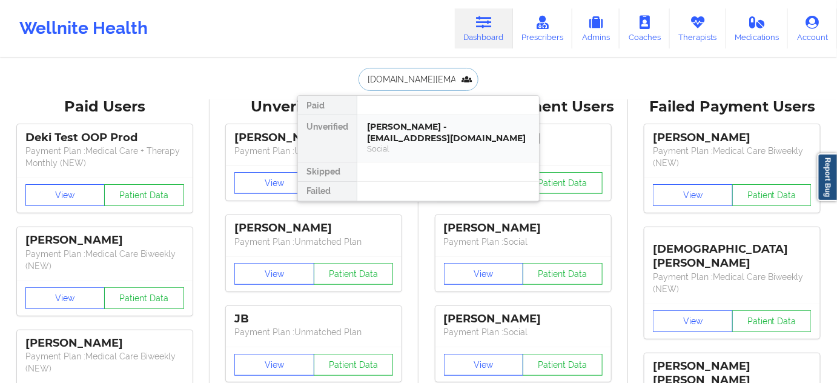
scroll to position [0, 15]
click at [402, 129] on div "[PERSON_NAME] - [DOMAIN_NAME][EMAIL_ADDRESS][DOMAIN_NAME]" at bounding box center [448, 132] width 162 height 22
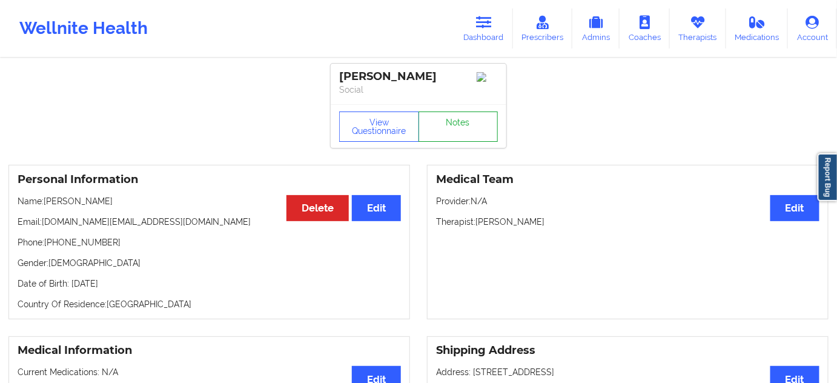
click at [451, 132] on link "Notes" at bounding box center [459, 126] width 80 height 30
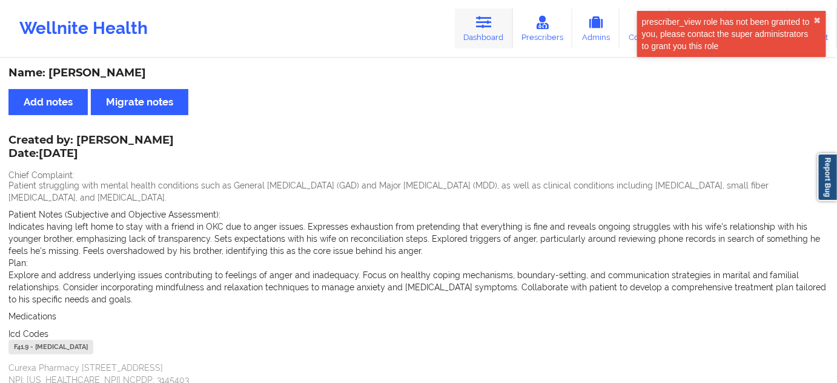
click at [485, 25] on icon at bounding box center [484, 22] width 16 height 13
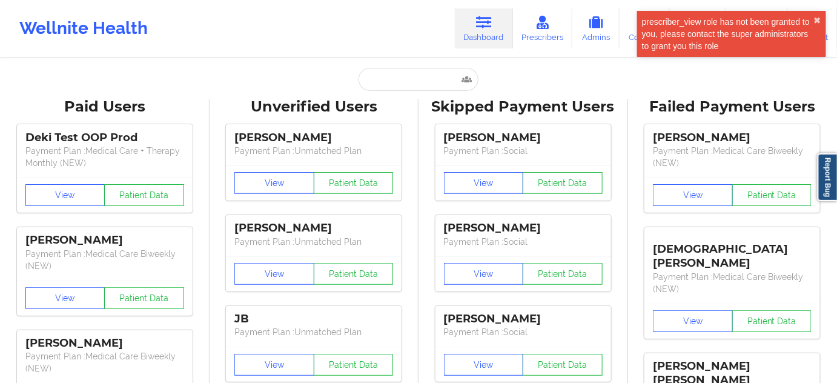
drag, startPoint x: 481, startPoint y: 22, endPoint x: 478, endPoint y: 28, distance: 7.3
click at [481, 21] on icon at bounding box center [484, 22] width 16 height 13
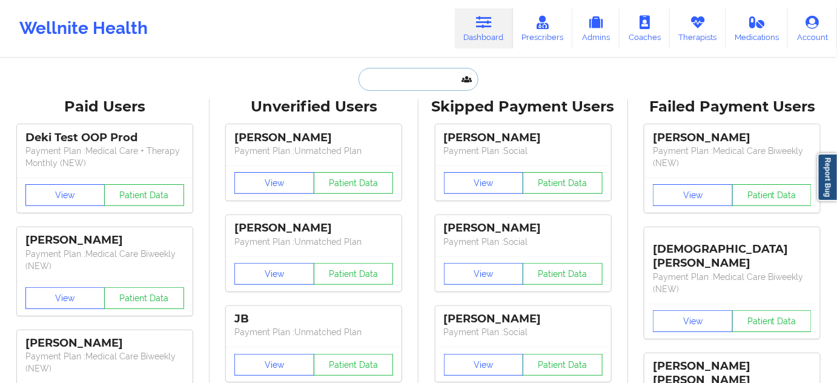
click at [438, 74] on input "text" at bounding box center [419, 79] width 120 height 23
paste input "[EMAIL_ADDRESS][DOMAIN_NAME]"
type input "[EMAIL_ADDRESS][DOMAIN_NAME]"
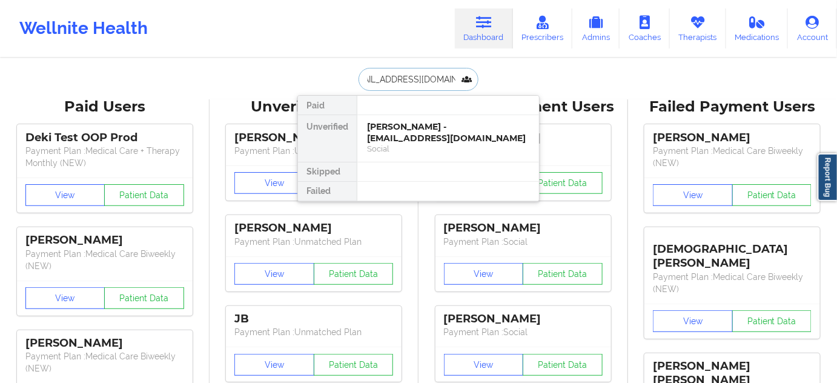
click at [417, 133] on div "[PERSON_NAME] - [EMAIL_ADDRESS][DOMAIN_NAME]" at bounding box center [448, 132] width 162 height 22
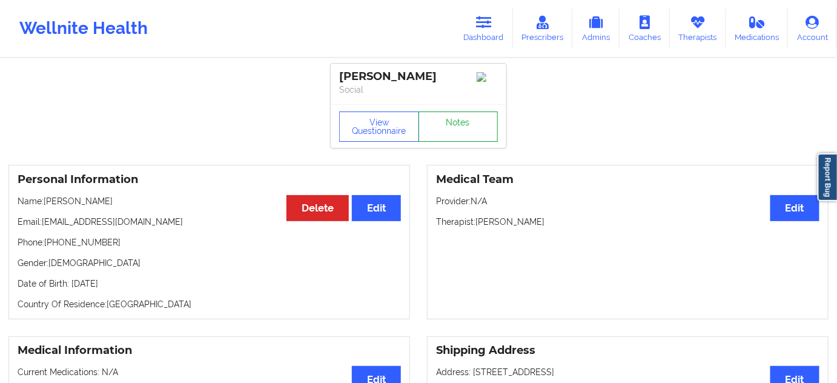
click at [464, 137] on link "Notes" at bounding box center [459, 126] width 80 height 30
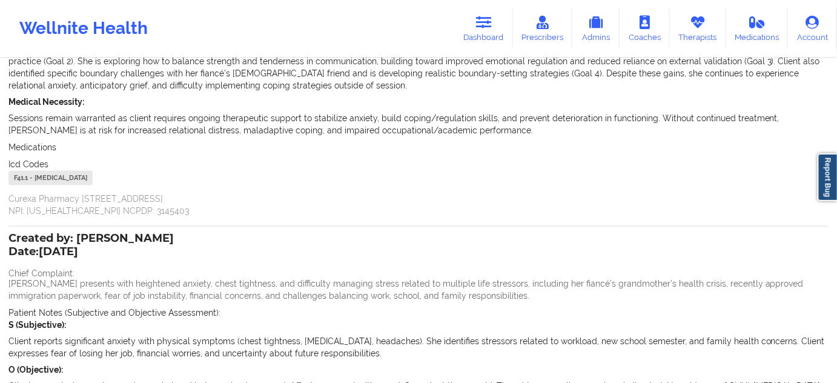
scroll to position [697, 0]
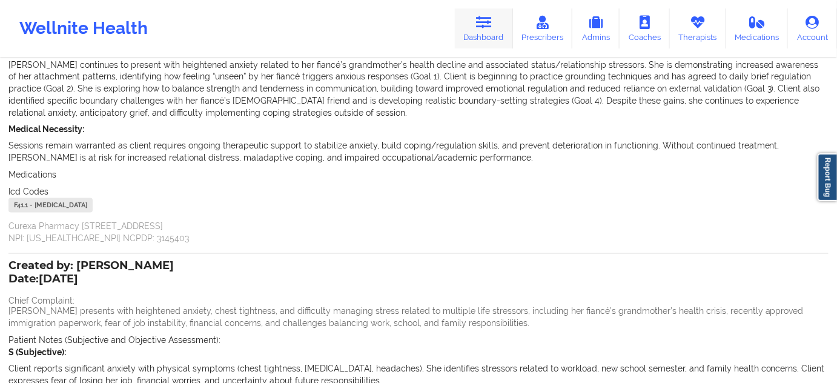
click at [495, 29] on link "Dashboard" at bounding box center [484, 28] width 58 height 40
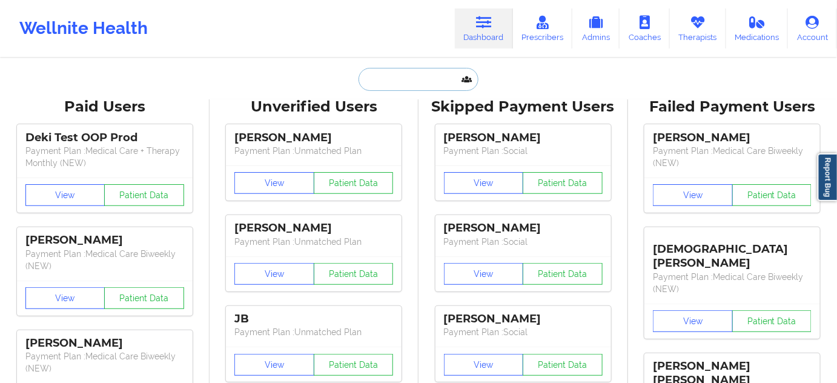
click at [428, 74] on input "text" at bounding box center [419, 79] width 120 height 23
paste input "[EMAIL_ADDRESS][DOMAIN_NAME]"
type input "[EMAIL_ADDRESS][DOMAIN_NAME]"
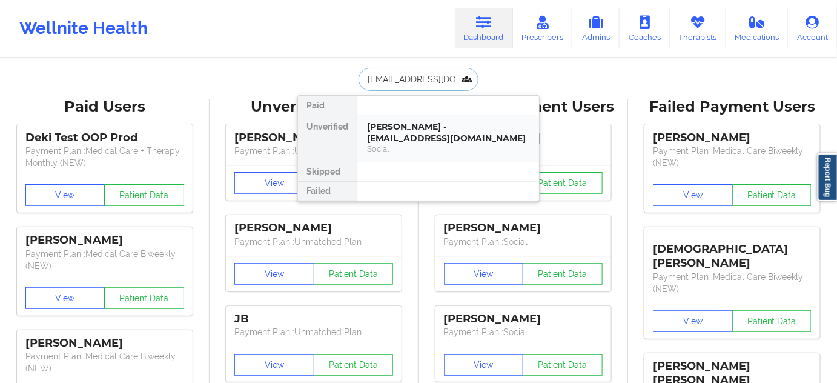
scroll to position [0, 35]
click at [396, 135] on div "[PERSON_NAME] - [EMAIL_ADDRESS][DOMAIN_NAME]" at bounding box center [448, 132] width 162 height 22
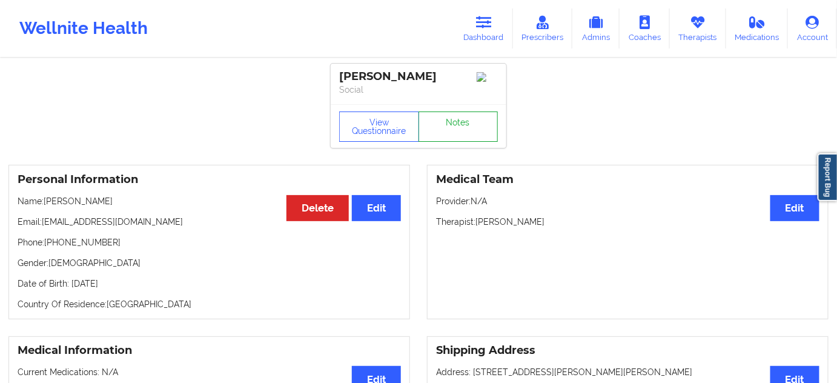
click at [451, 137] on link "Notes" at bounding box center [459, 126] width 80 height 30
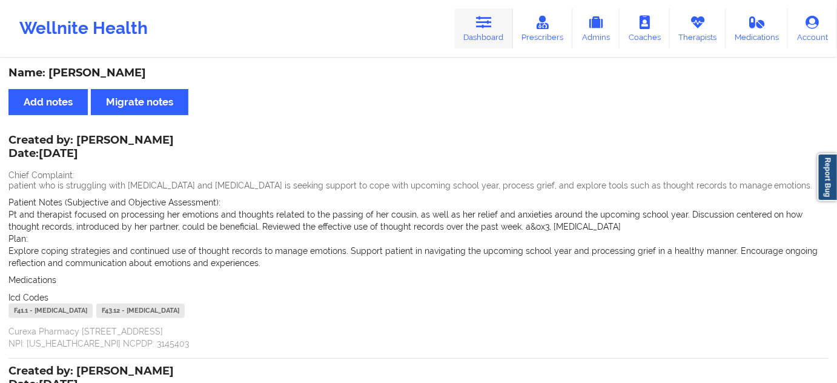
click at [486, 18] on icon at bounding box center [484, 22] width 16 height 13
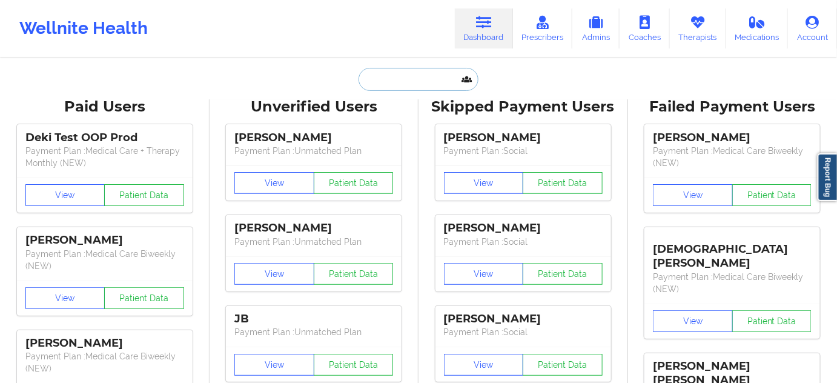
click at [412, 69] on input "text" at bounding box center [419, 79] width 120 height 23
paste input "[PERSON_NAME][EMAIL_ADDRESS][PERSON_NAME][DOMAIN_NAME]"
type input "[PERSON_NAME][EMAIL_ADDRESS][PERSON_NAME][DOMAIN_NAME]"
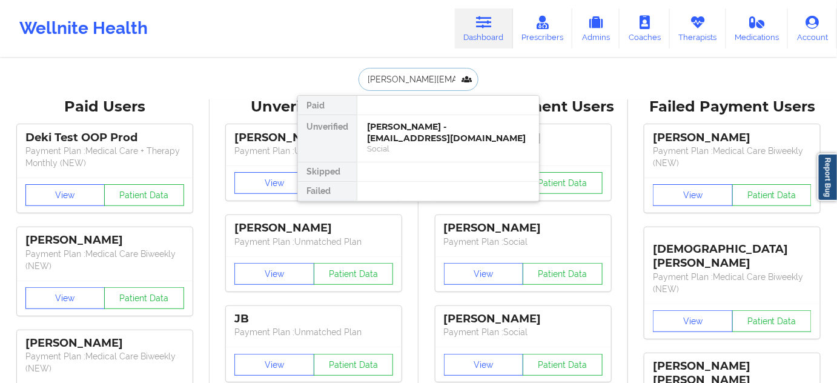
scroll to position [0, 10]
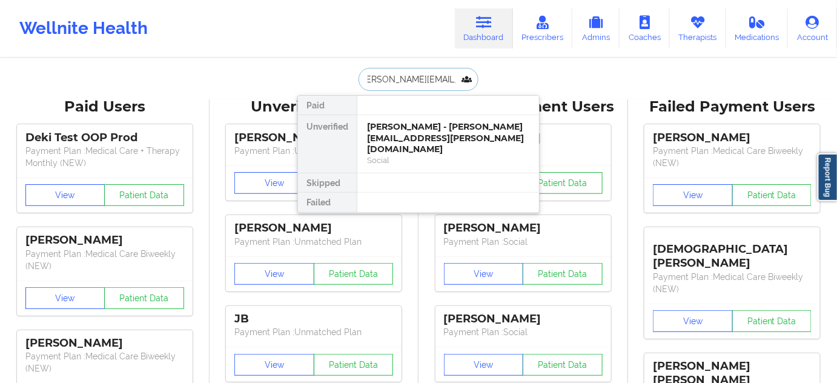
click at [402, 130] on div "[PERSON_NAME] - [PERSON_NAME][EMAIL_ADDRESS][PERSON_NAME][DOMAIN_NAME]" at bounding box center [448, 138] width 162 height 34
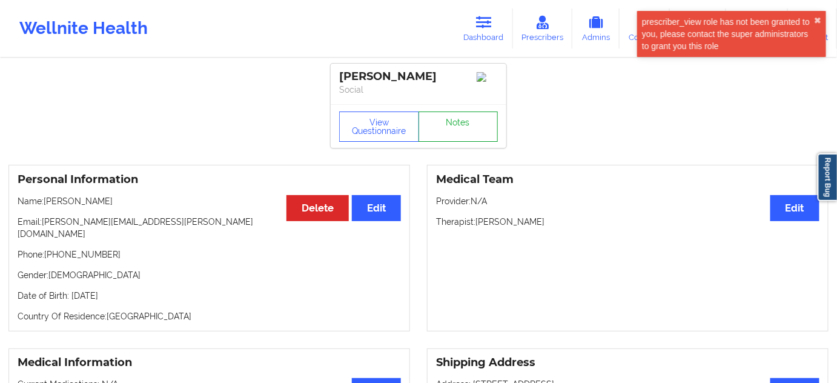
click at [473, 141] on link "Notes" at bounding box center [459, 126] width 80 height 30
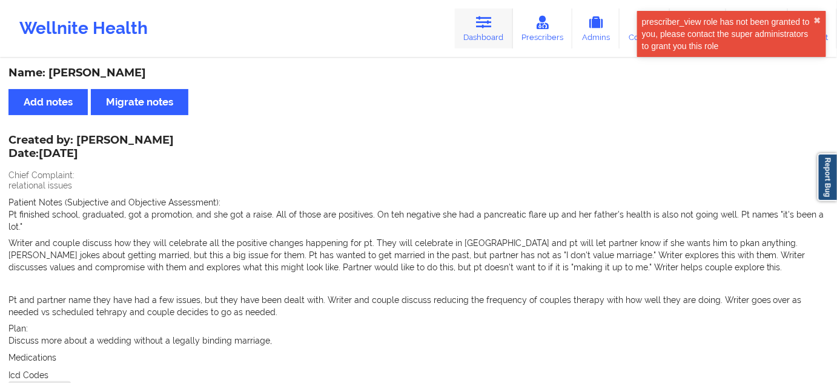
click at [474, 38] on link "Dashboard" at bounding box center [484, 28] width 58 height 40
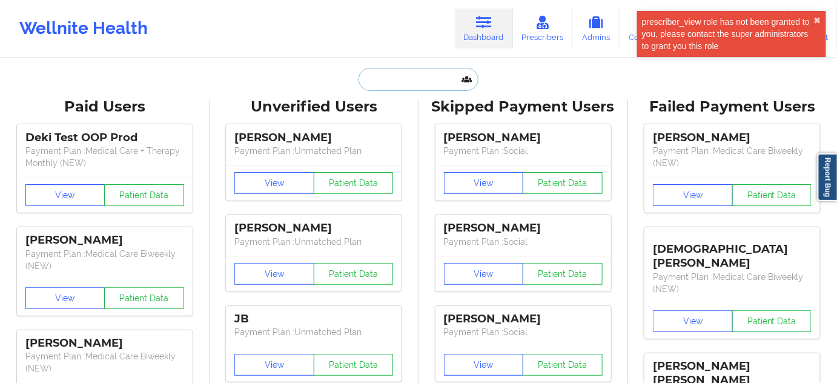
click at [400, 83] on input "text" at bounding box center [419, 79] width 120 height 23
paste input "[EMAIL_ADDRESS][DOMAIN_NAME]"
type input "[EMAIL_ADDRESS][DOMAIN_NAME]"
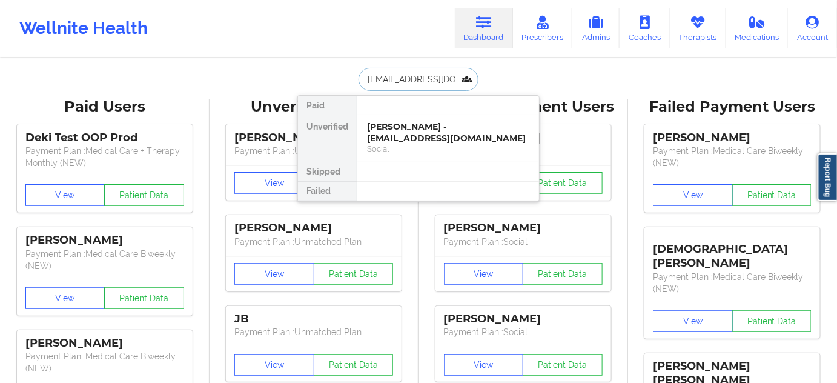
click at [397, 144] on div "Social" at bounding box center [448, 149] width 162 height 10
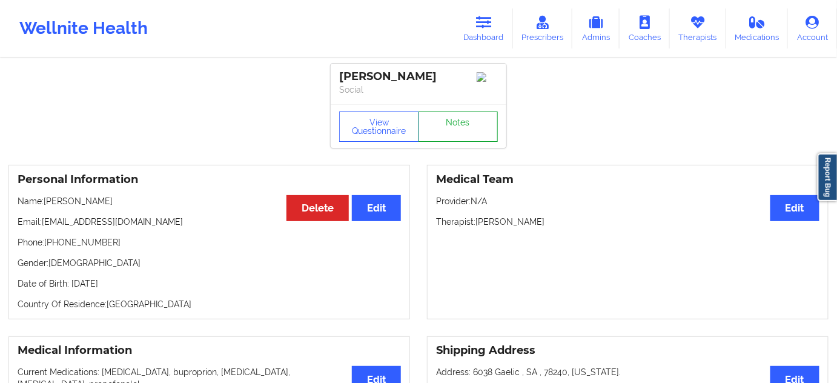
click at [462, 135] on link "Notes" at bounding box center [459, 126] width 80 height 30
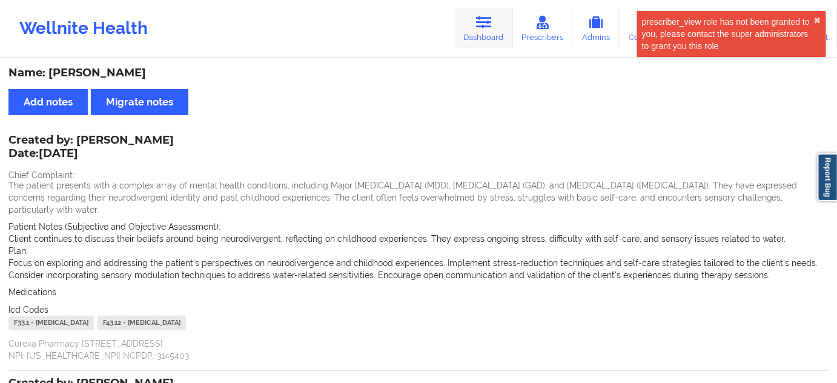
click at [494, 41] on link "Dashboard" at bounding box center [484, 28] width 58 height 40
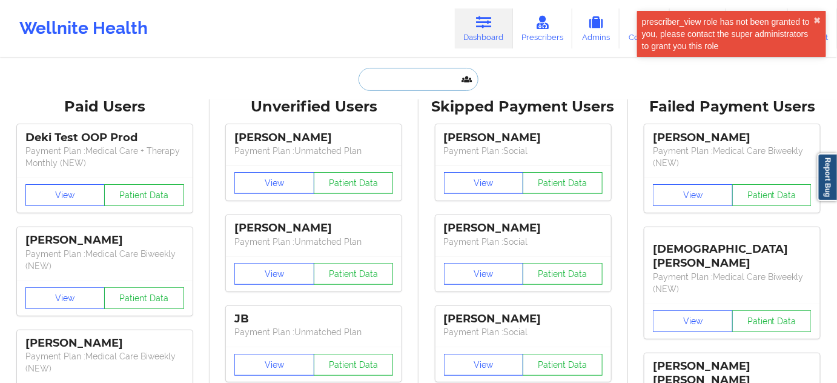
click at [434, 82] on input "text" at bounding box center [419, 79] width 120 height 23
paste input "[EMAIL_ADDRESS][DOMAIN_NAME]"
type input "[EMAIL_ADDRESS][DOMAIN_NAME]"
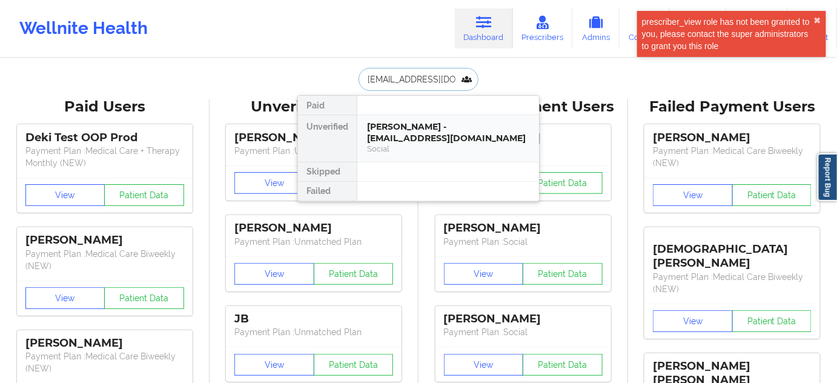
scroll to position [0, 15]
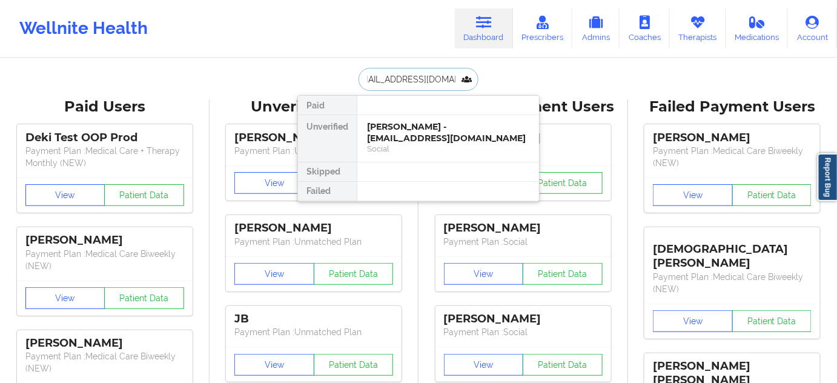
click at [410, 134] on div "[PERSON_NAME] - [EMAIL_ADDRESS][DOMAIN_NAME]" at bounding box center [448, 132] width 162 height 22
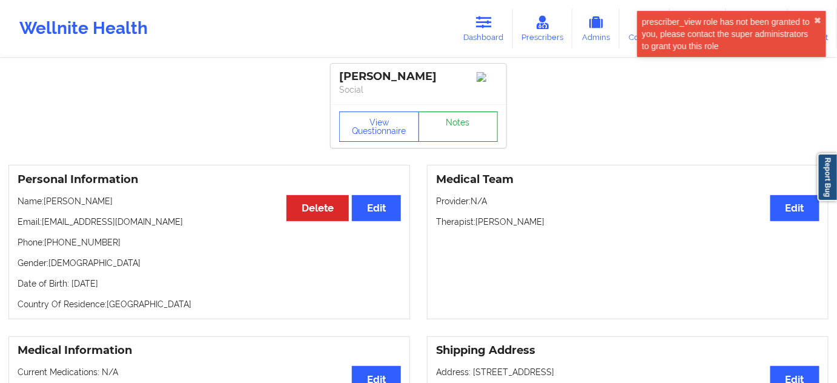
click at [457, 133] on link "Notes" at bounding box center [459, 126] width 80 height 30
